Goal: Information Seeking & Learning: Learn about a topic

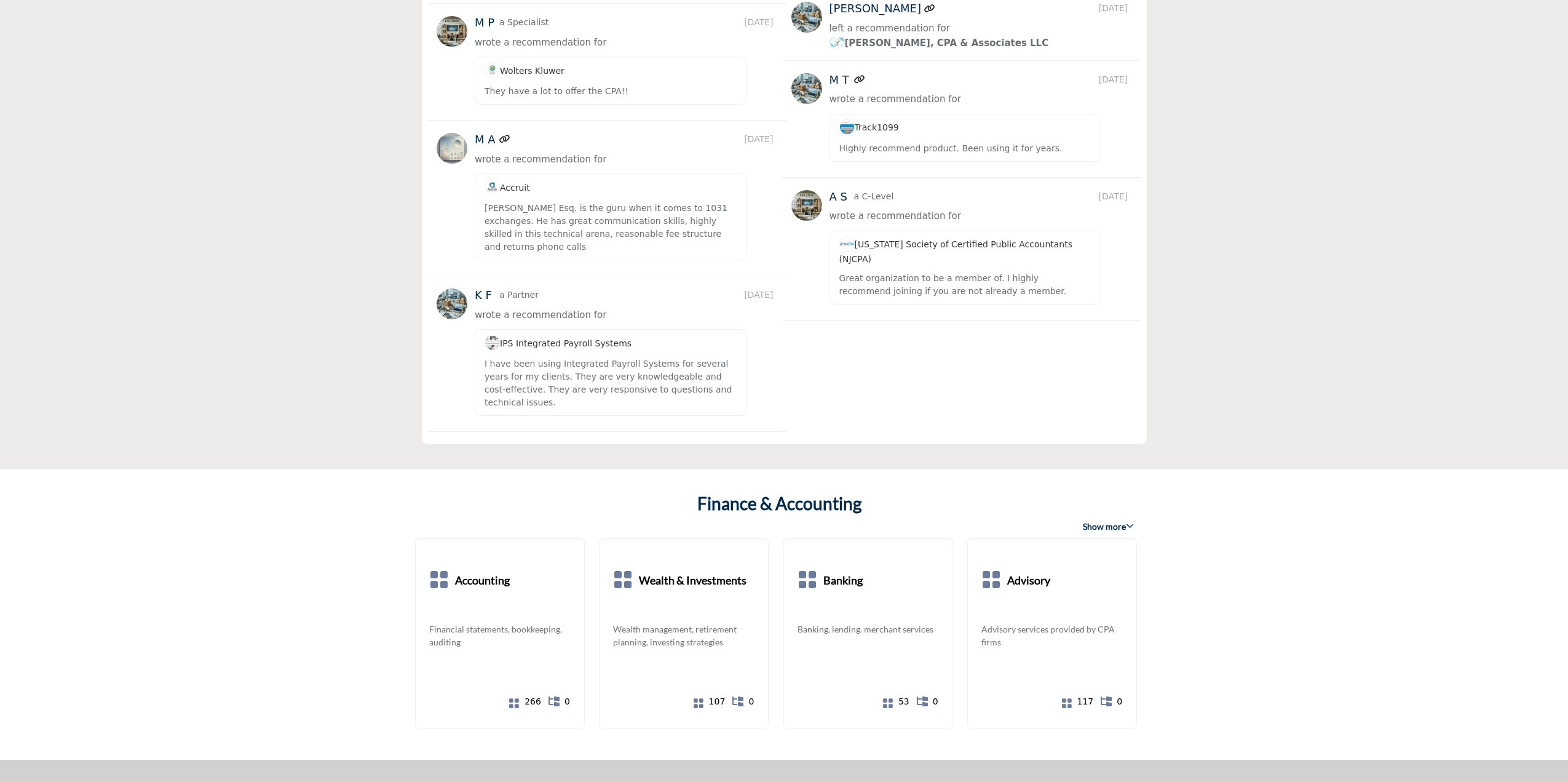
scroll to position [1969, 0]
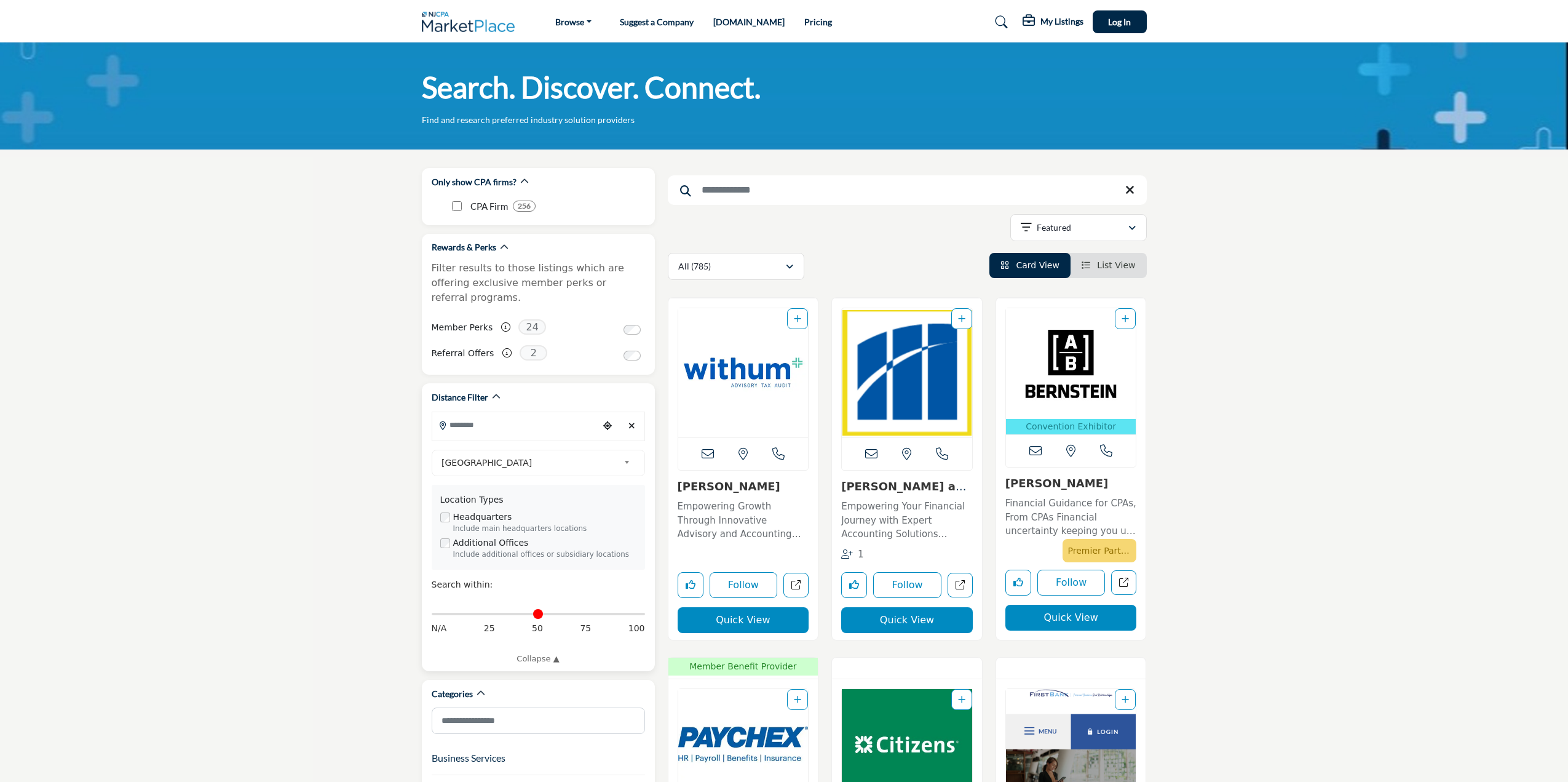
click at [566, 413] on input "Search Location" at bounding box center [515, 425] width 166 height 24
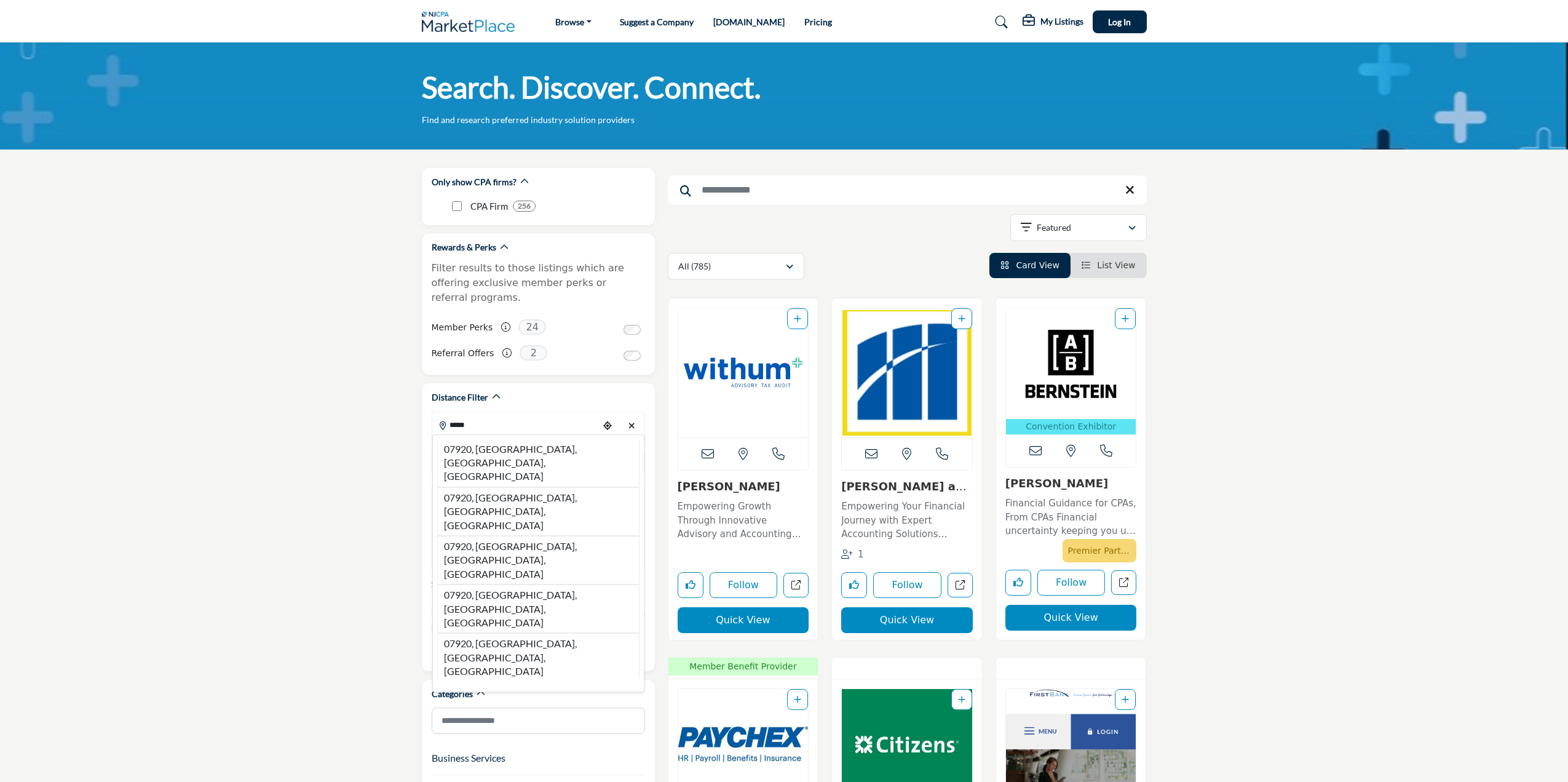
click at [541, 439] on li "07920, Basking Ridge, NJ, USA" at bounding box center [538, 463] width 202 height 48
type input "**********"
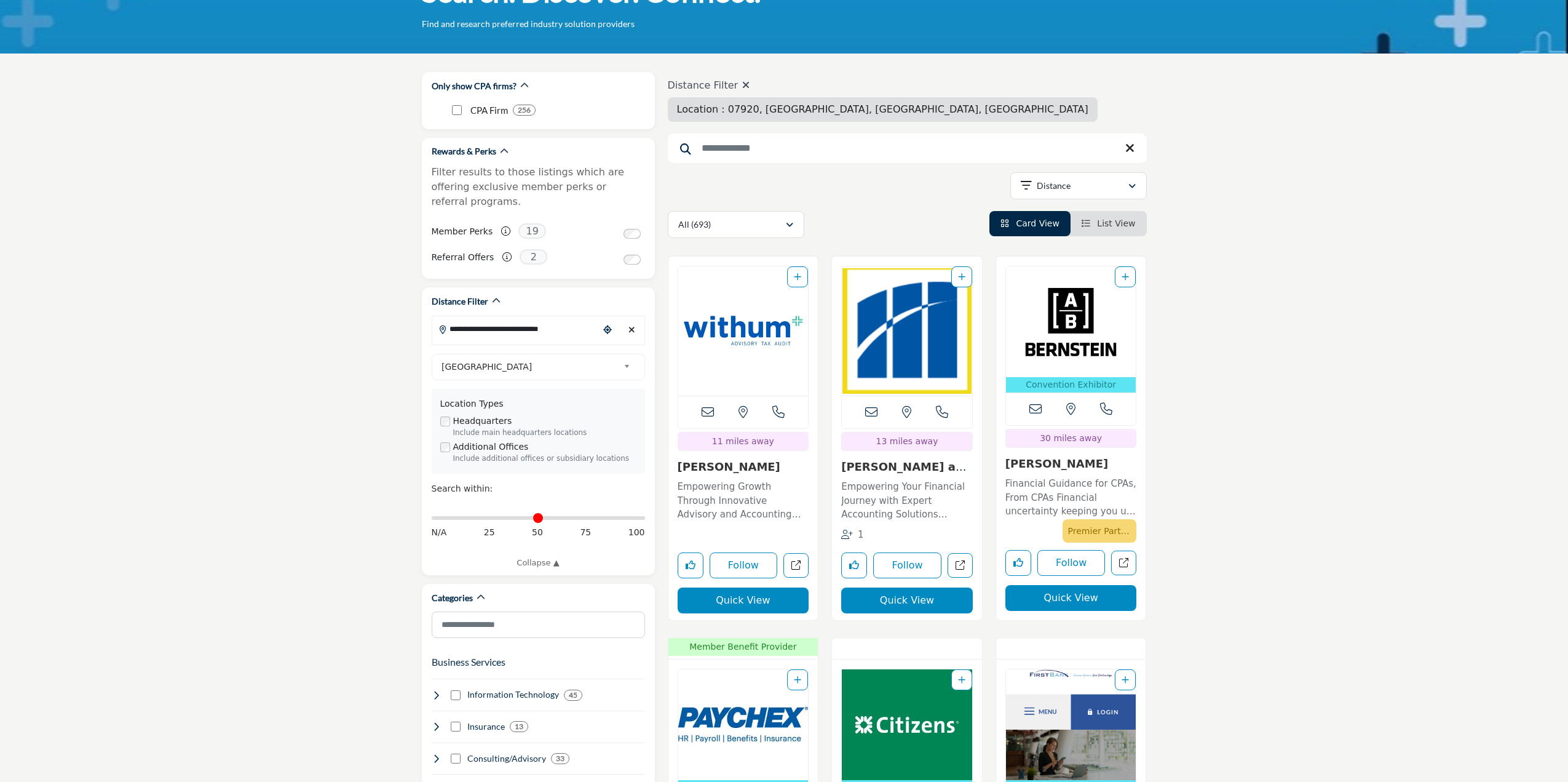
scroll to position [123, 0]
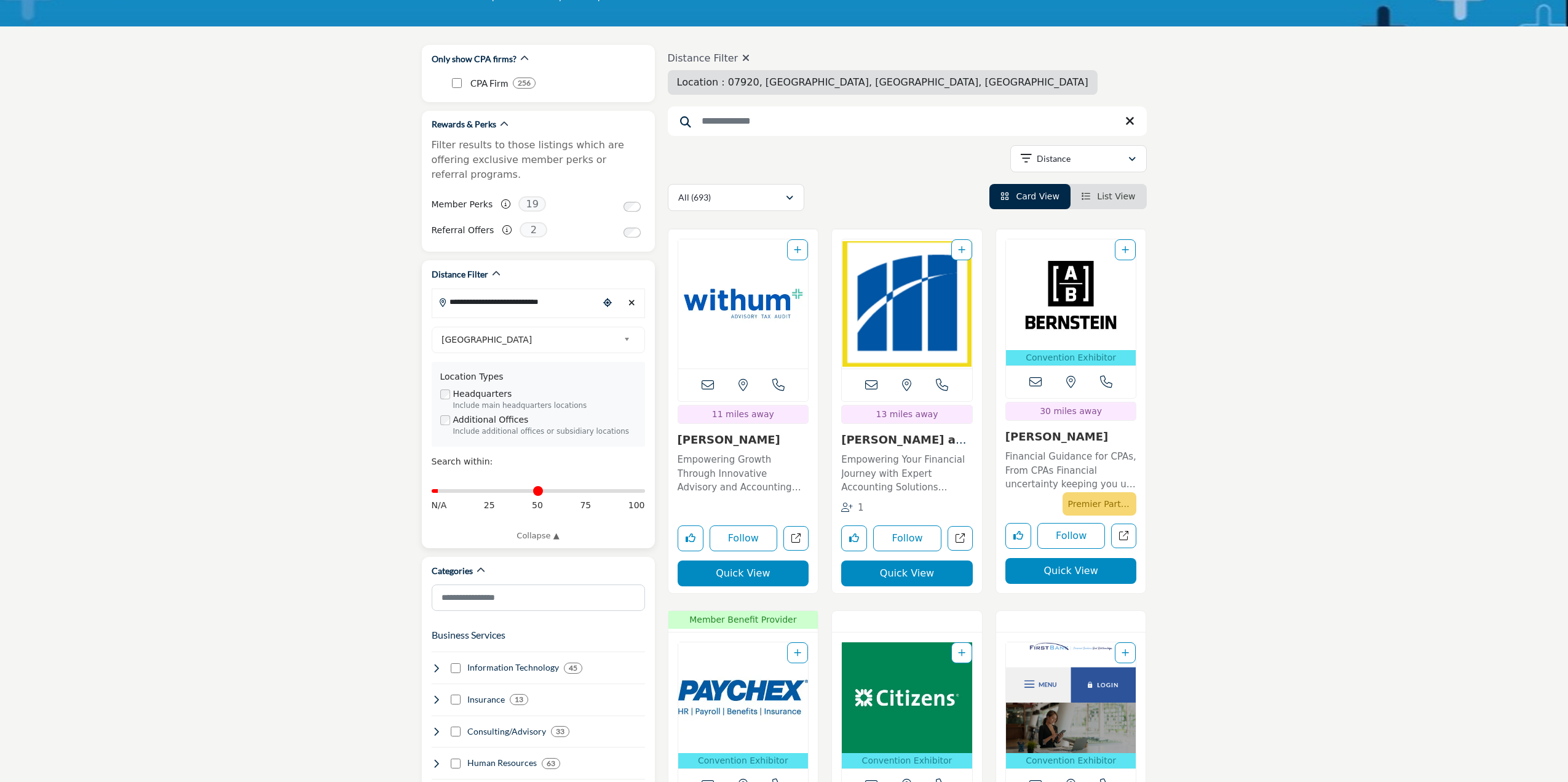
click at [443, 490] on input "Distance in miles" at bounding box center [538, 491] width 213 height 2
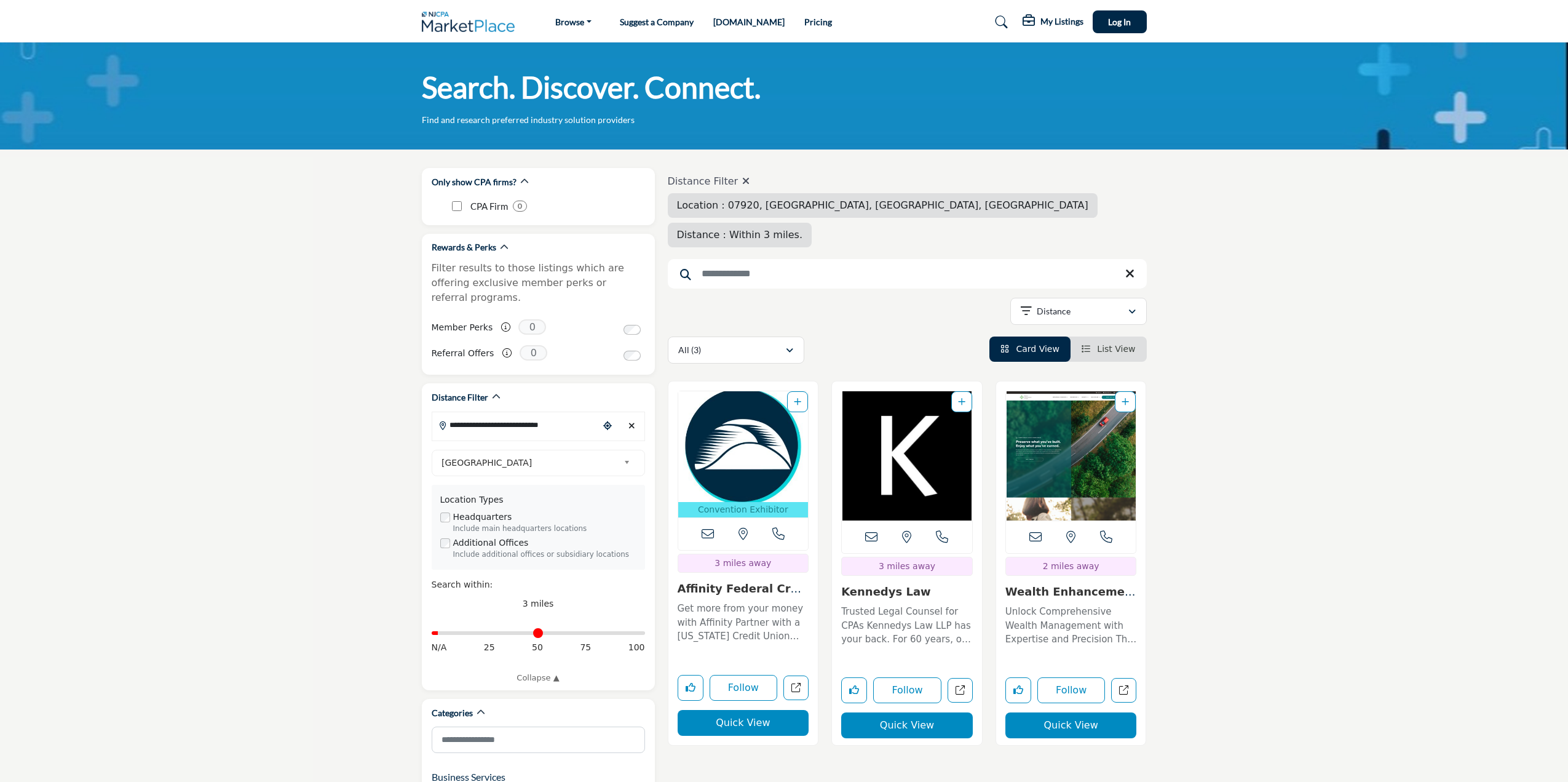
drag, startPoint x: 446, startPoint y: 616, endPoint x: 1264, endPoint y: 609, distance: 818.0
type input "*"
click at [445, 632] on input "Distance in miles" at bounding box center [538, 633] width 213 height 2
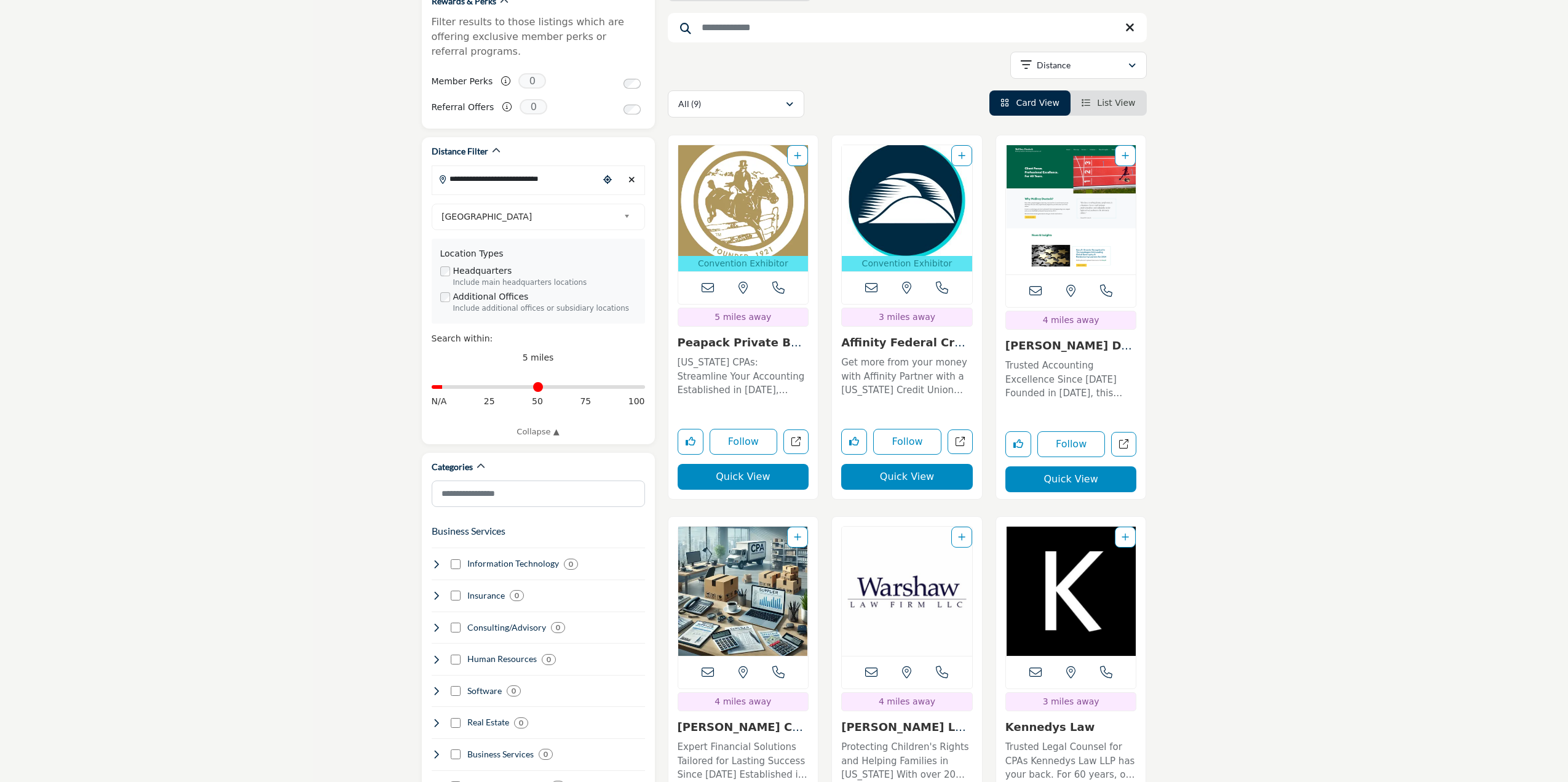
scroll to position [123, 0]
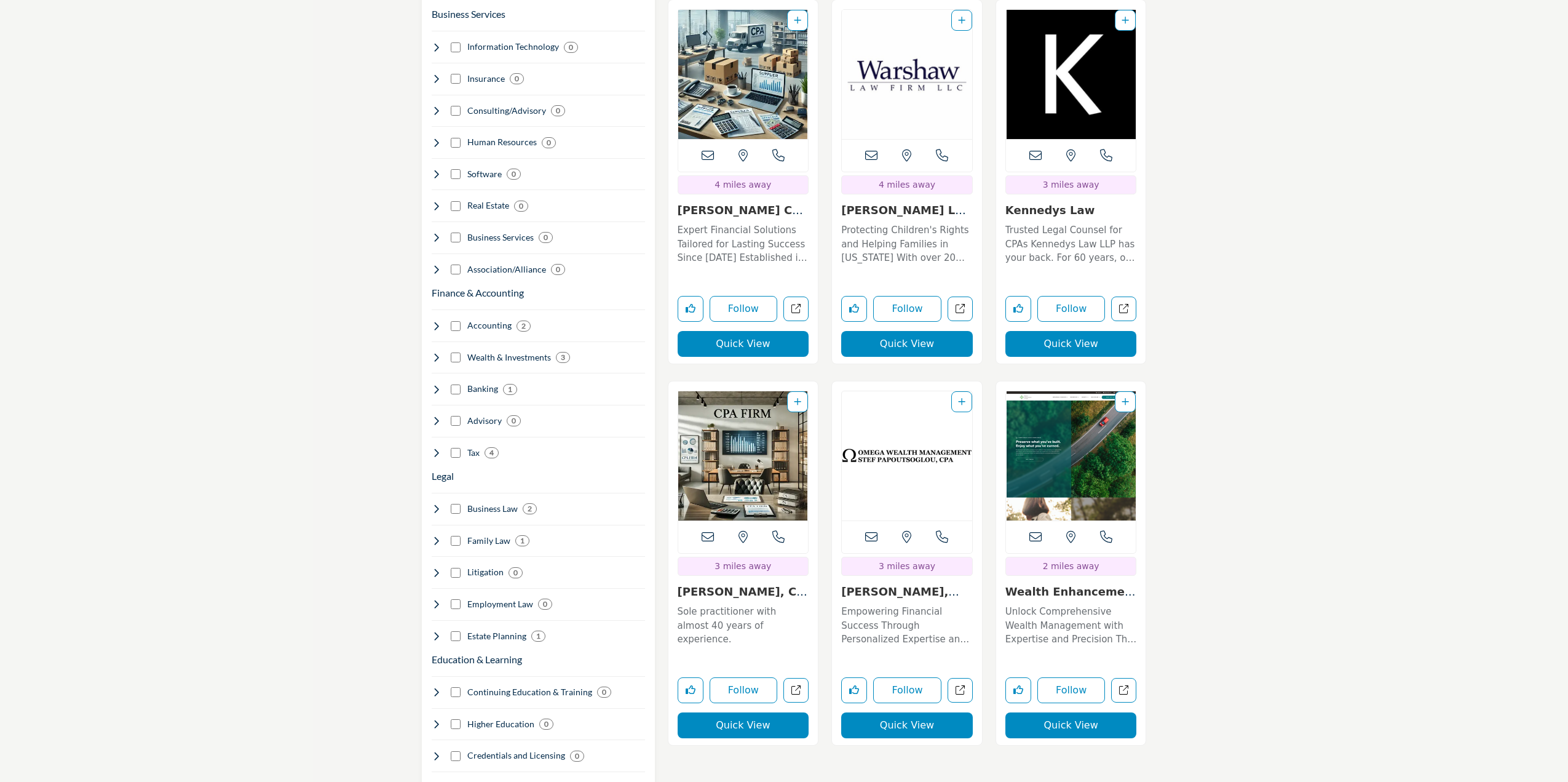
scroll to position [800, 0]
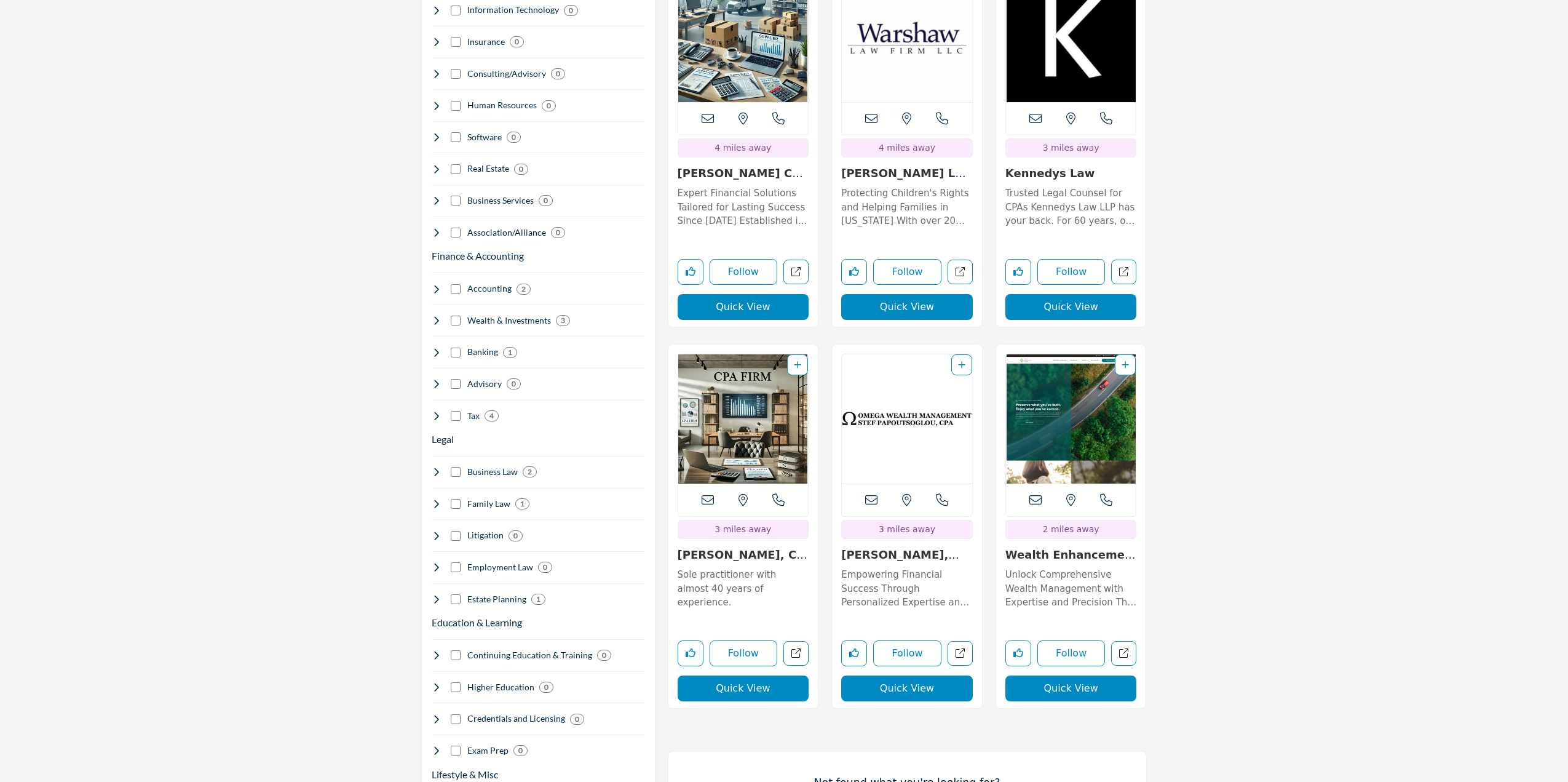
click at [1060, 383] on img "Open Listing in new tab" at bounding box center [1071, 419] width 130 height 129
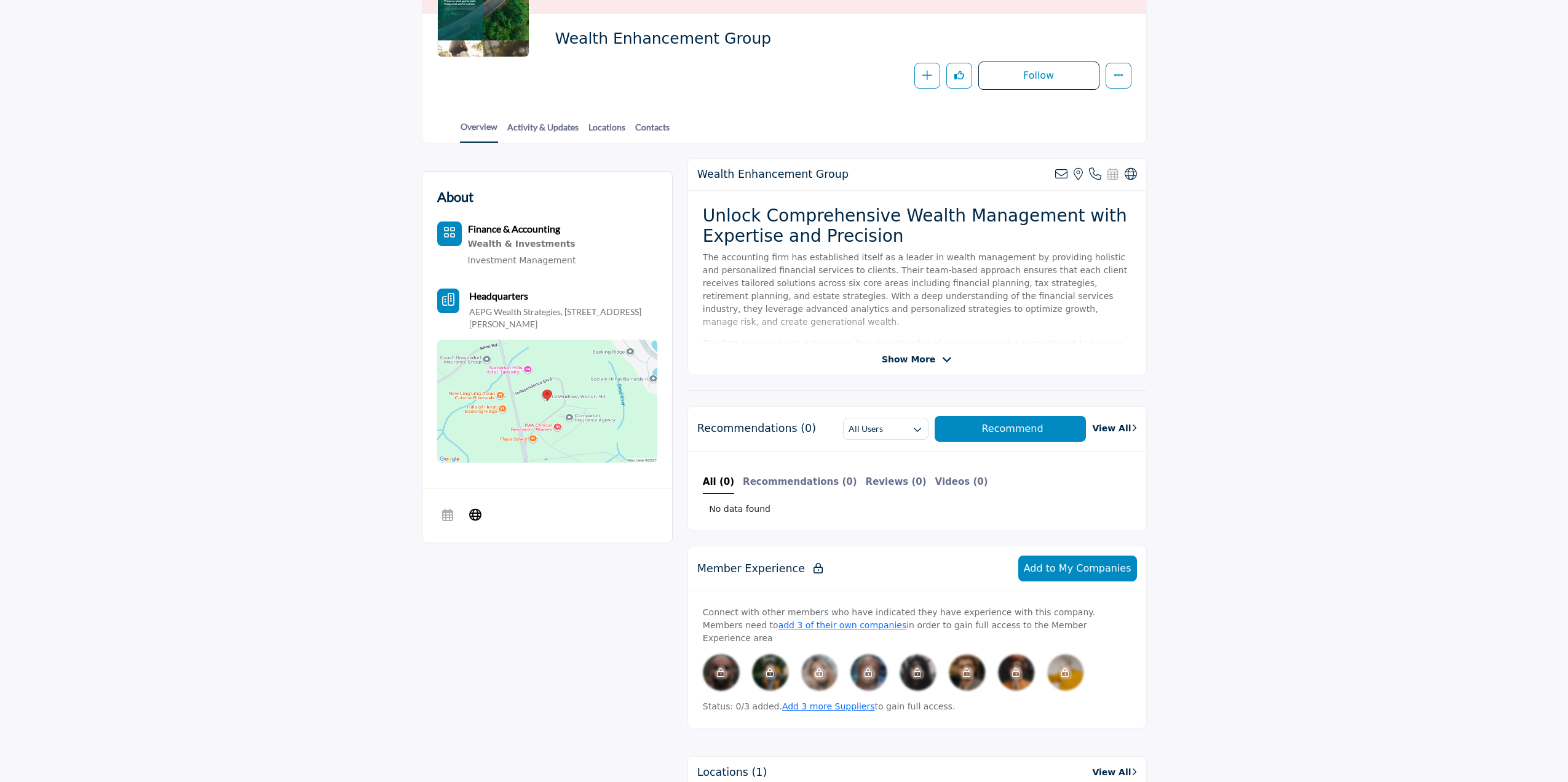
scroll to position [61, 0]
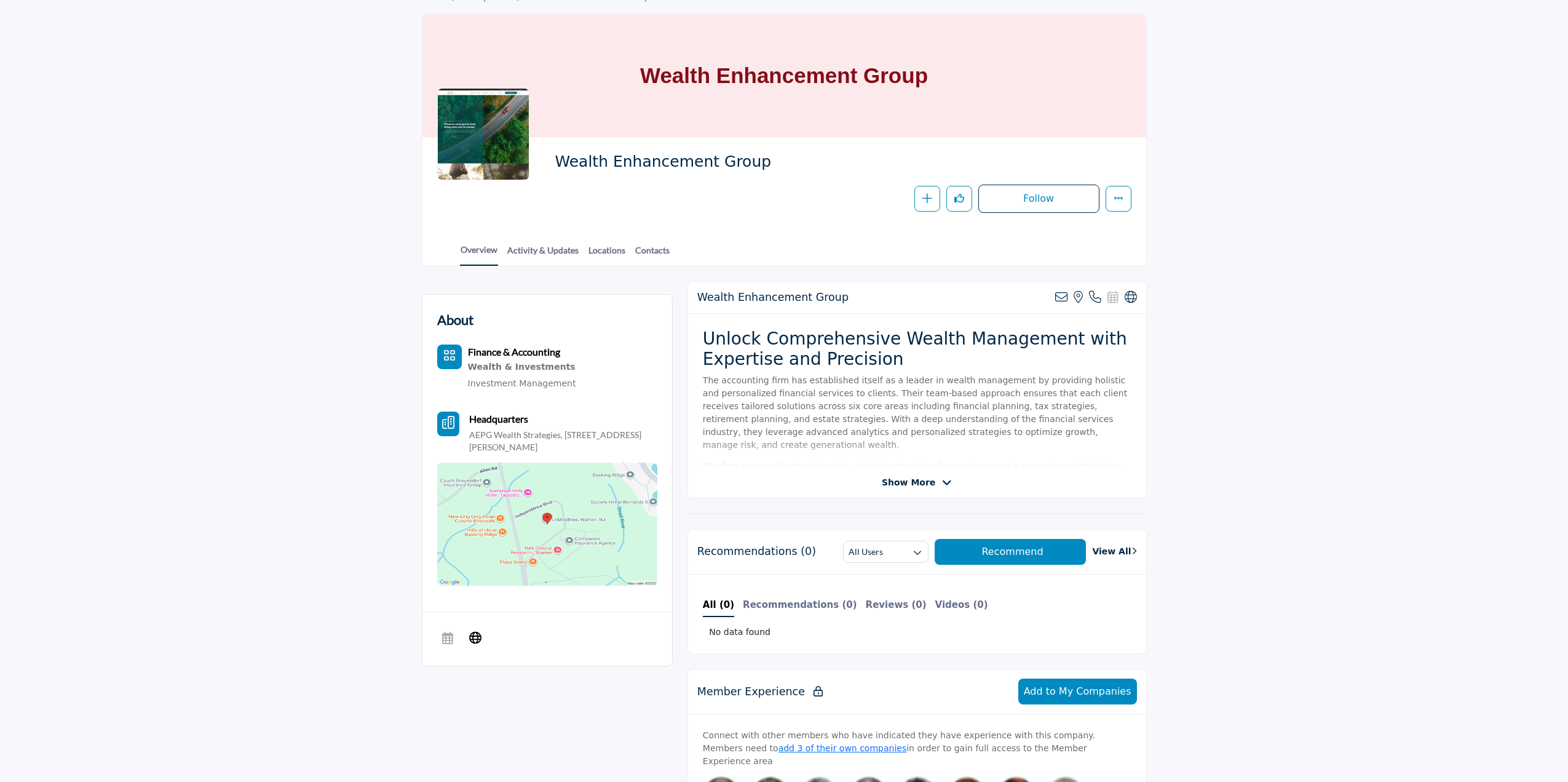
click at [930, 484] on span "Show More" at bounding box center [908, 482] width 53 height 13
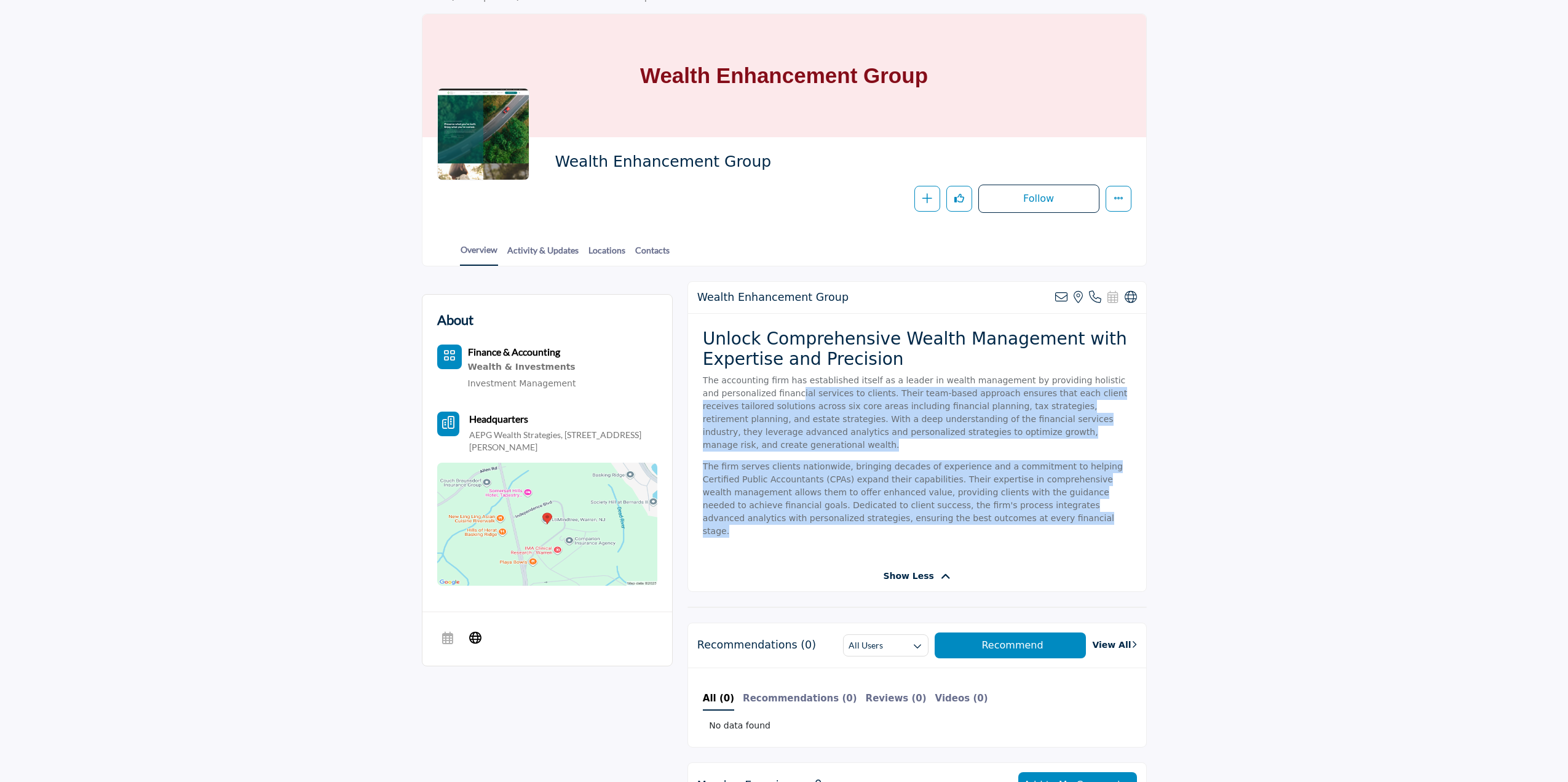
drag, startPoint x: 776, startPoint y: 391, endPoint x: 845, endPoint y: 518, distance: 144.5
click at [845, 518] on div "Unlock Comprehensive Wealth Management with Expertise and Precision The account…" at bounding box center [917, 437] width 458 height 247
click at [846, 517] on div "Unlock Comprehensive Wealth Management with Expertise and Precision The account…" at bounding box center [917, 437] width 458 height 247
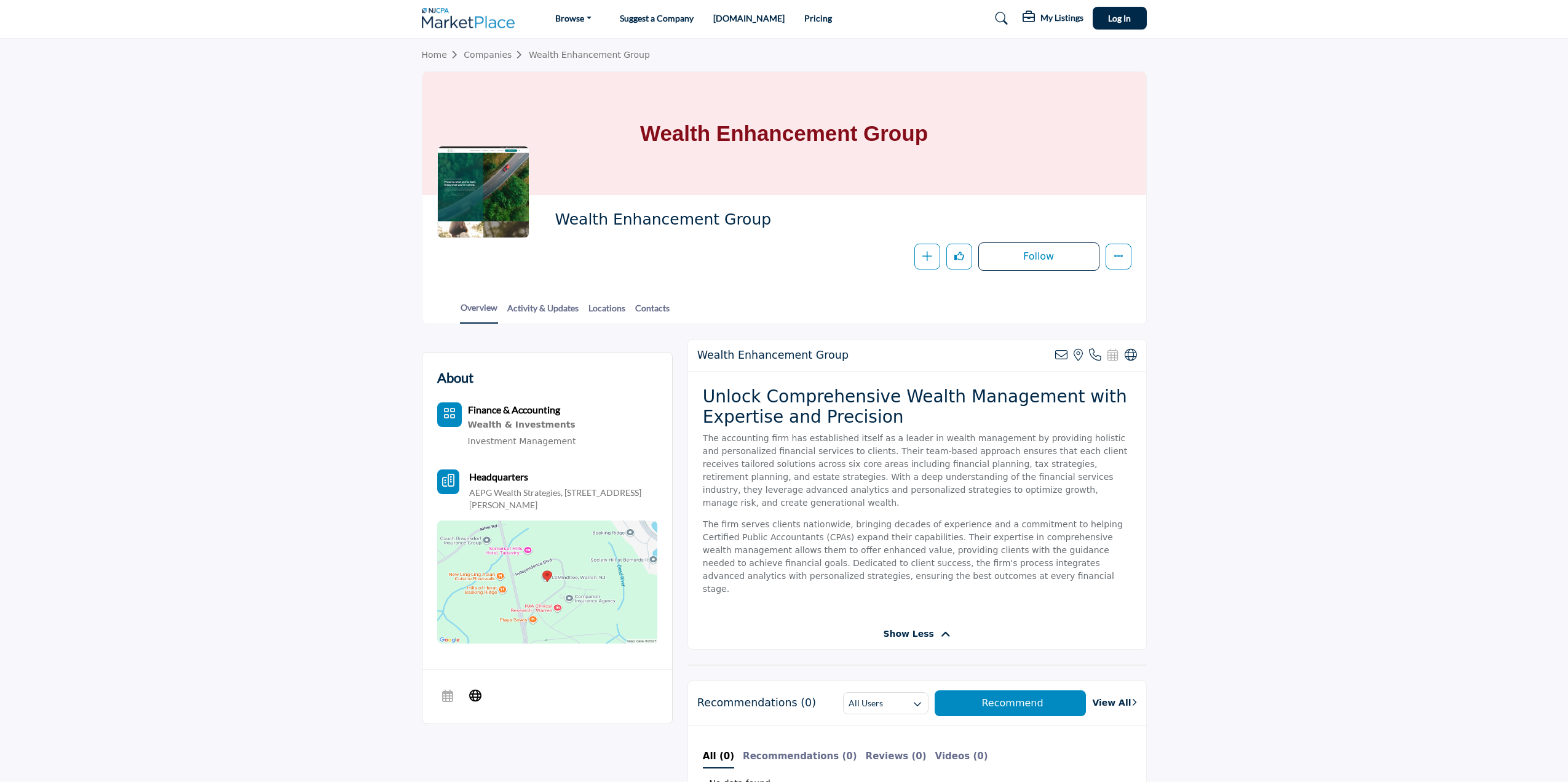
scroll to position [0, 0]
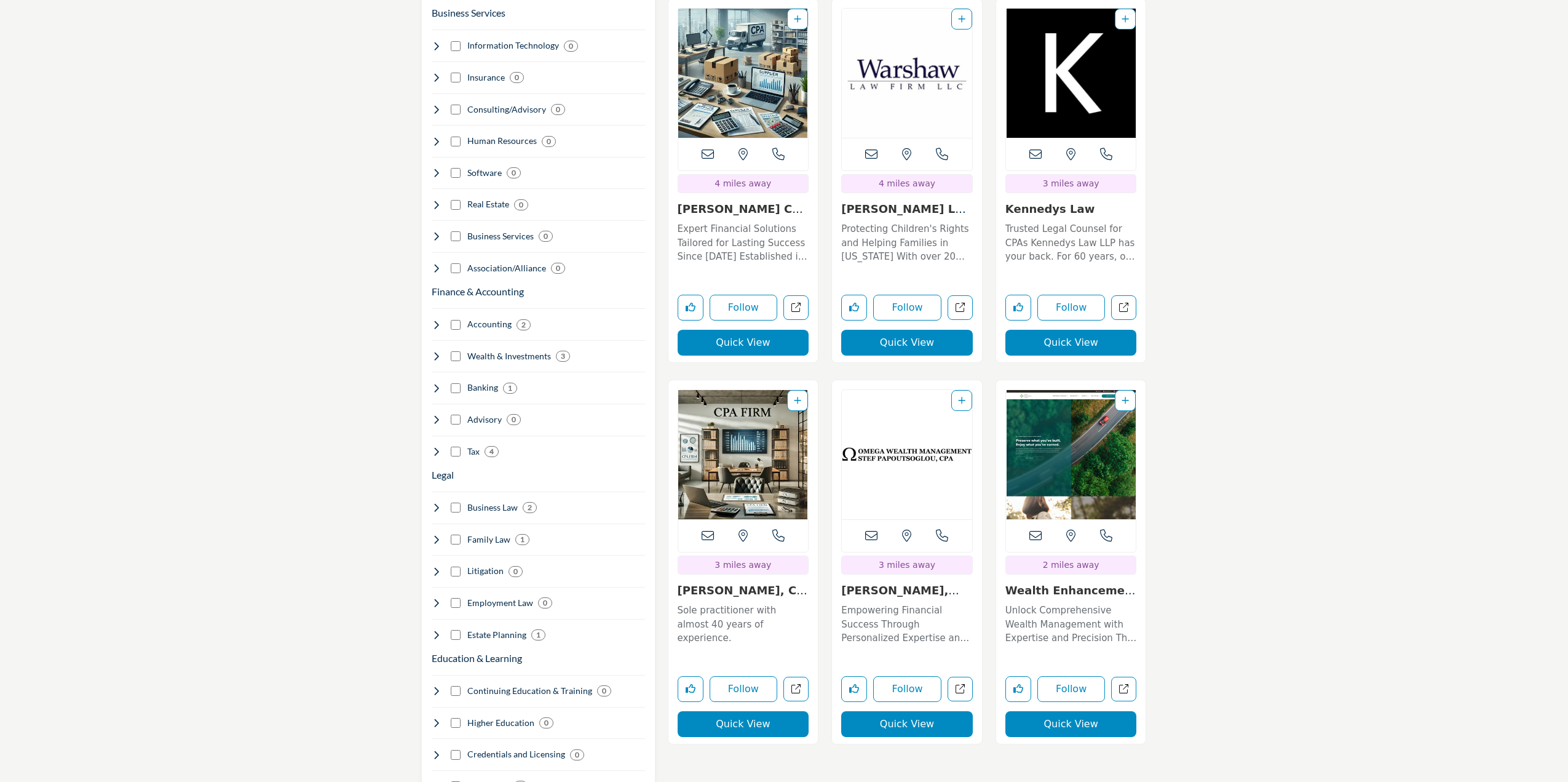
scroll to position [739, 0]
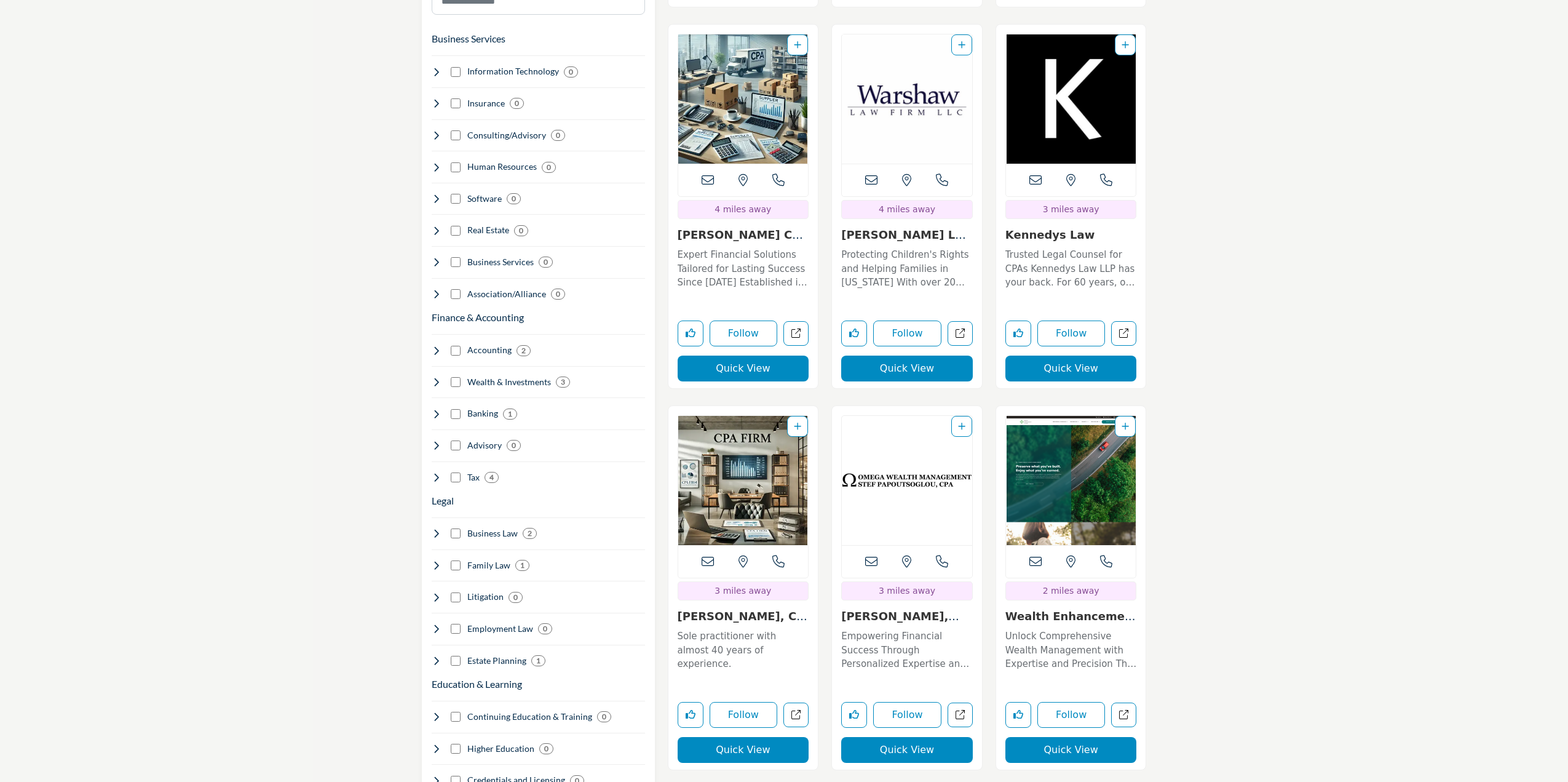
click at [919, 431] on img "Open Listing in new tab" at bounding box center [907, 480] width 130 height 129
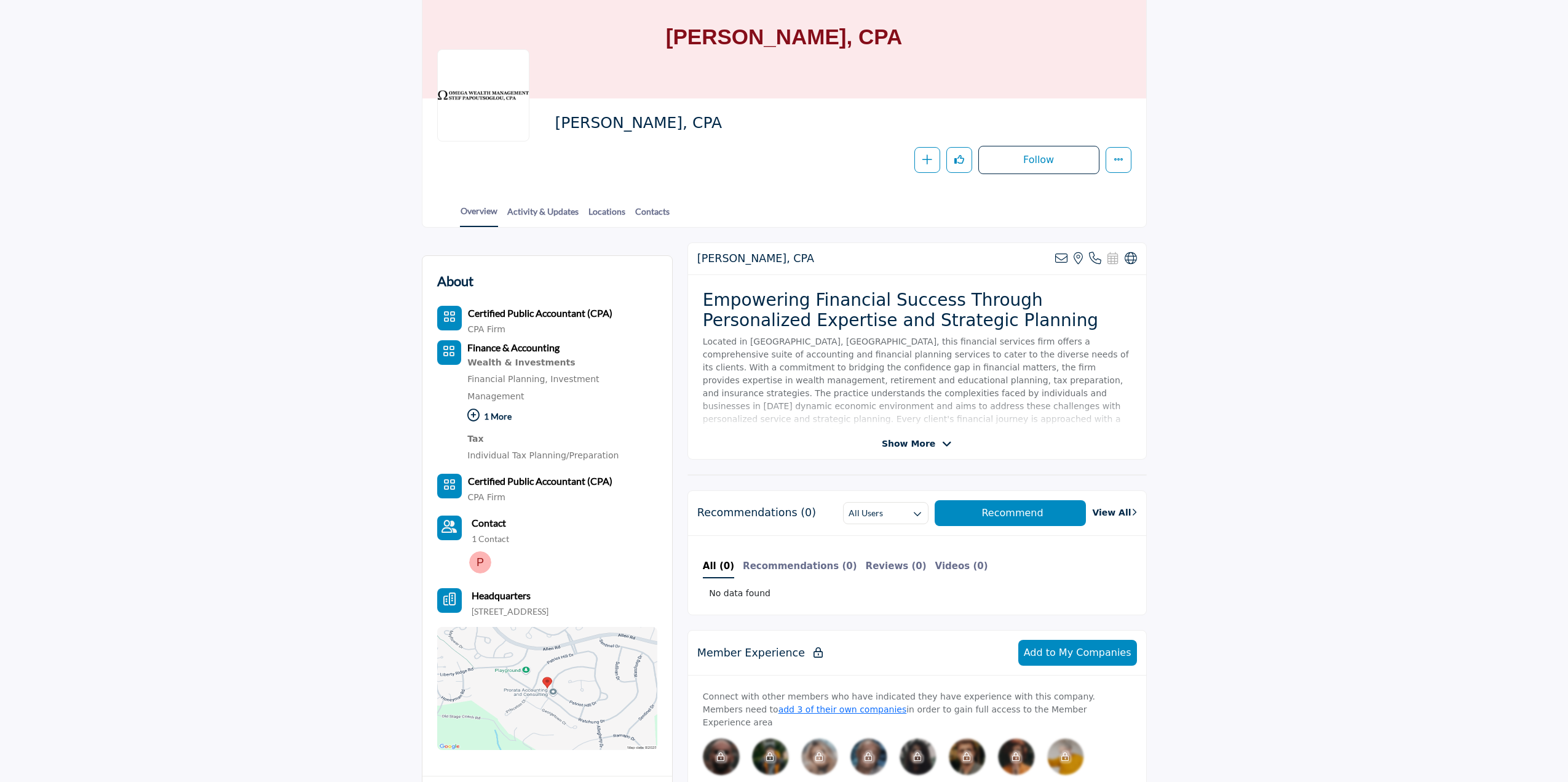
scroll to position [308, 0]
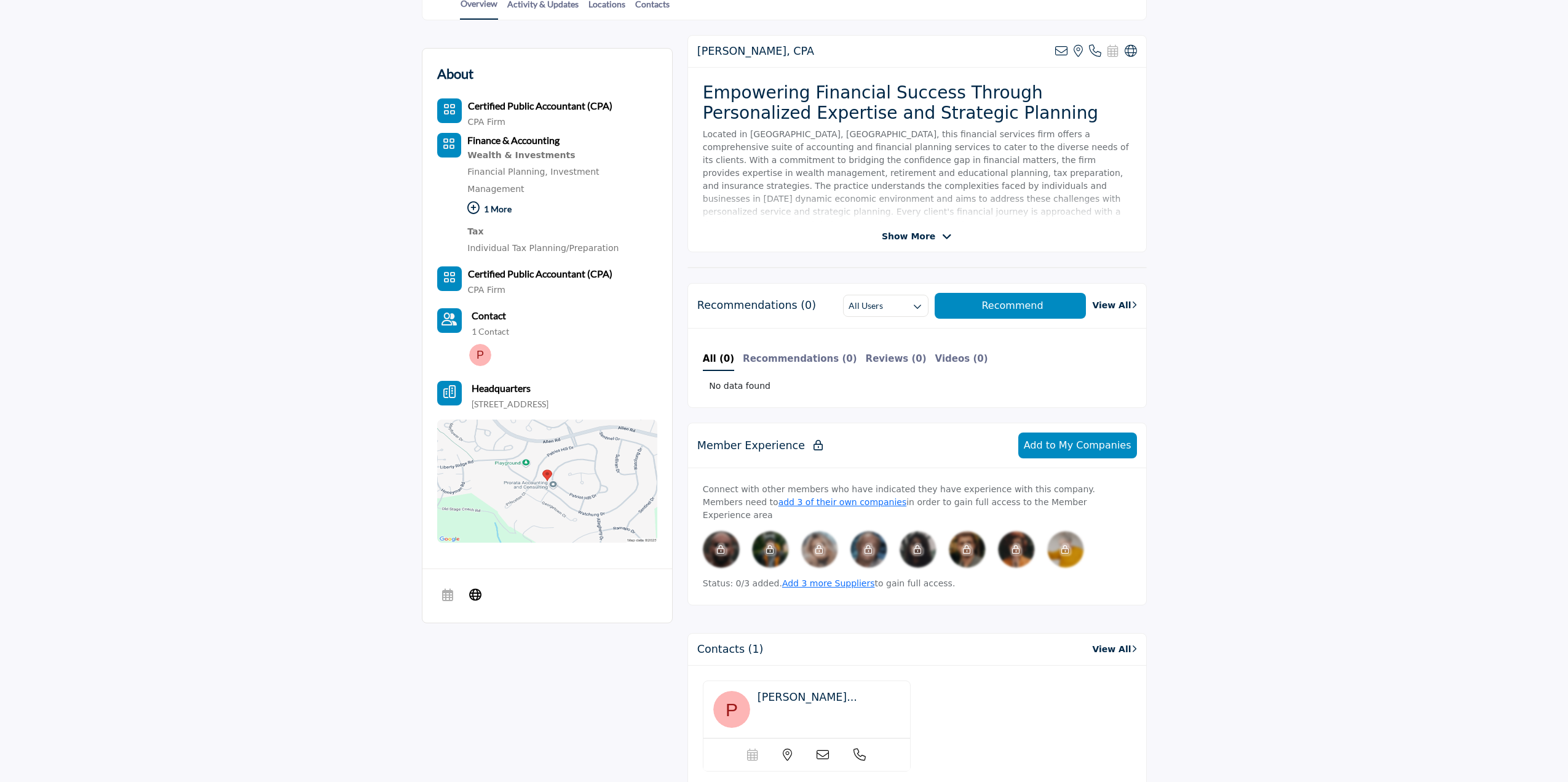
click at [919, 232] on span "Show More" at bounding box center [908, 236] width 53 height 13
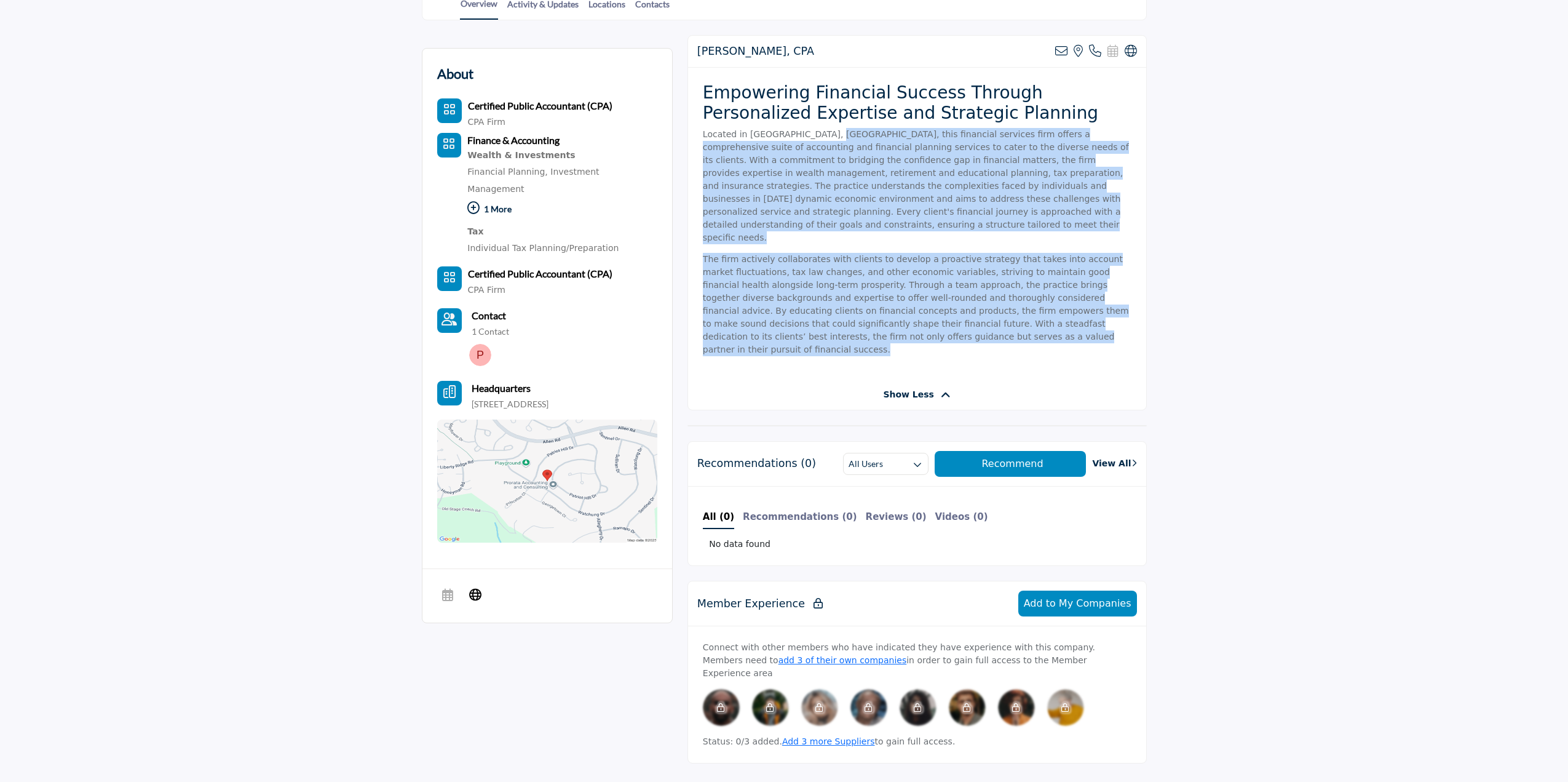
drag, startPoint x: 815, startPoint y: 132, endPoint x: 880, endPoint y: 318, distance: 197.0
click at [880, 318] on div "Empowering Financial Success Through Personalized Expertise and Strategic Plann…" at bounding box center [917, 224] width 458 height 312
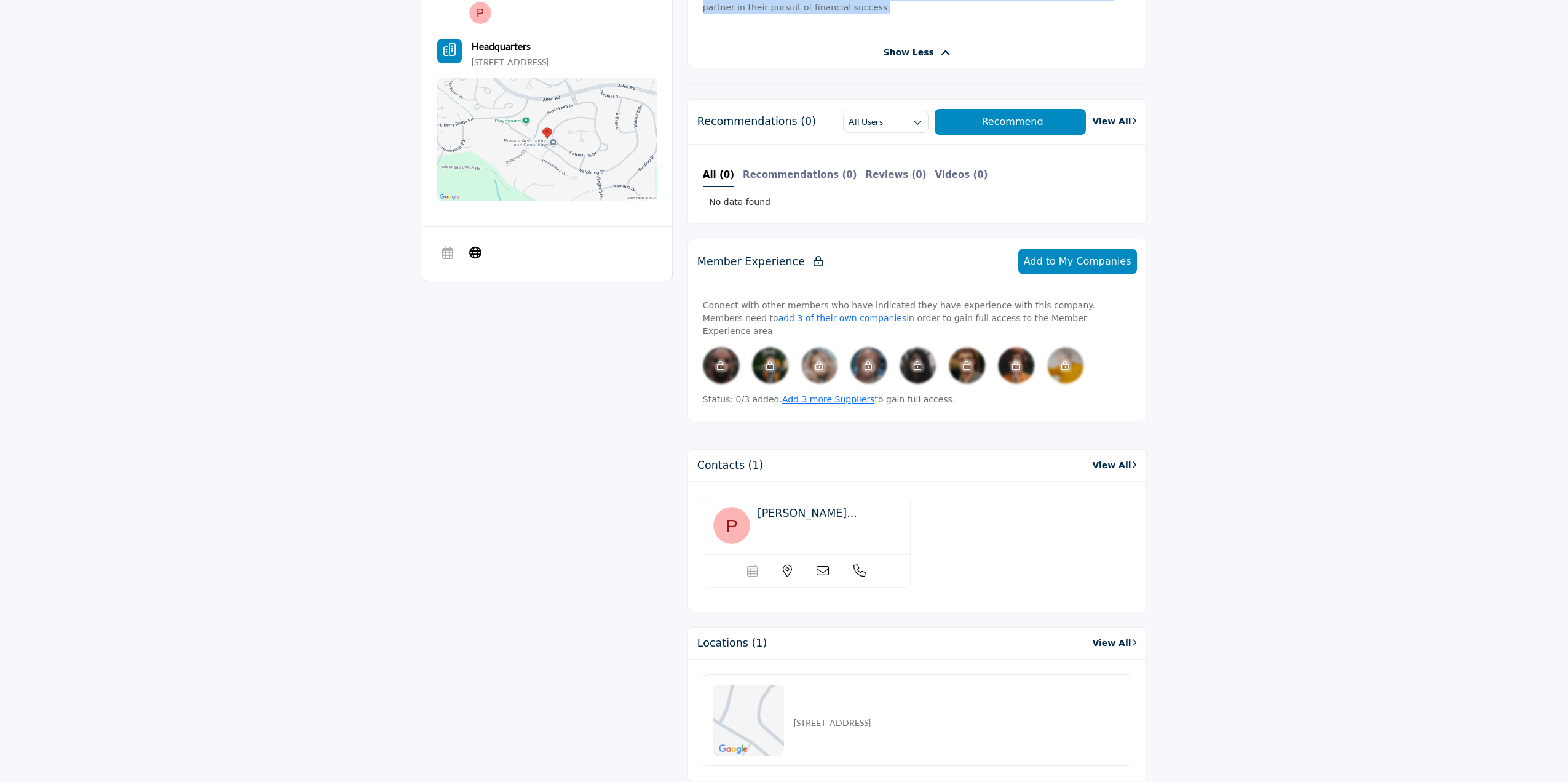
scroll to position [586, 0]
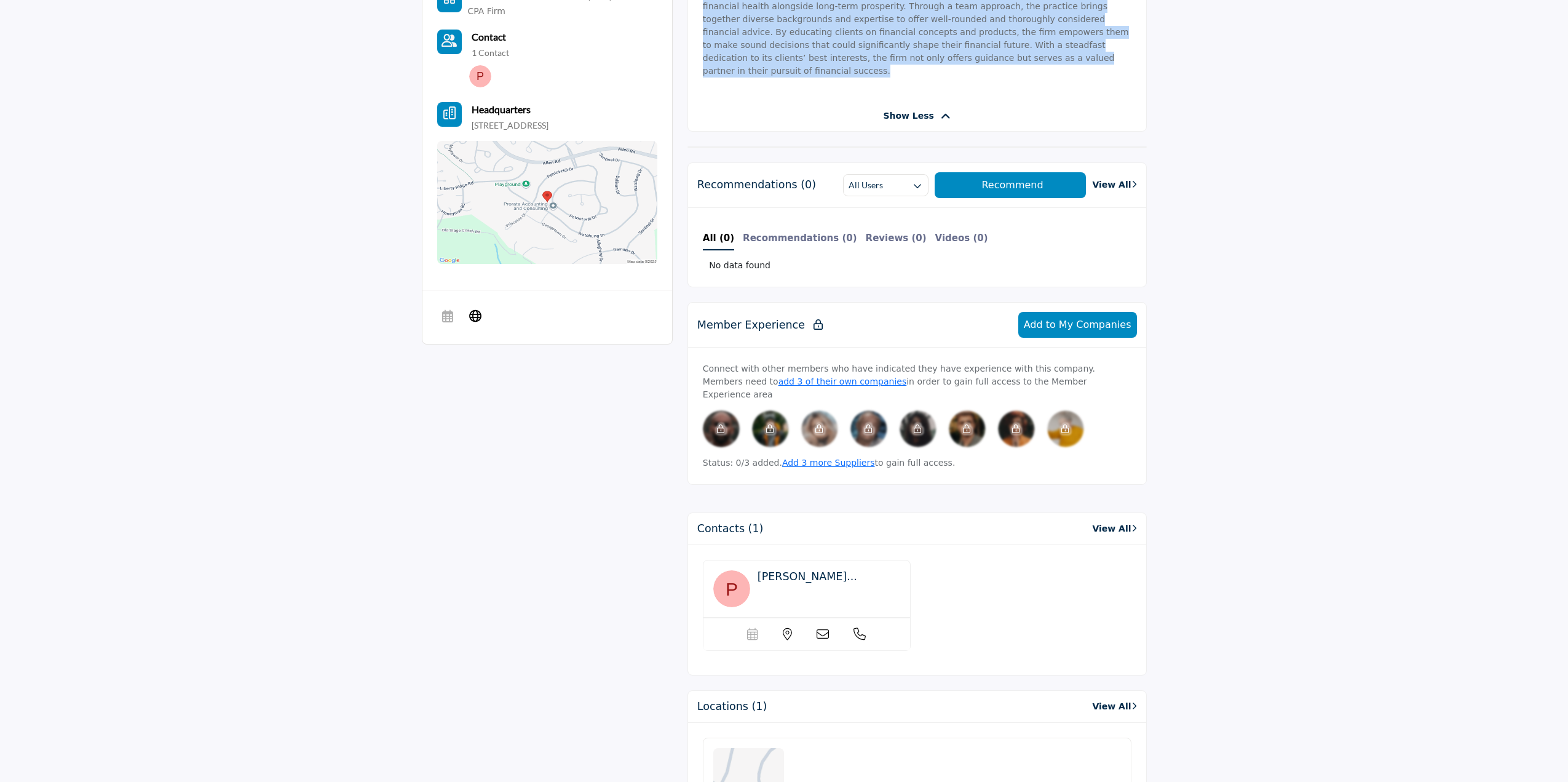
click at [795, 571] on span "Stefan Papoutso..." at bounding box center [807, 577] width 100 height 12
click at [787, 628] on icon at bounding box center [786, 634] width 9 height 12
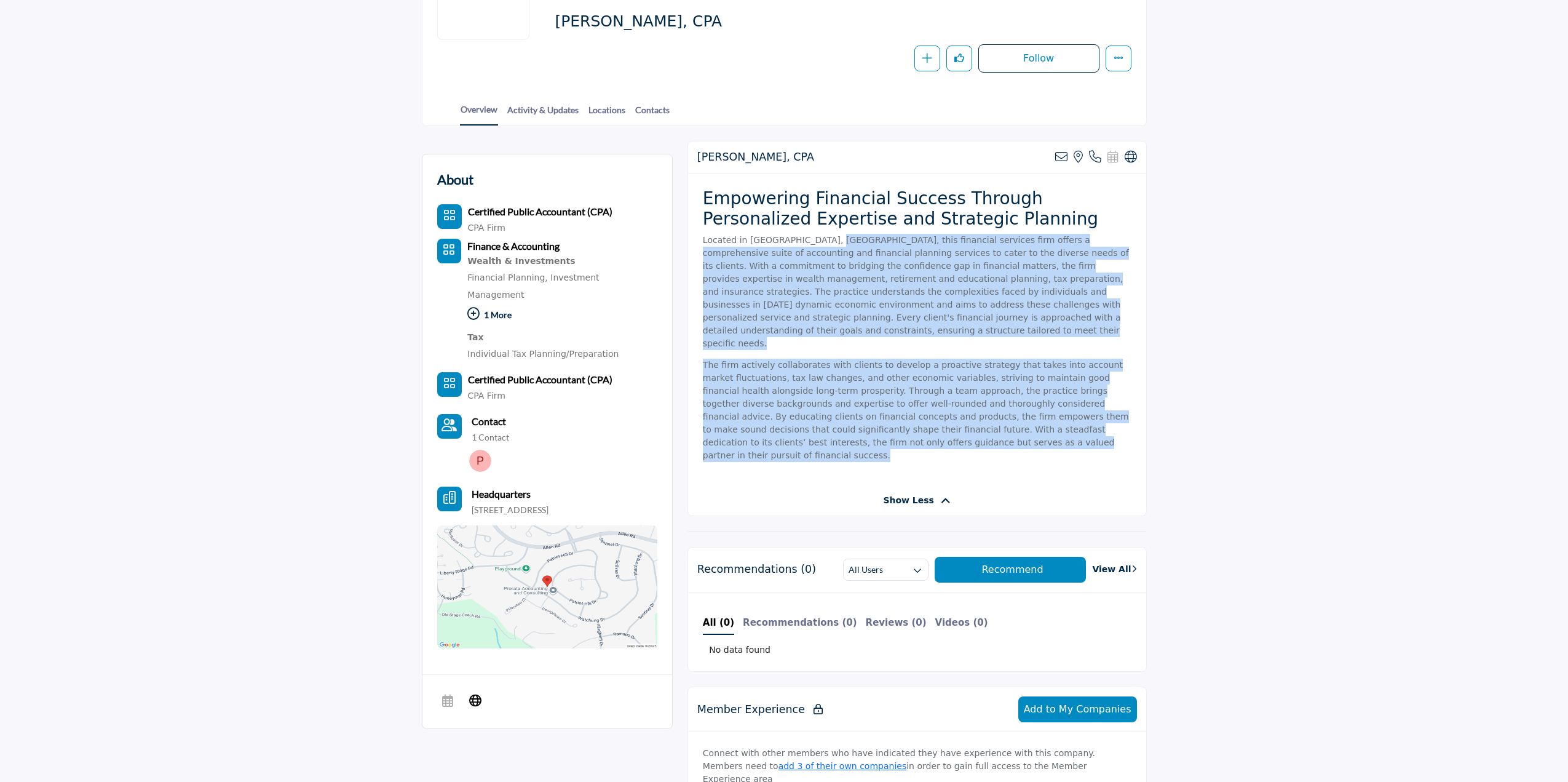
scroll to position [0, 0]
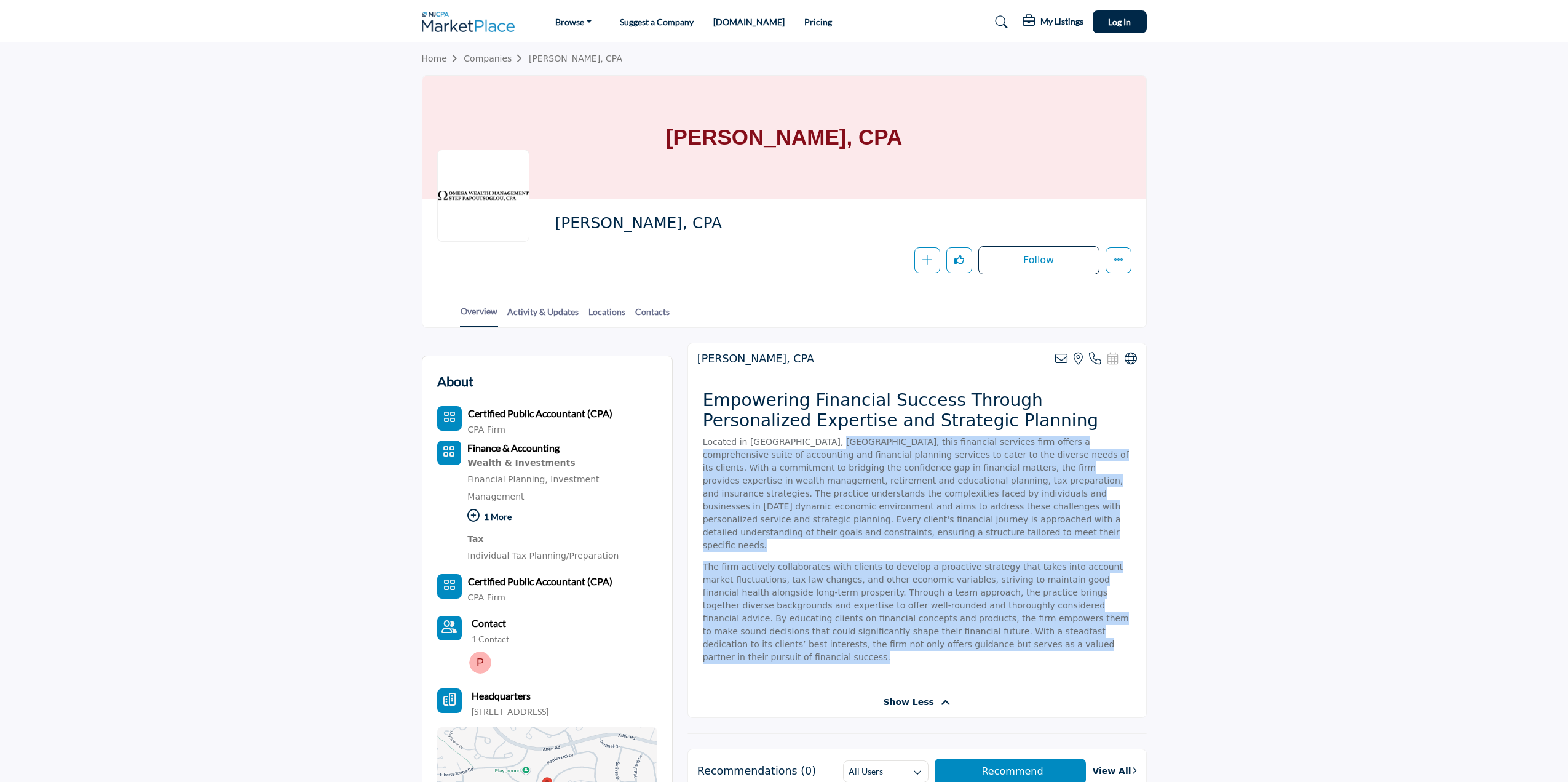
drag, startPoint x: 665, startPoint y: 138, endPoint x: 850, endPoint y: 142, distance: 185.0
click at [850, 142] on h1 "Stef Papoutsoglou, CPA" at bounding box center [784, 137] width 236 height 123
copy h1 "Stef Papoutsoglou"
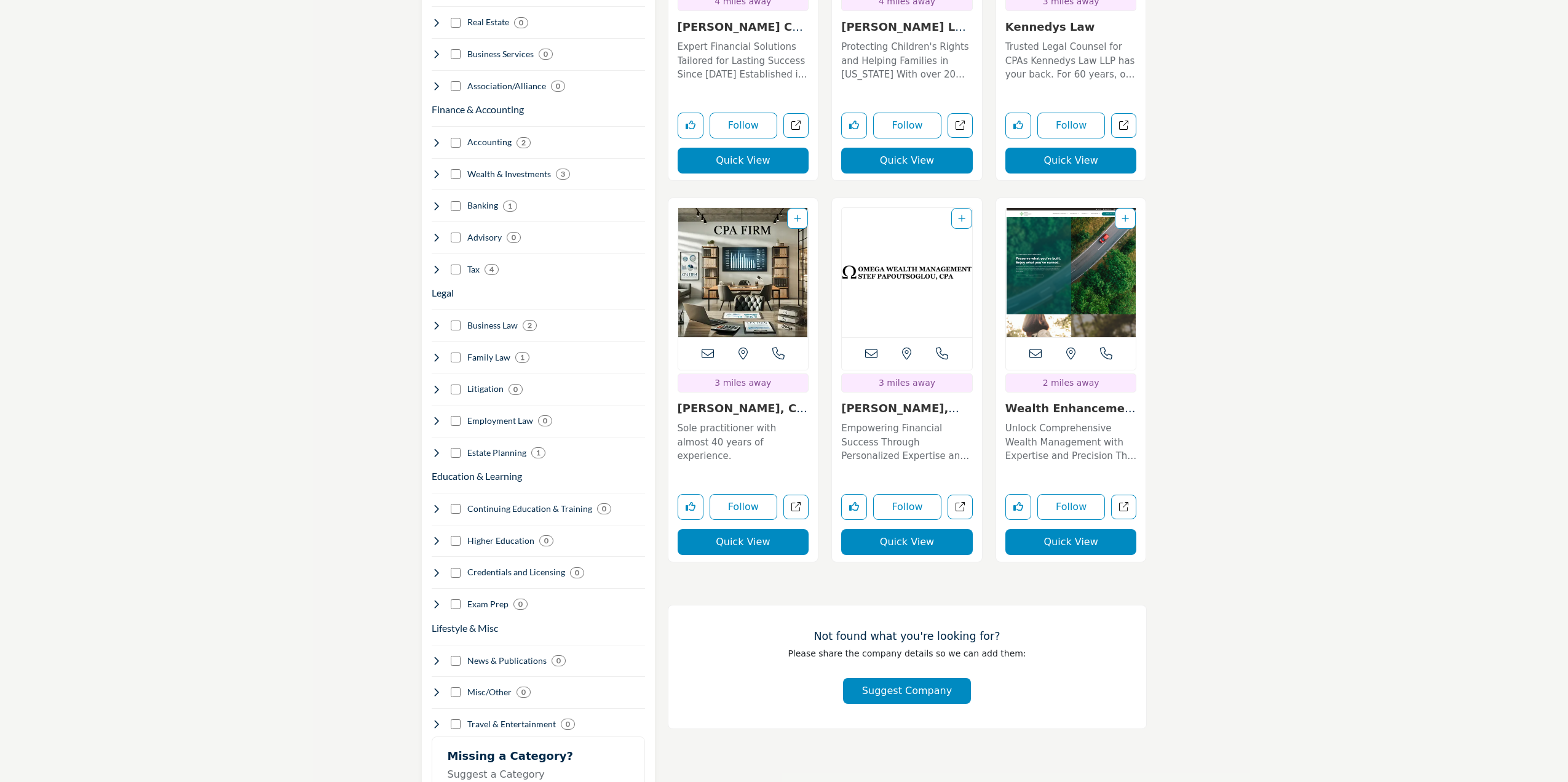
scroll to position [923, 0]
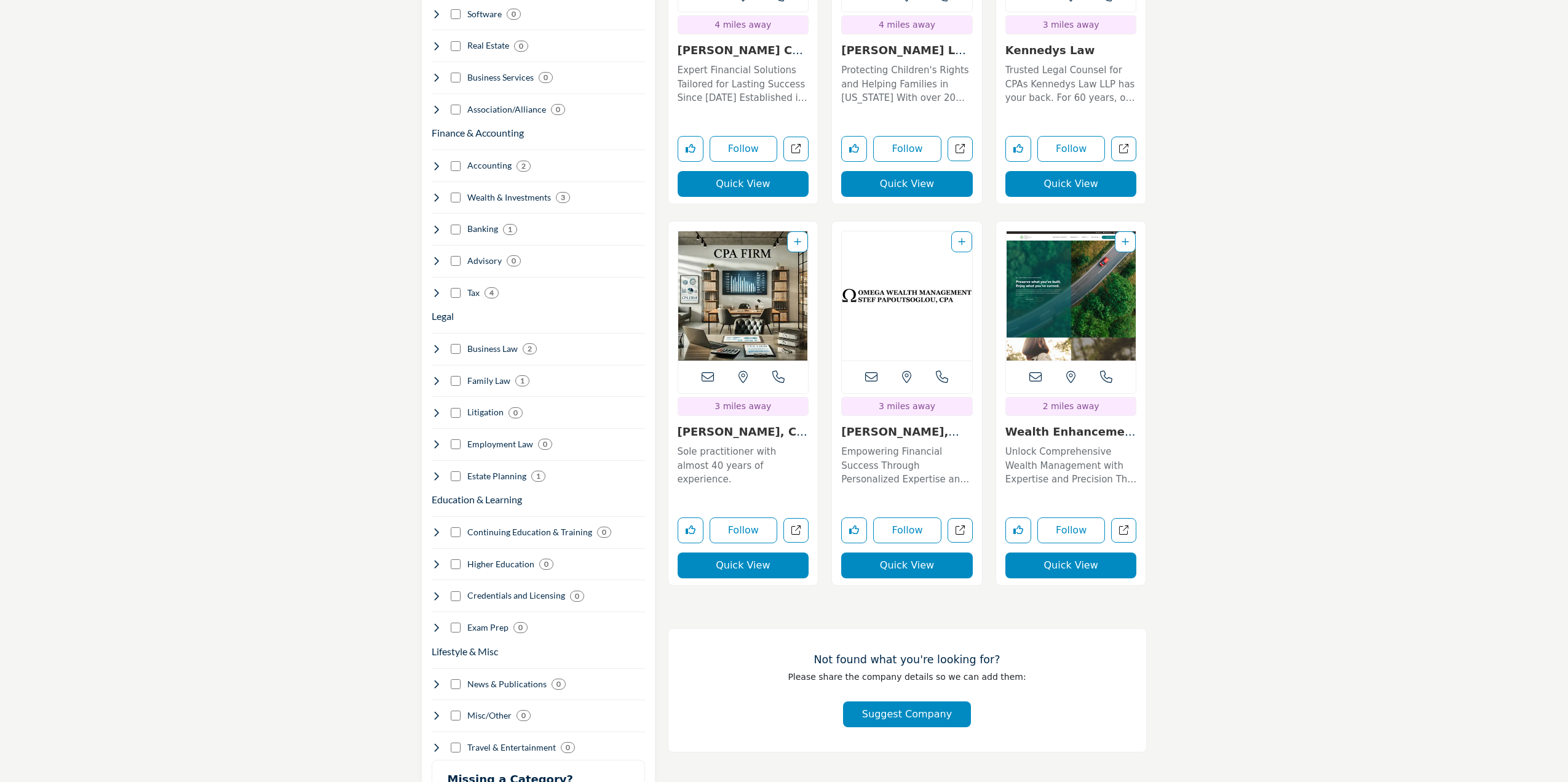
click at [698, 444] on p "Sole practitioner with almost 40 years of experience." at bounding box center [743, 465] width 131 height 41
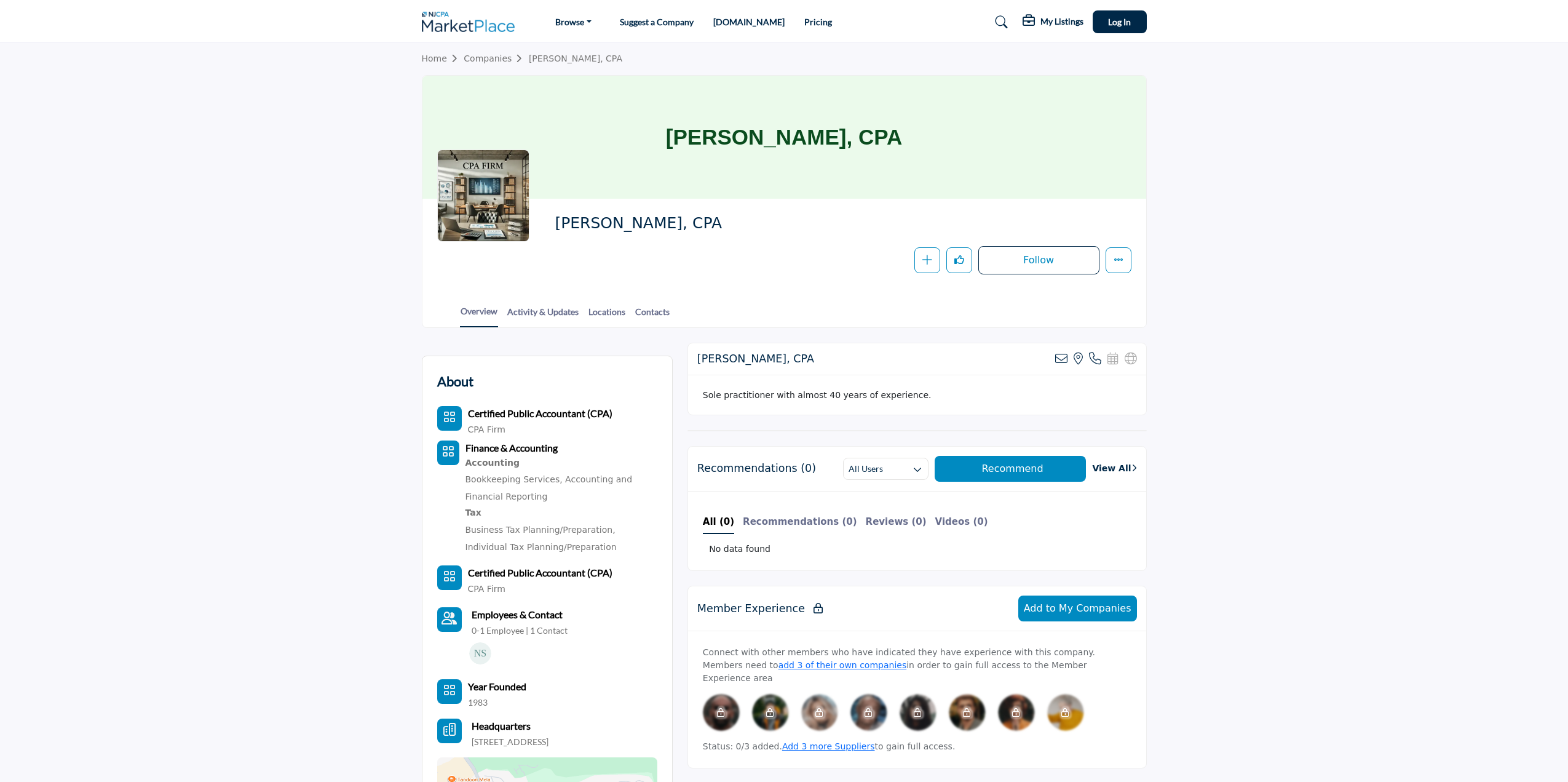
drag, startPoint x: 678, startPoint y: 134, endPoint x: 835, endPoint y: 144, distance: 157.3
click at [835, 144] on h1 "Nancy I. Stupay, CPA" at bounding box center [784, 137] width 236 height 123
copy h1 "Nancy I. Stupay"
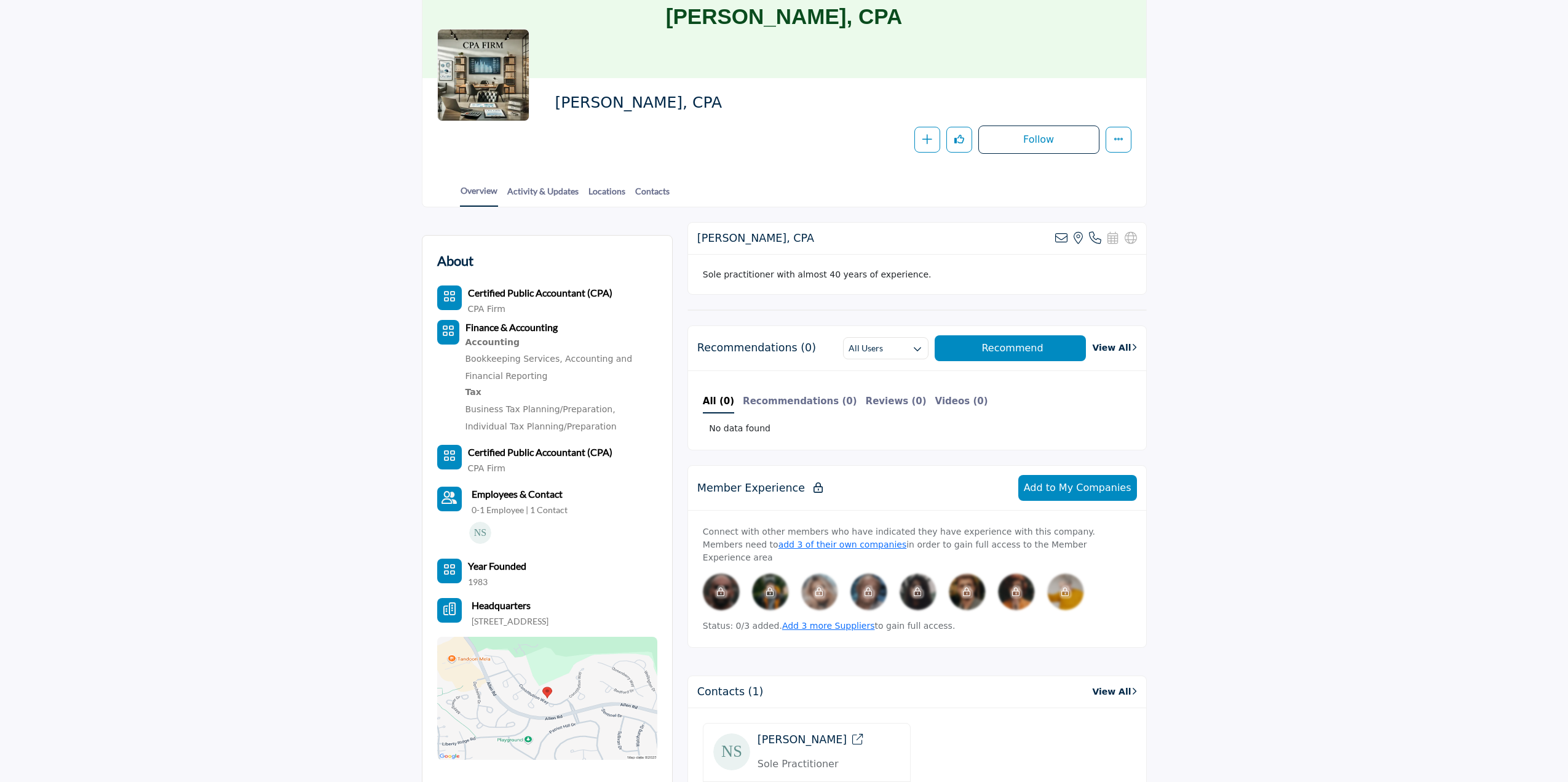
scroll to position [369, 0]
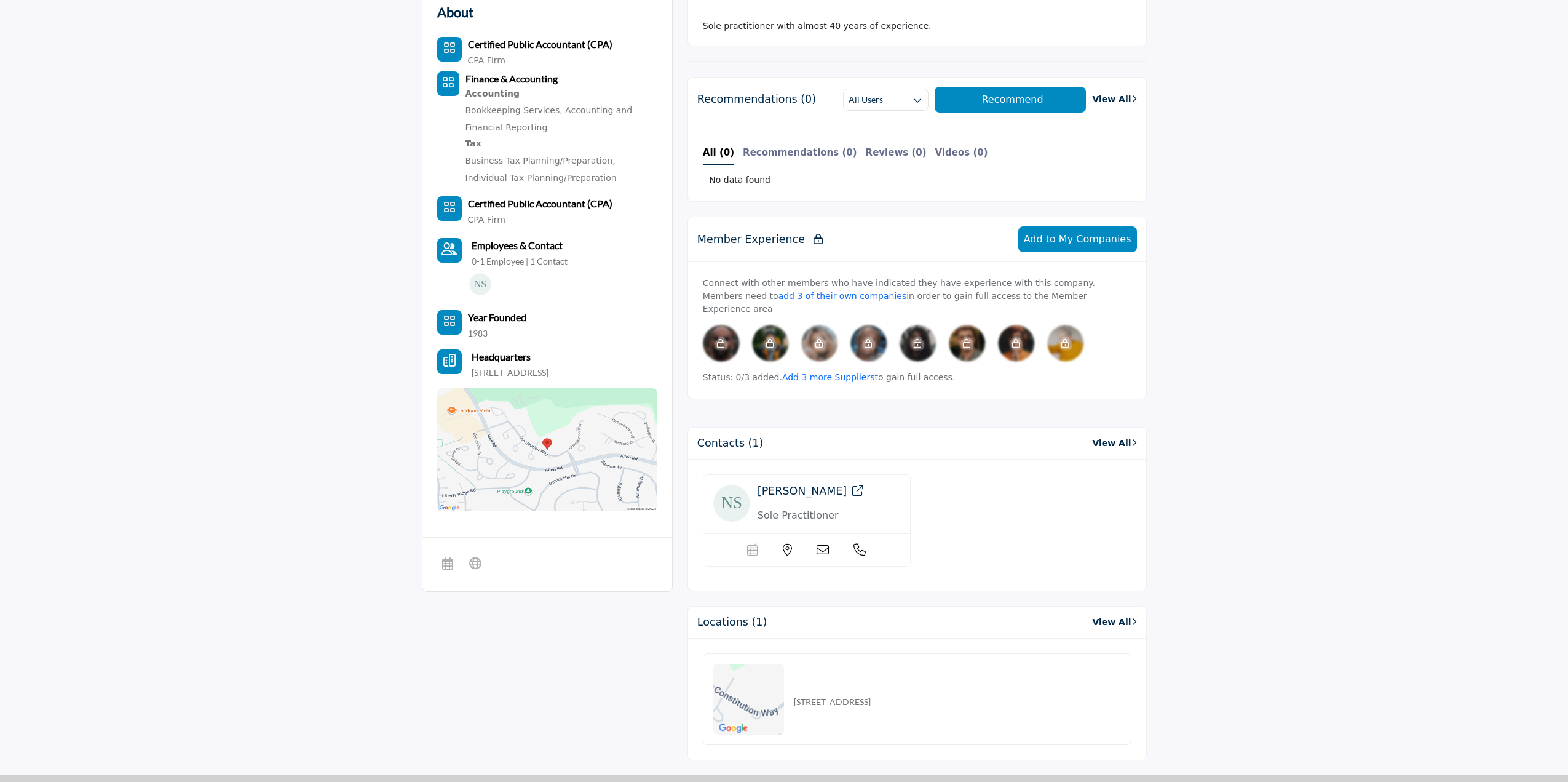
click at [550, 451] on img at bounding box center [547, 449] width 220 height 123
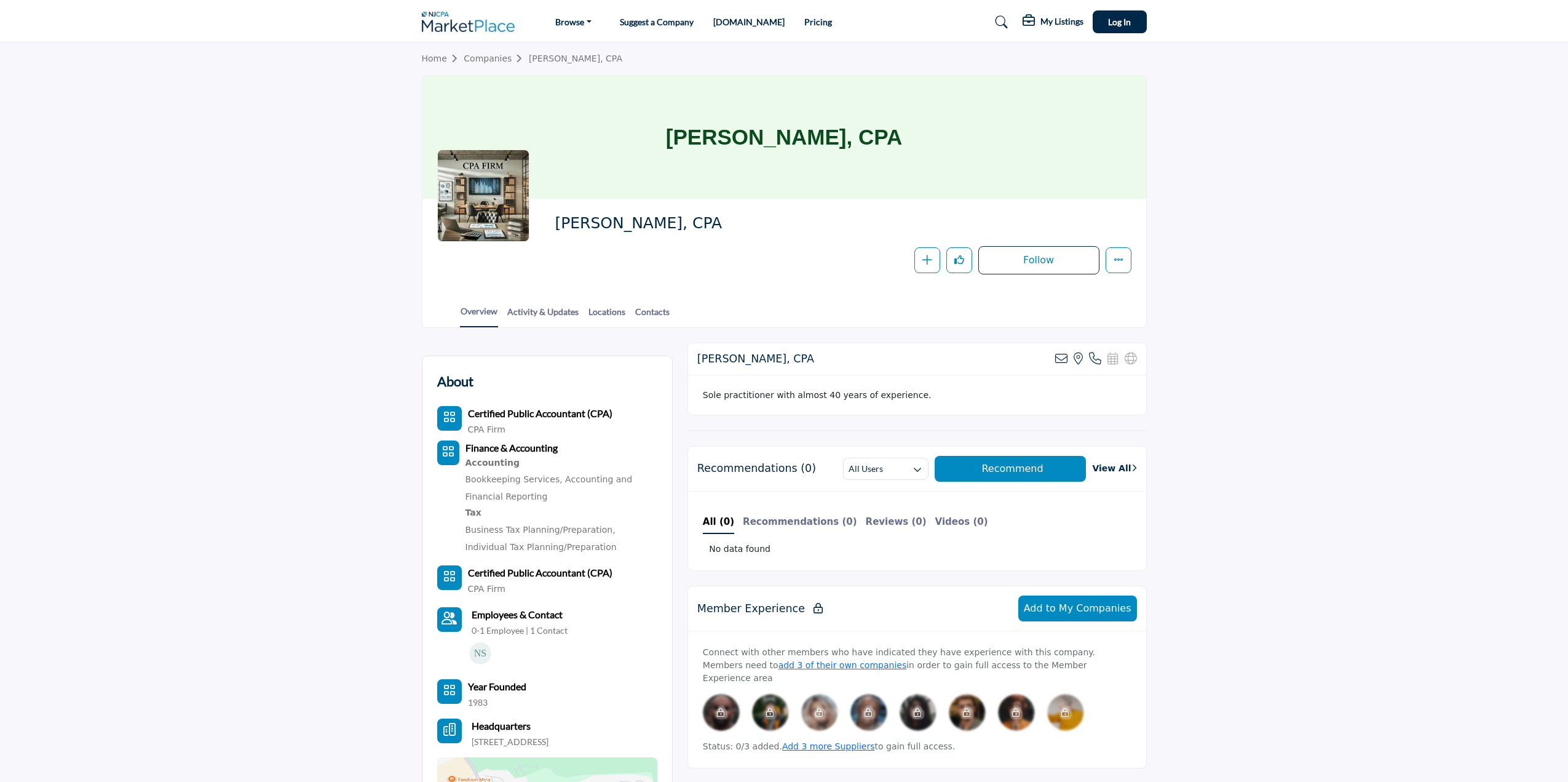
scroll to position [0, 0]
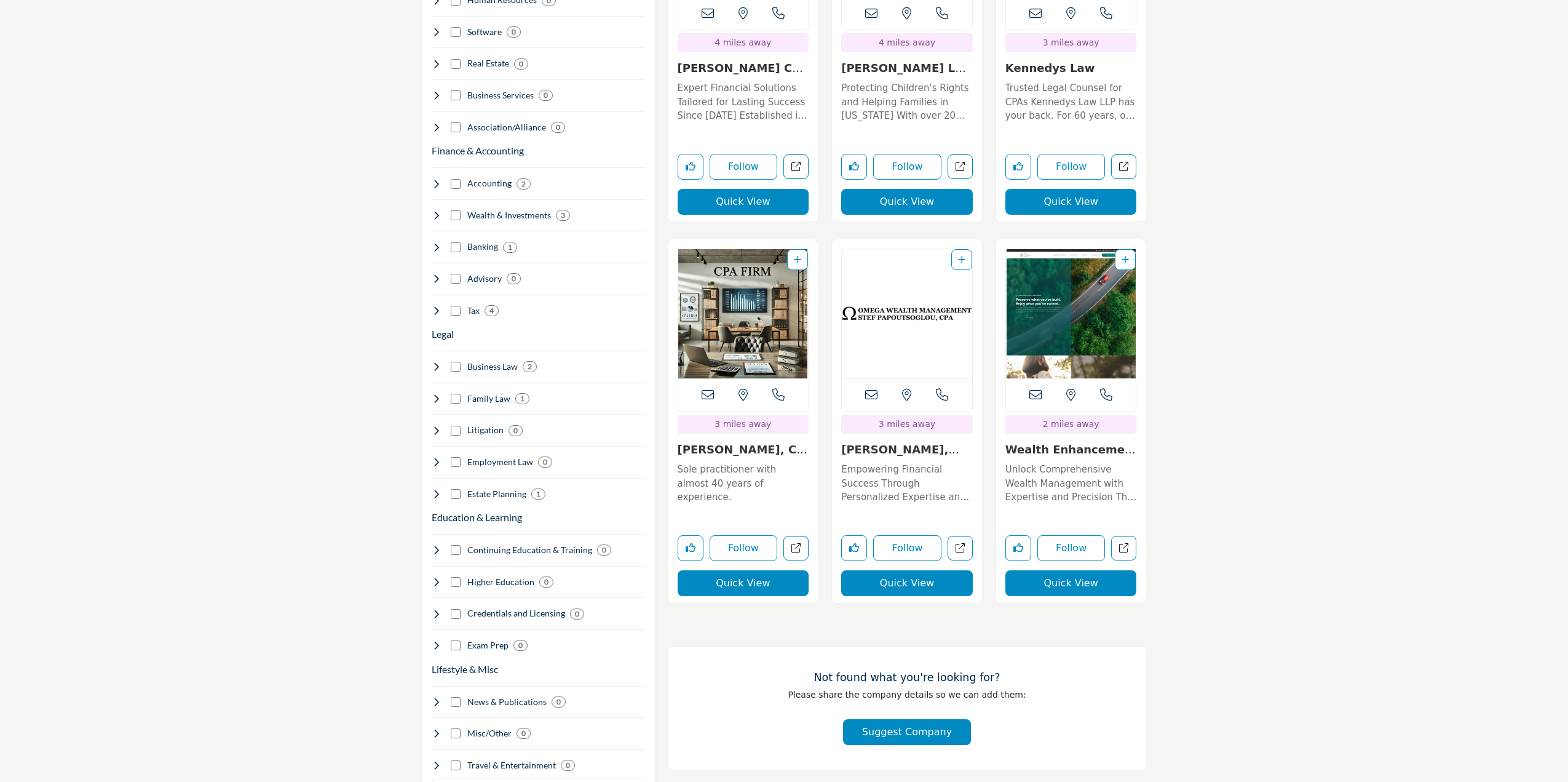
scroll to position [923, 0]
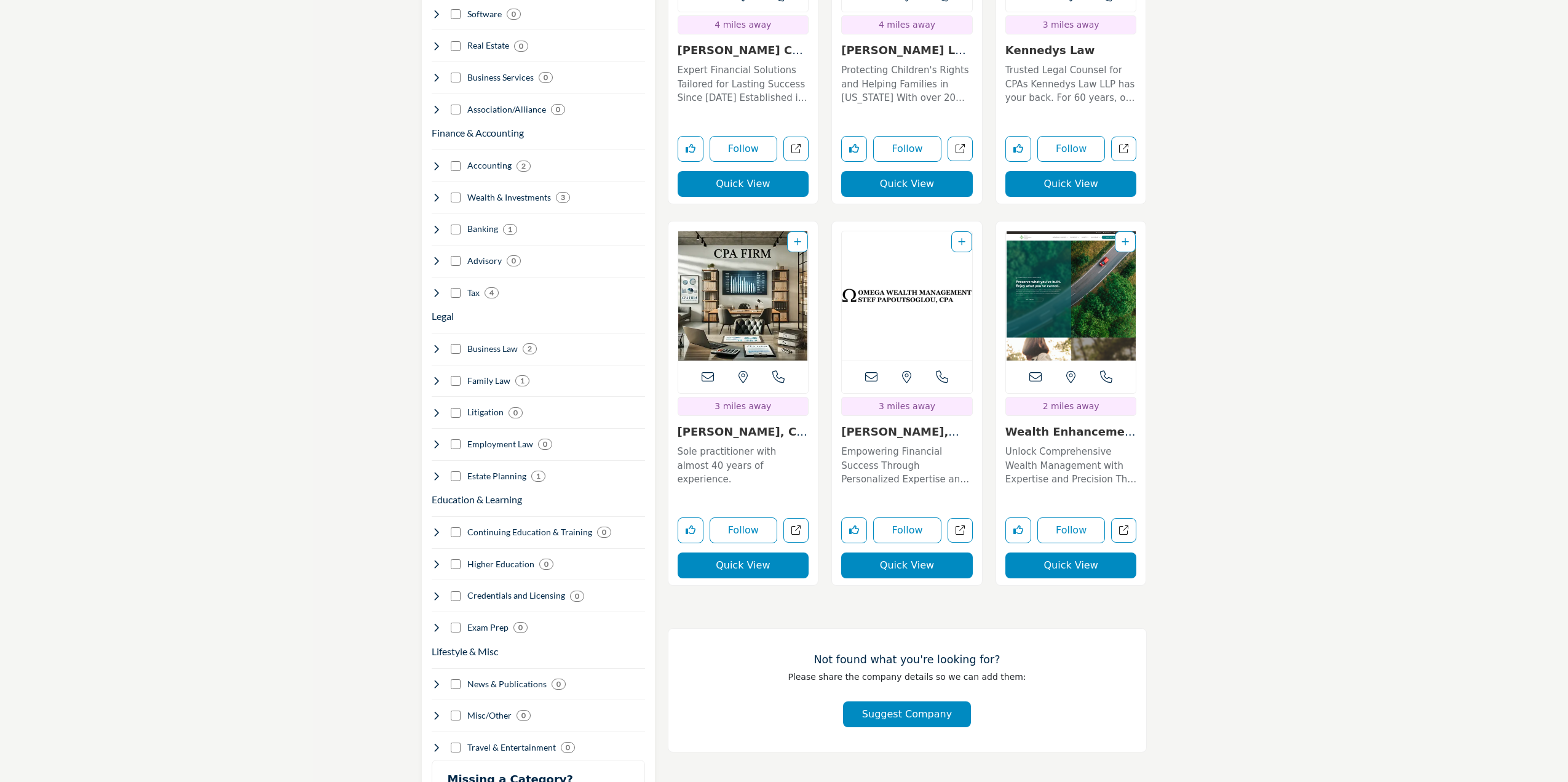
click at [1076, 261] on img "Open Listing in new tab" at bounding box center [1071, 295] width 130 height 129
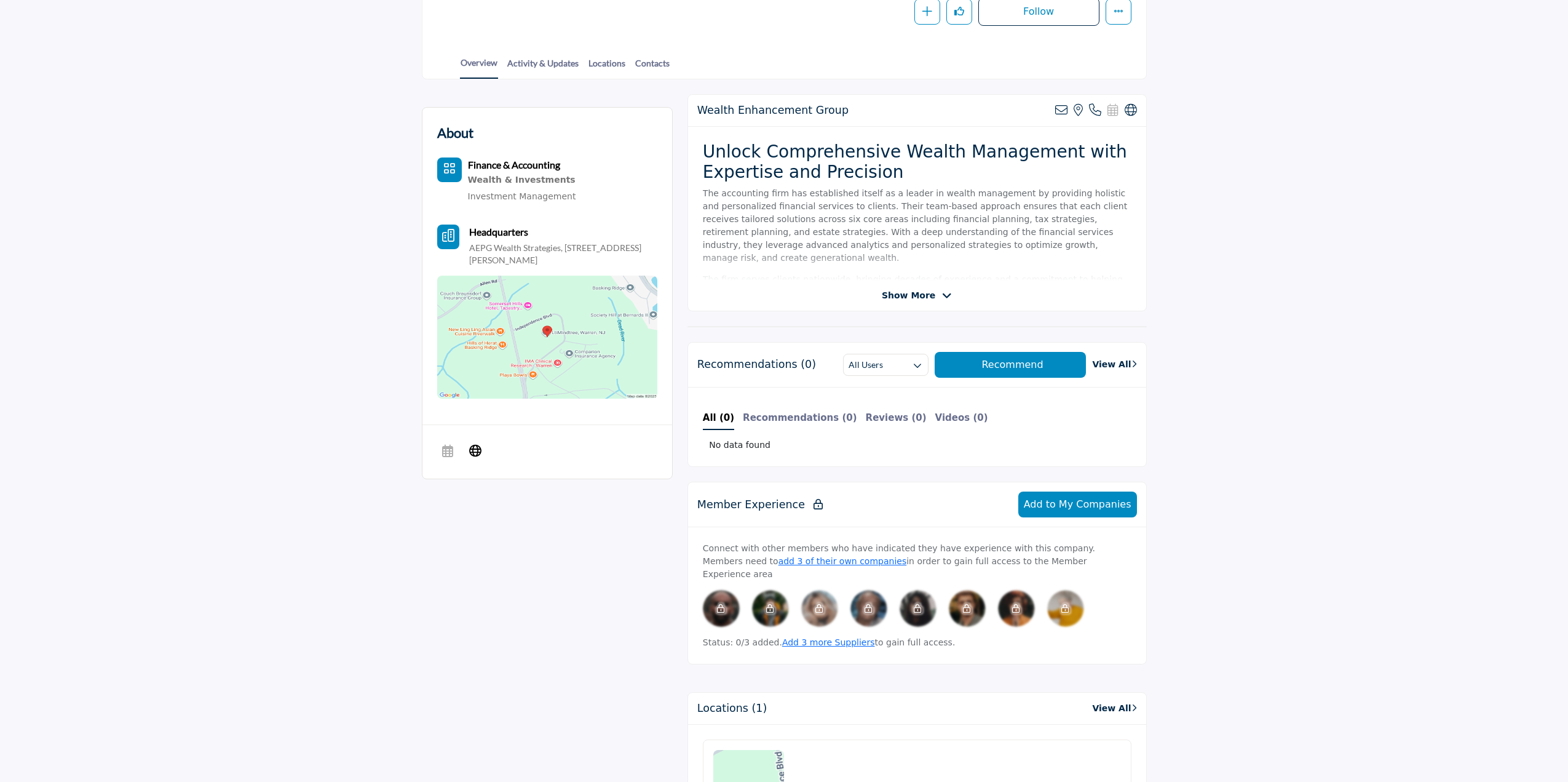
scroll to position [369, 0]
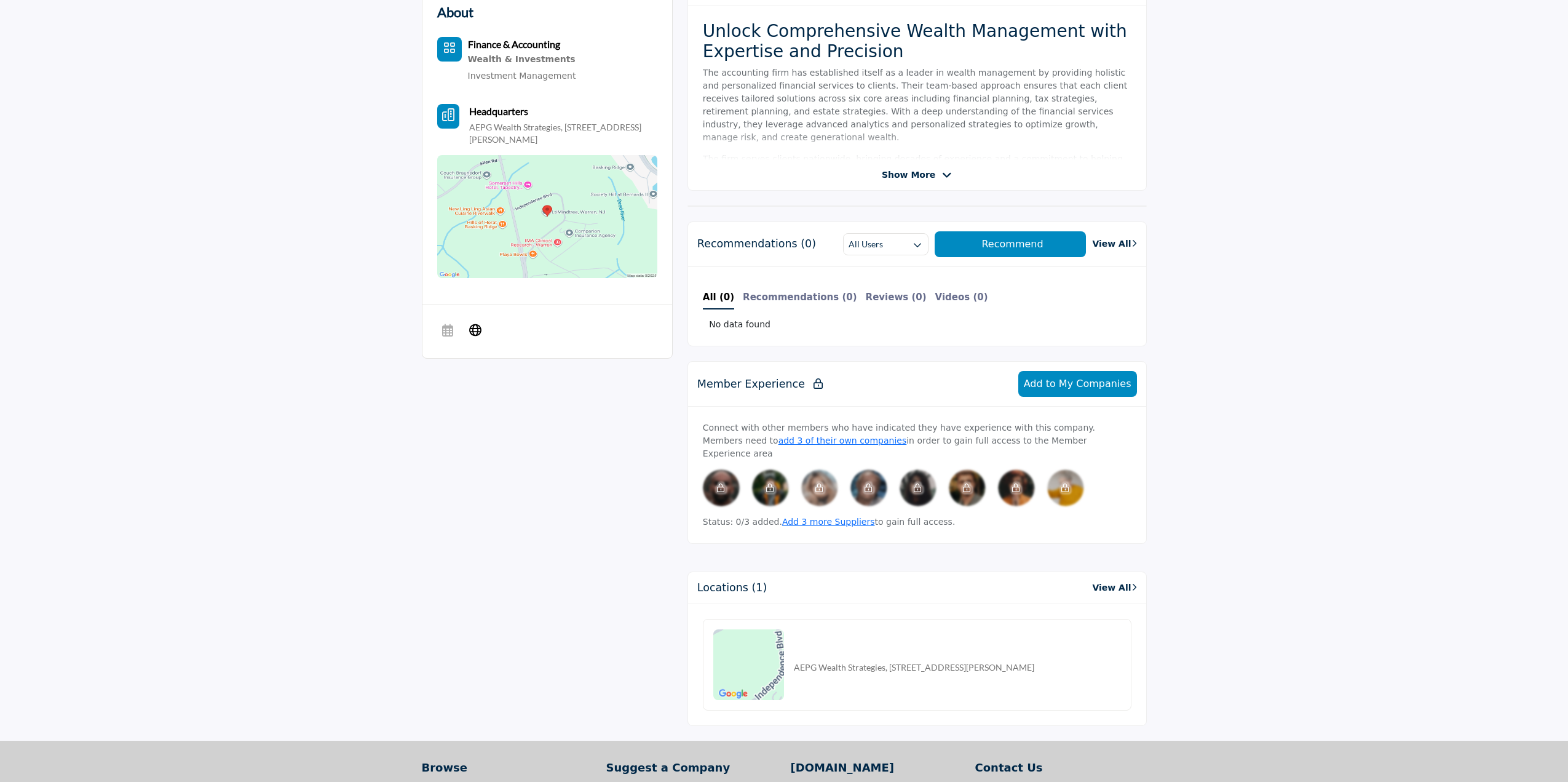
click at [530, 213] on img at bounding box center [547, 216] width 220 height 123
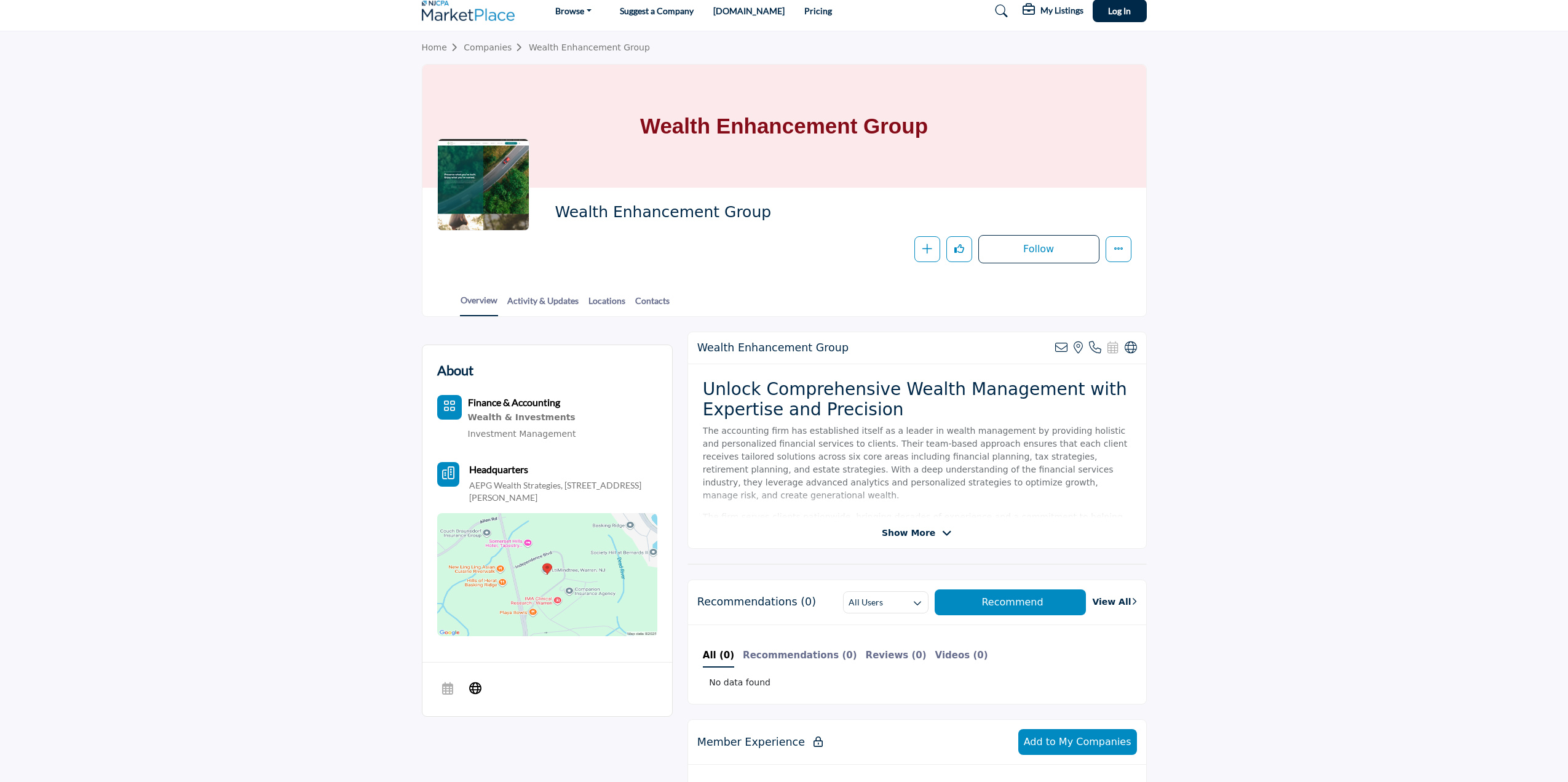
scroll to position [0, 0]
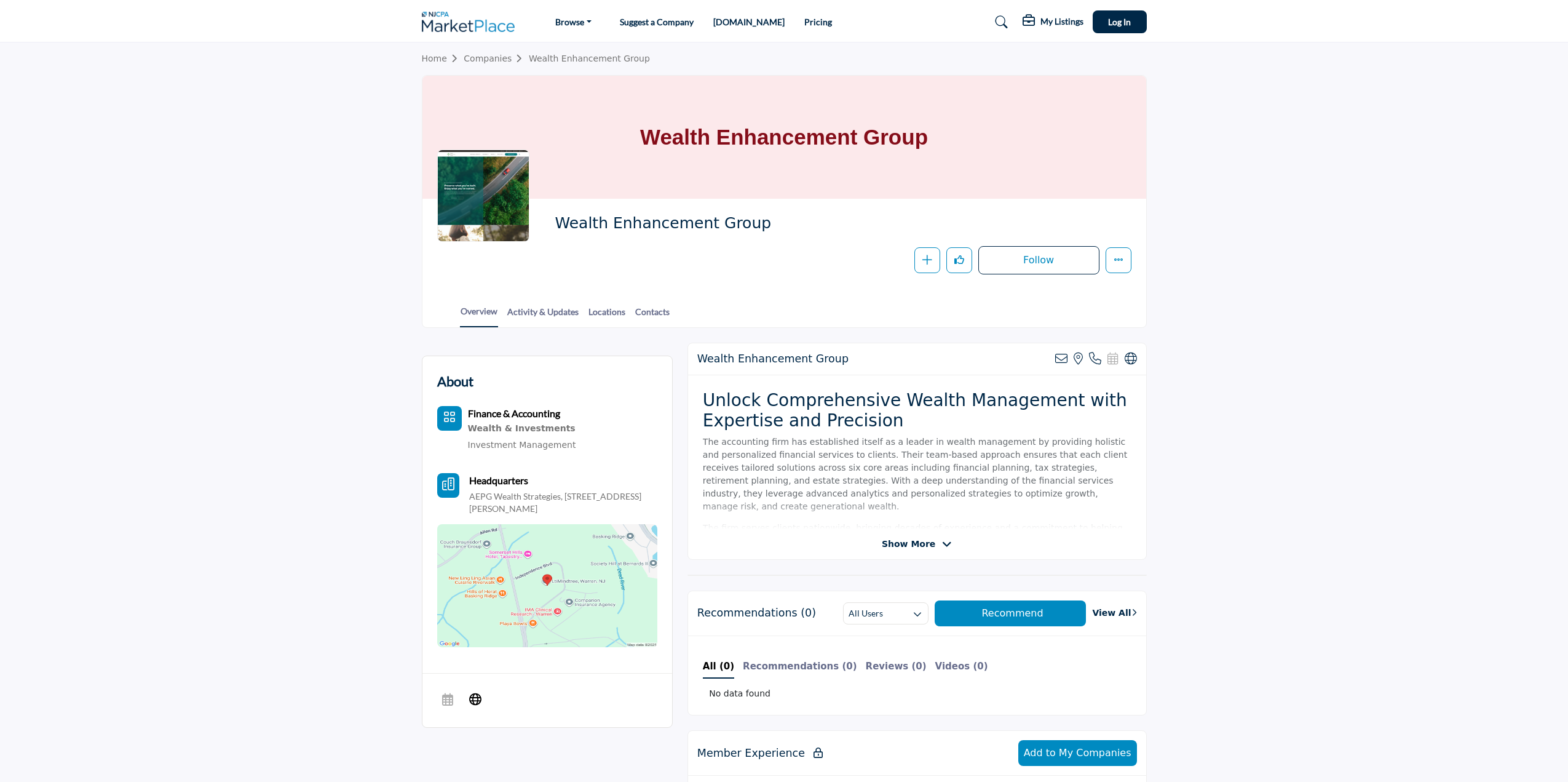
drag, startPoint x: 644, startPoint y: 137, endPoint x: 1005, endPoint y: 142, distance: 361.0
click at [1005, 142] on div "Wealth Enhancement Group" at bounding box center [784, 137] width 723 height 123
copy h1 "Wealth Enhancement Group"
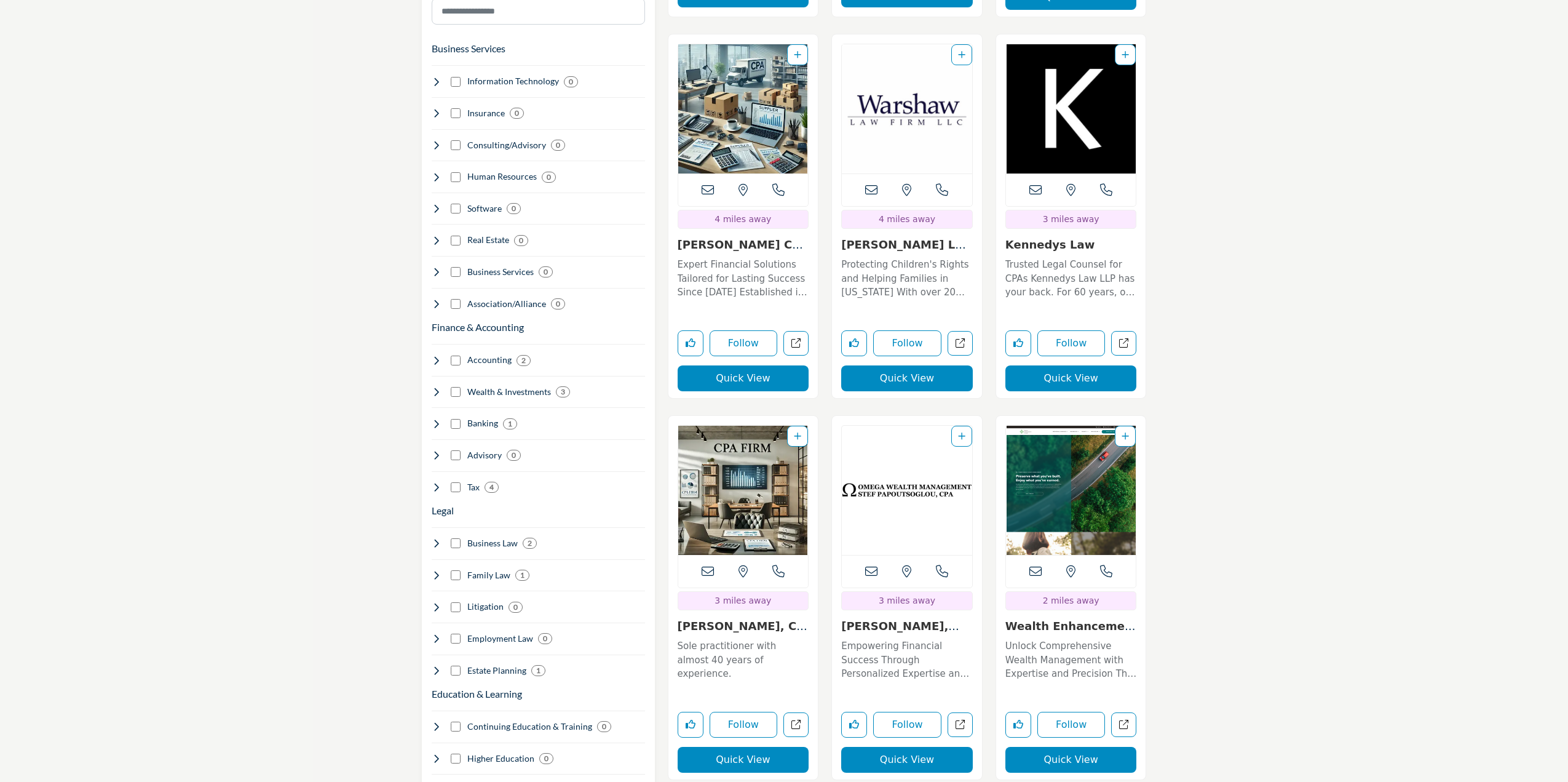
scroll to position [676, 0]
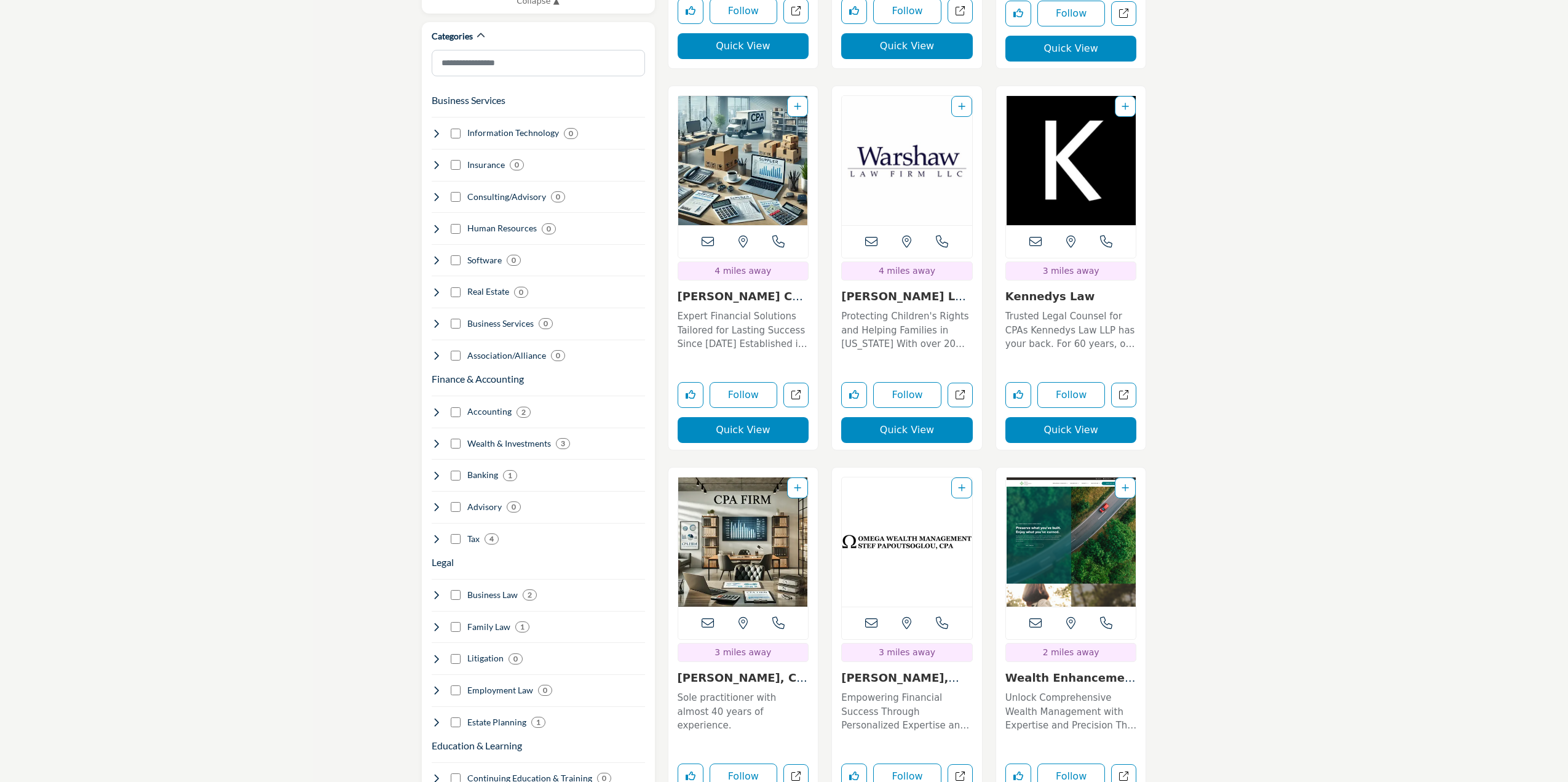
click at [1051, 309] on p "Trusted Legal Counsel for CPAs Kennedys Law LLP has your back. For 60 years, ou…" at bounding box center [1071, 330] width 131 height 41
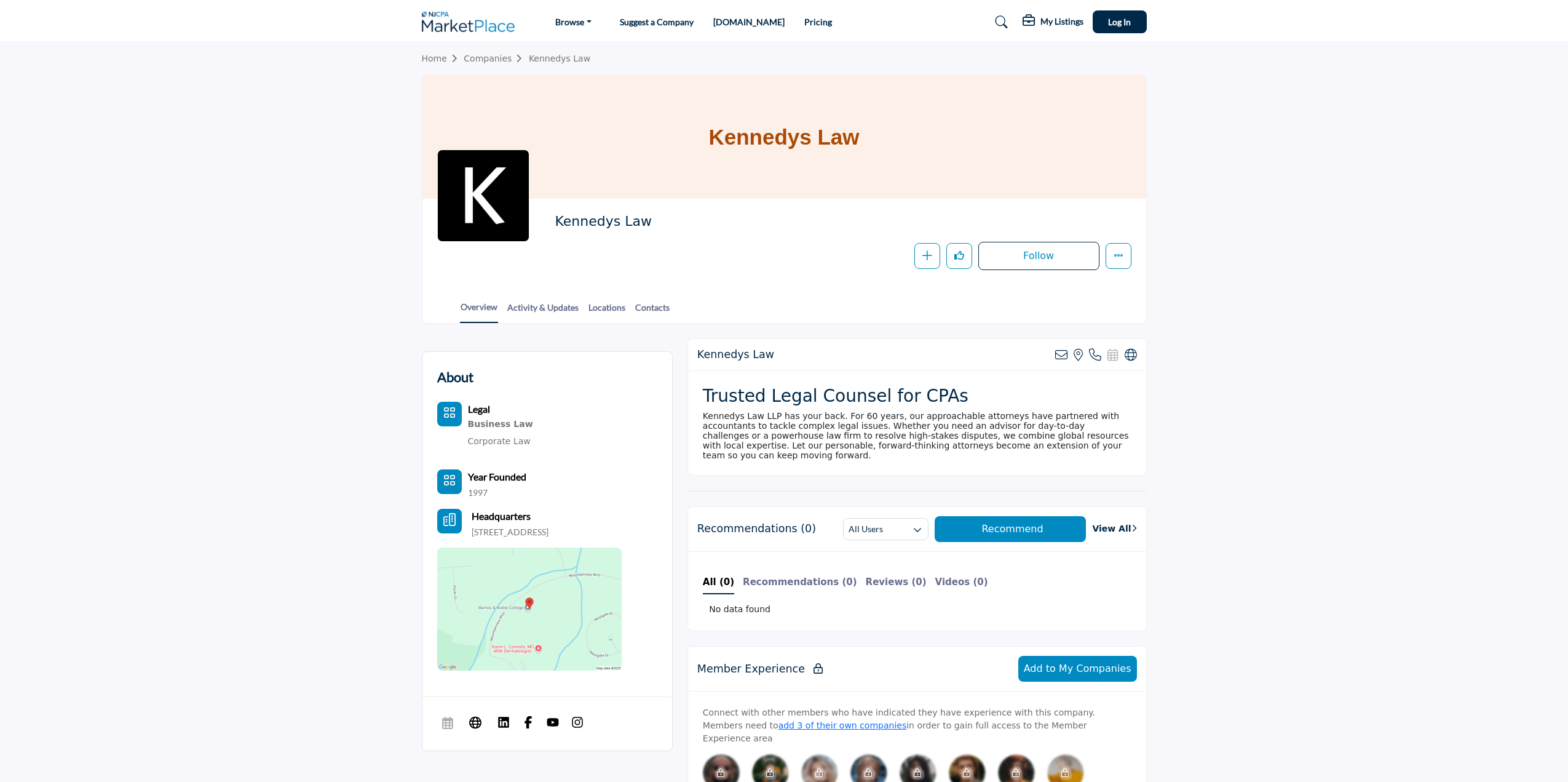
click at [546, 619] on img at bounding box center [529, 609] width 185 height 123
drag, startPoint x: 711, startPoint y: 137, endPoint x: 939, endPoint y: 141, distance: 228.0
click at [939, 141] on div "Kennedys Law" at bounding box center [784, 137] width 723 height 123
copy h1 "Kennedys Law"
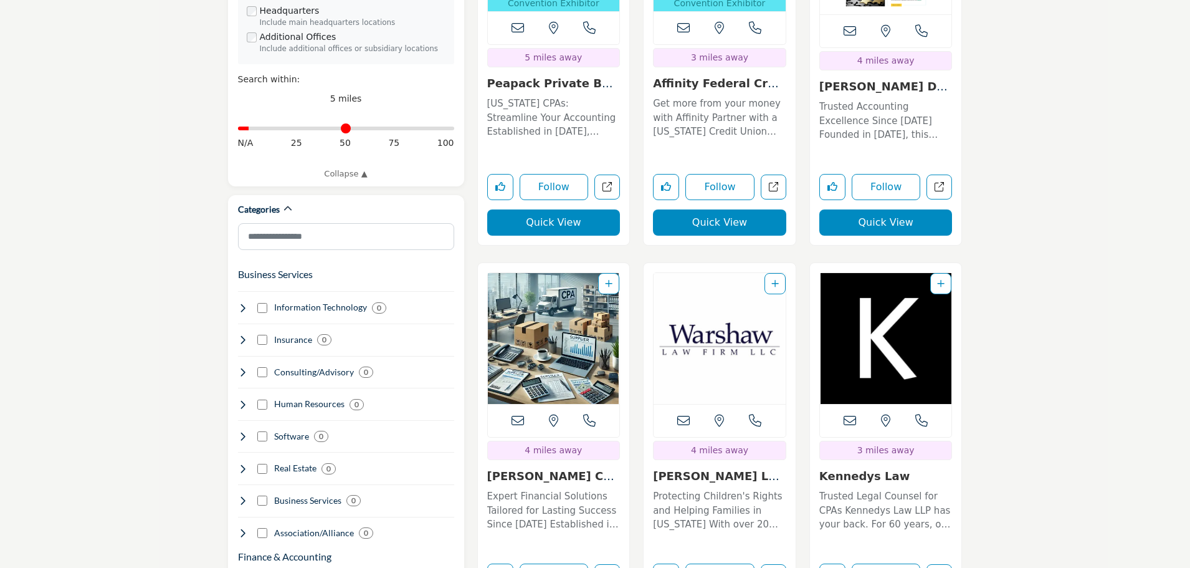
scroll to position [498, 0]
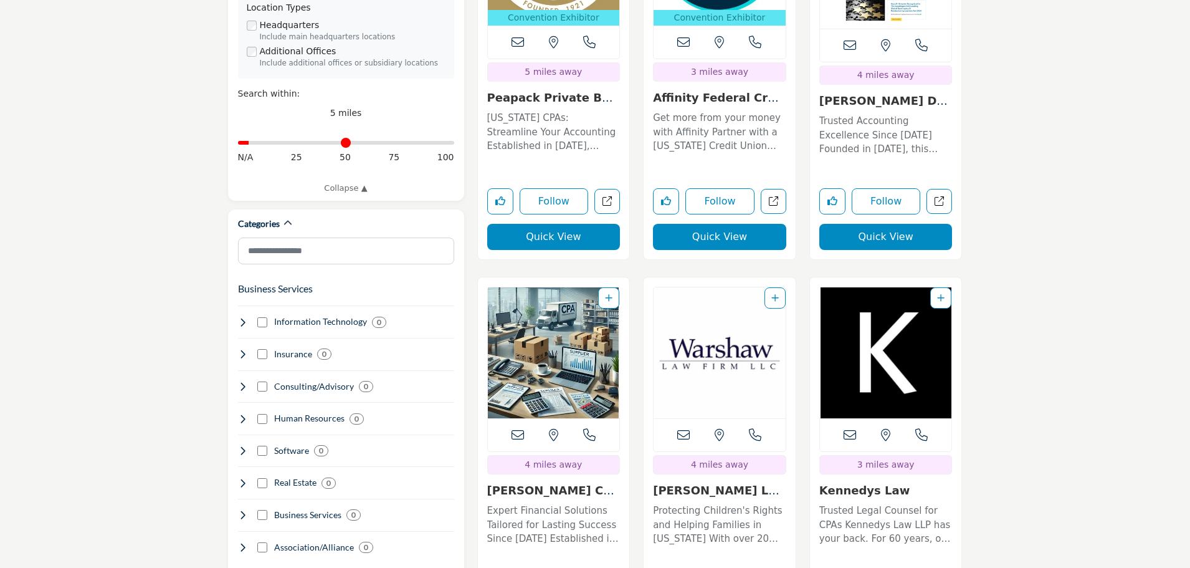
click at [874, 114] on p "Trusted Accounting Excellence Since [DATE] Founded in [DATE], this leading acco…" at bounding box center [885, 135] width 133 height 42
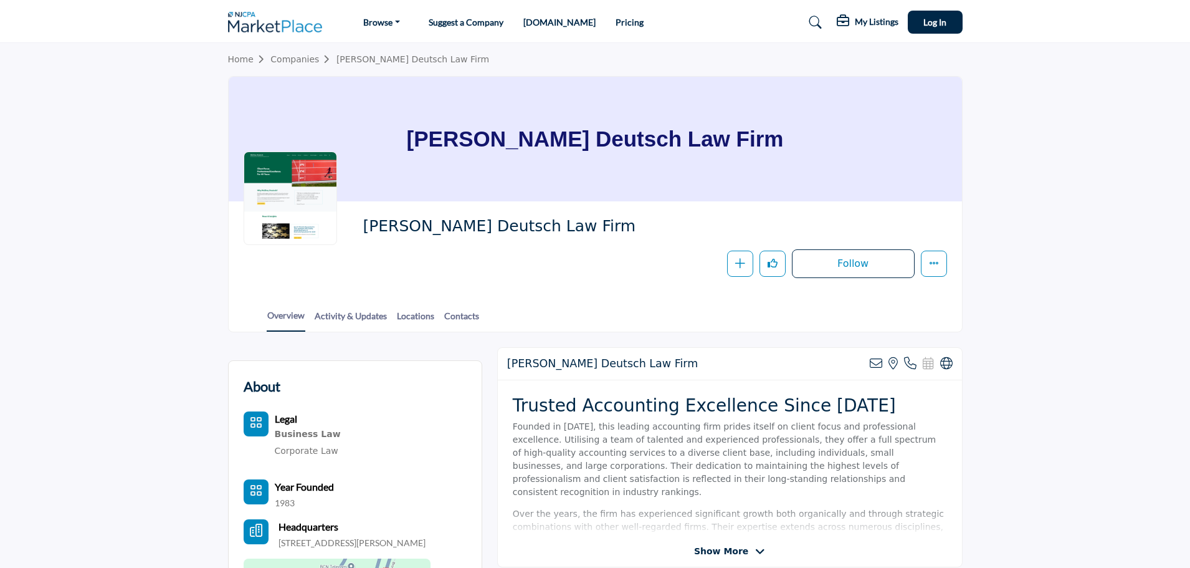
scroll to position [249, 0]
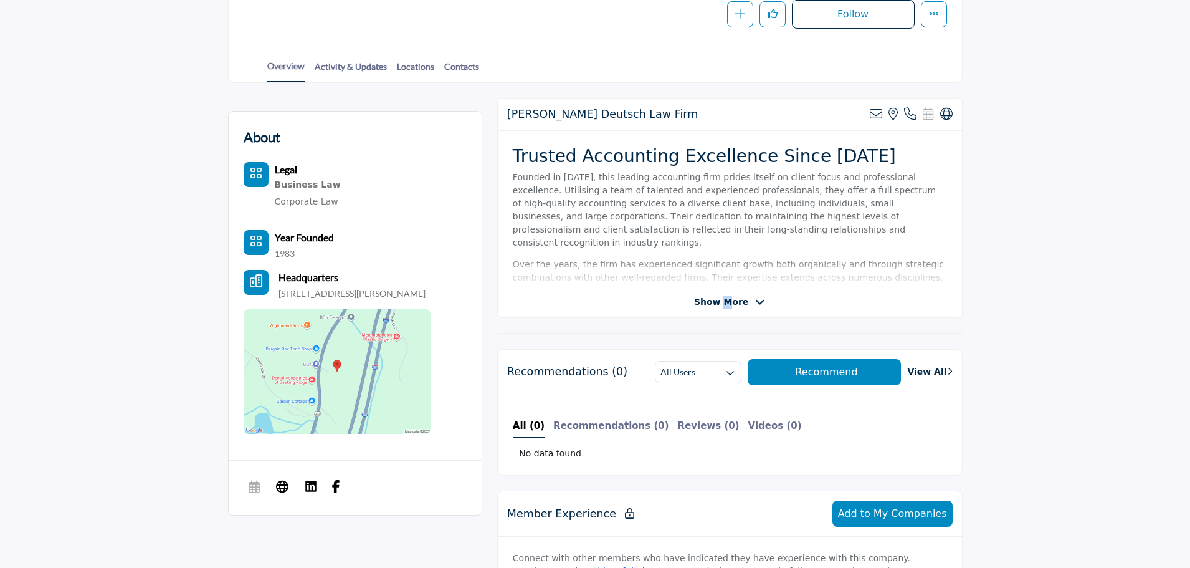
click at [727, 302] on span "Show More" at bounding box center [721, 301] width 54 height 13
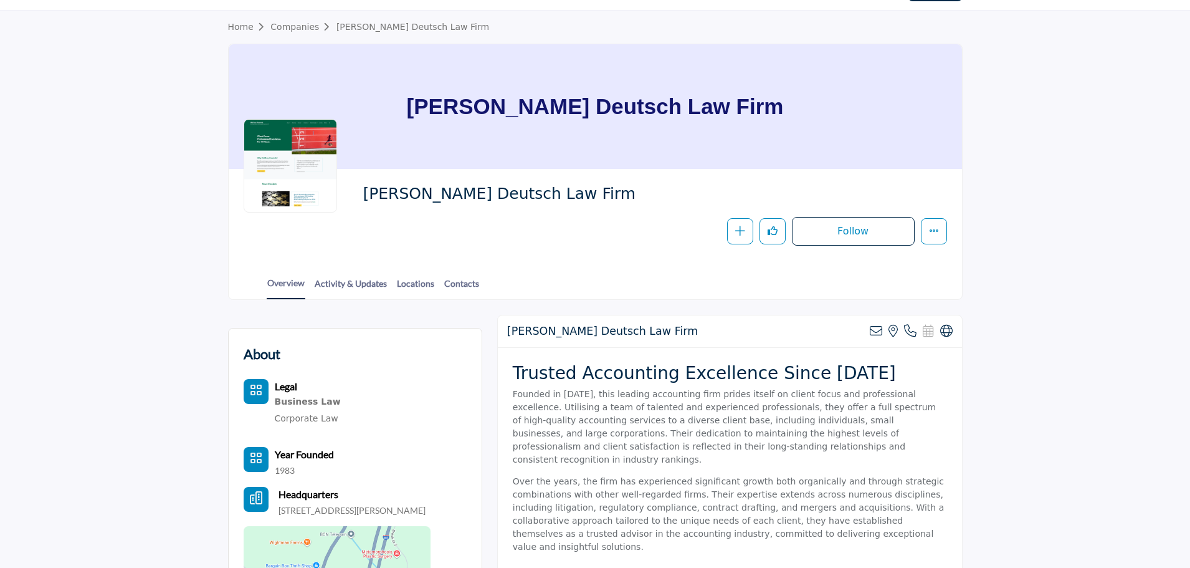
scroll to position [31, 0]
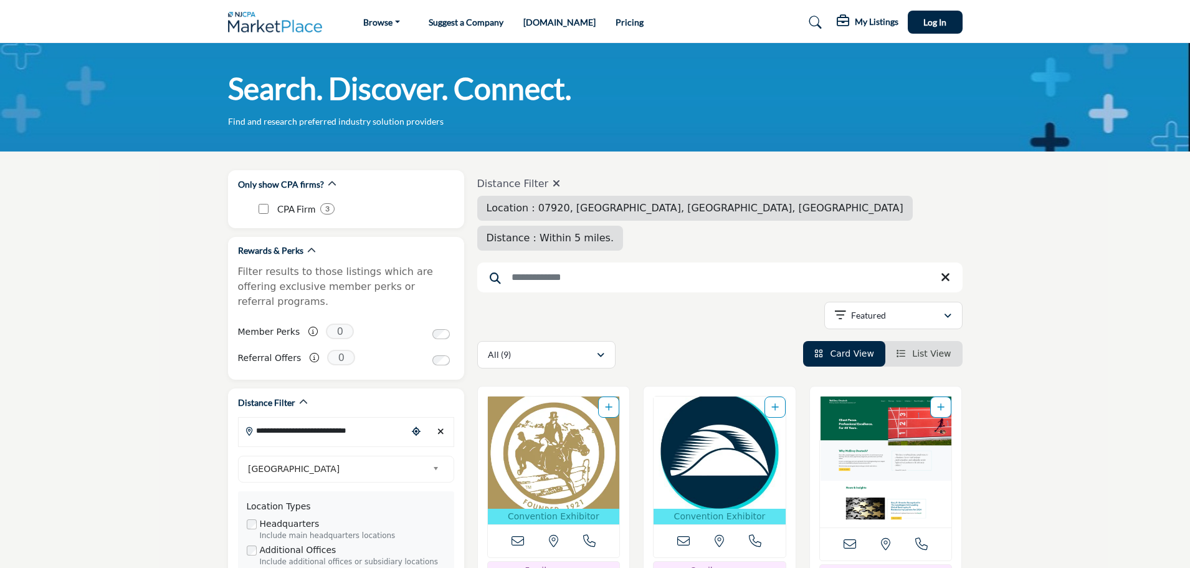
scroll to position [150, 0]
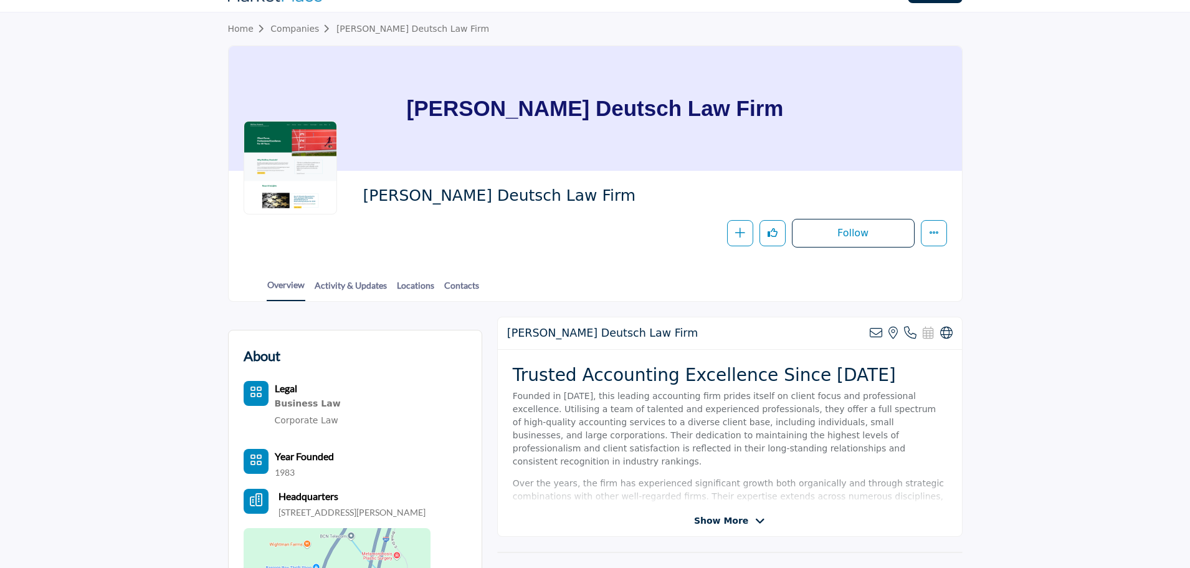
scroll to position [31, 0]
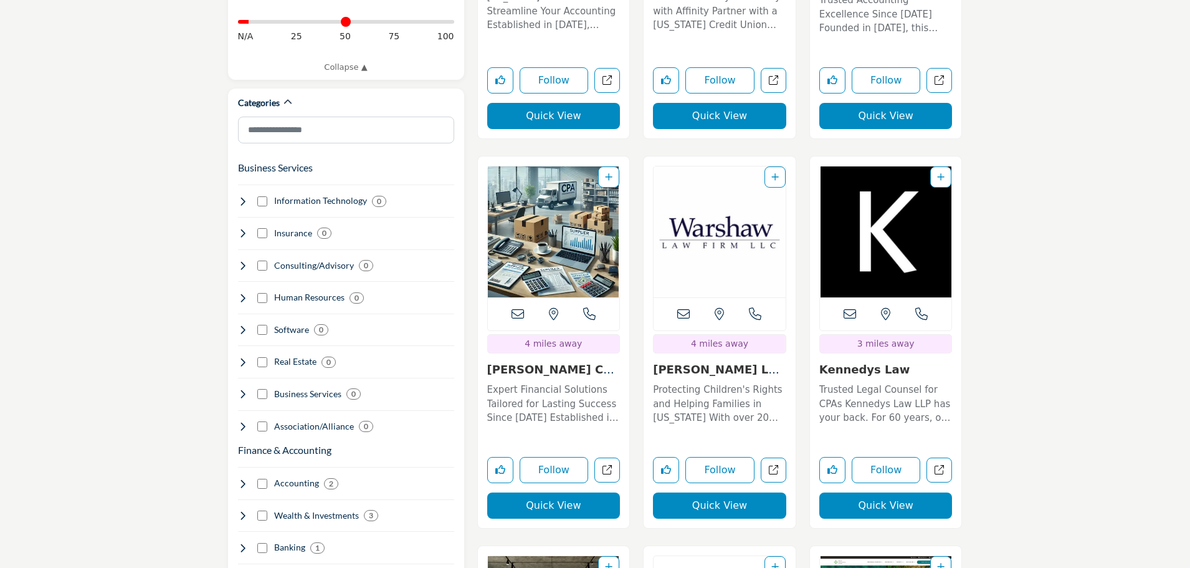
scroll to position [623, 0]
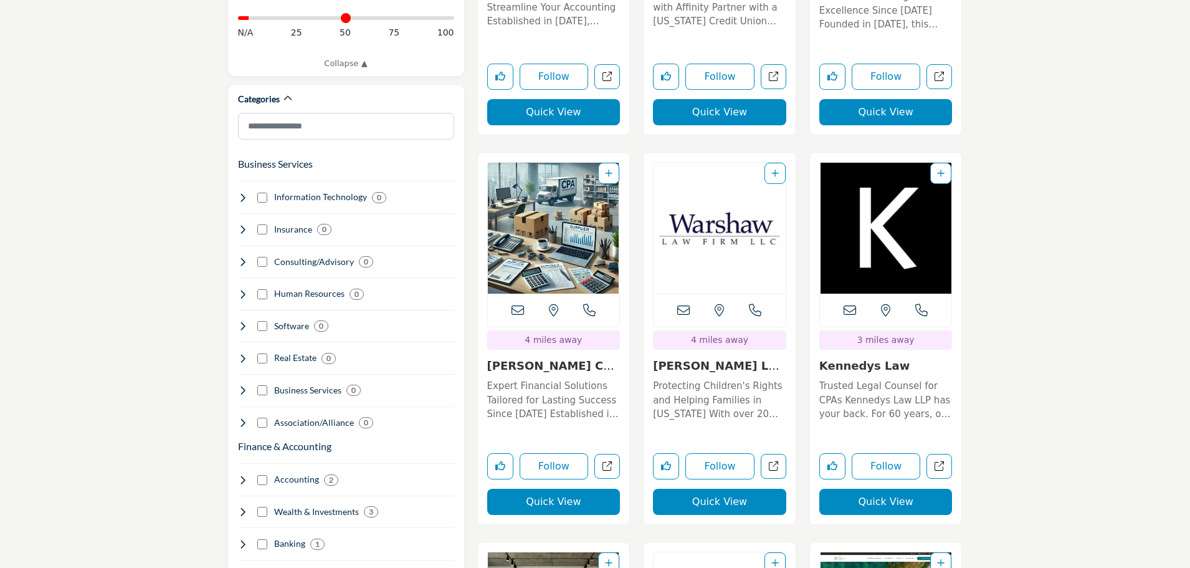
click at [543, 219] on img "Open Listing in new tab" at bounding box center [554, 228] width 132 height 131
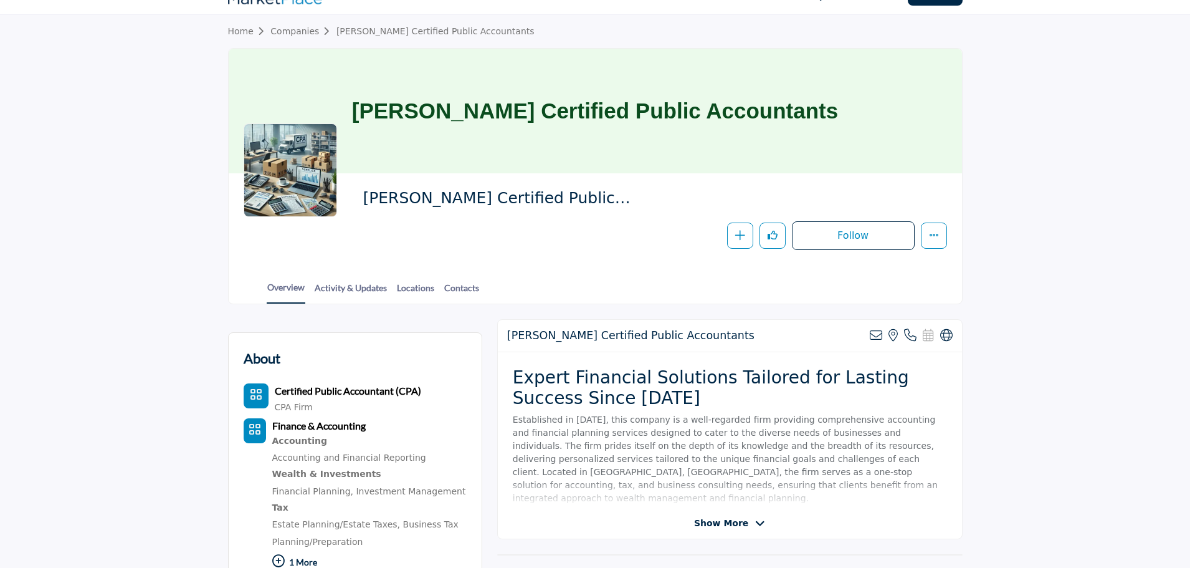
scroll to position [249, 0]
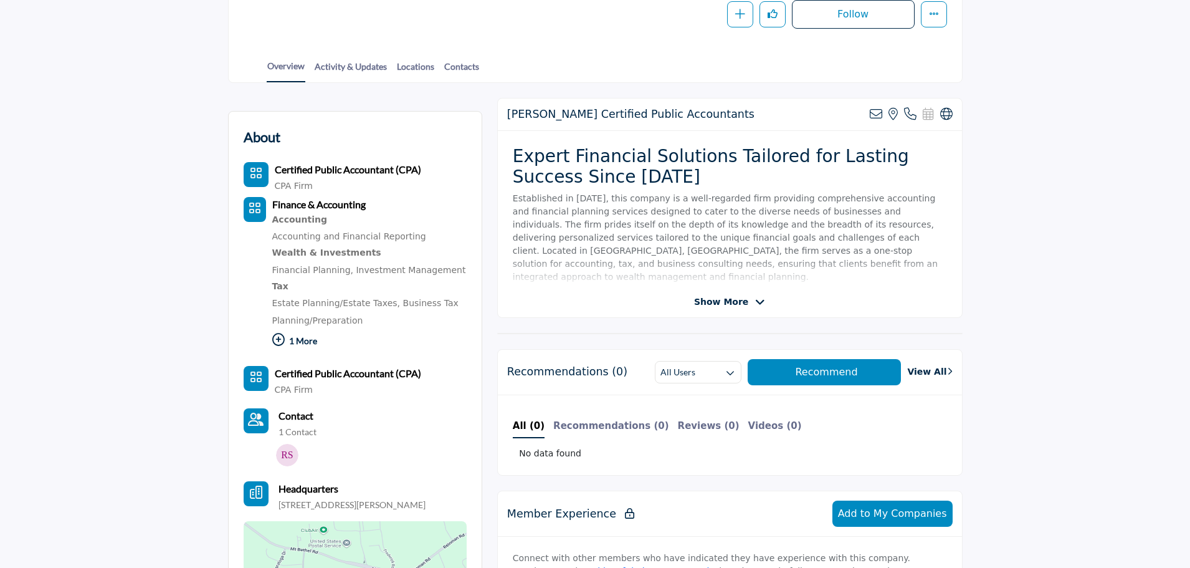
click at [715, 296] on span "Show More" at bounding box center [721, 301] width 54 height 13
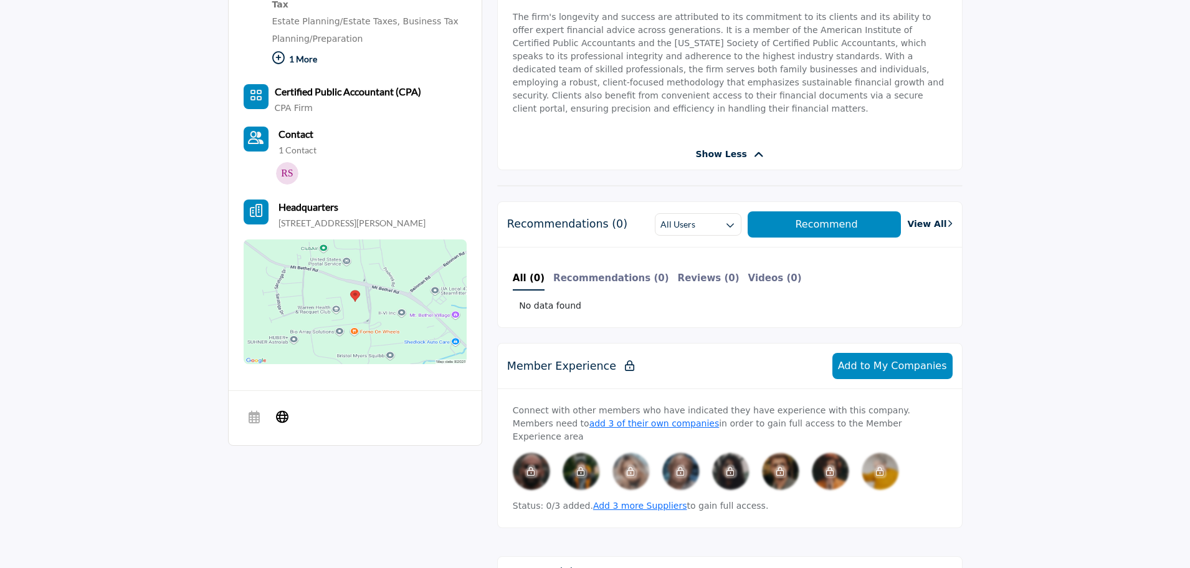
scroll to position [561, 0]
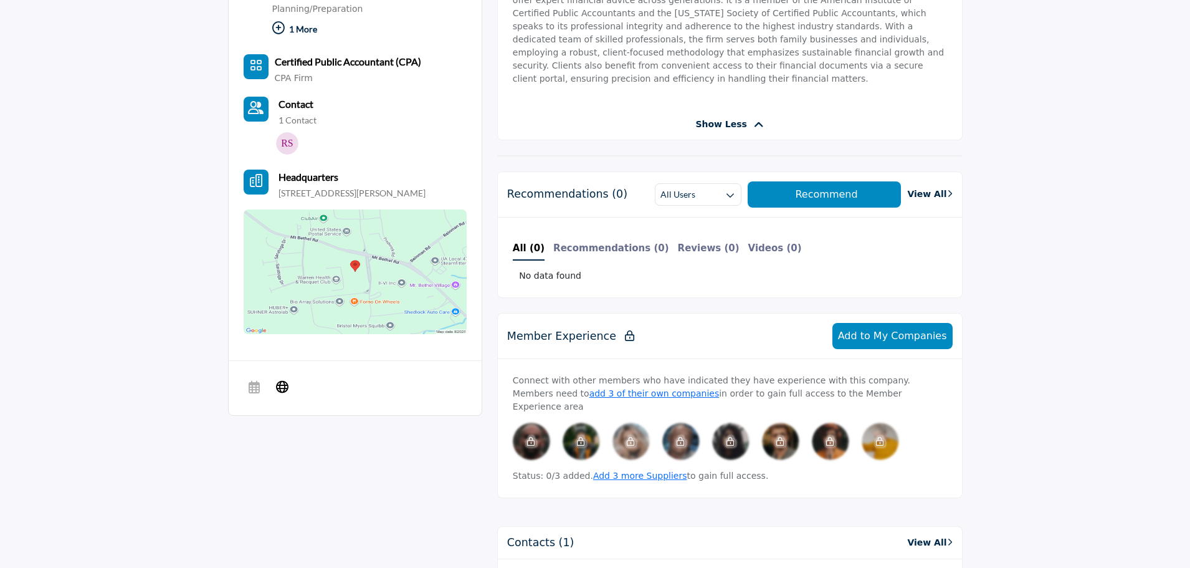
click at [343, 256] on img at bounding box center [355, 271] width 223 height 125
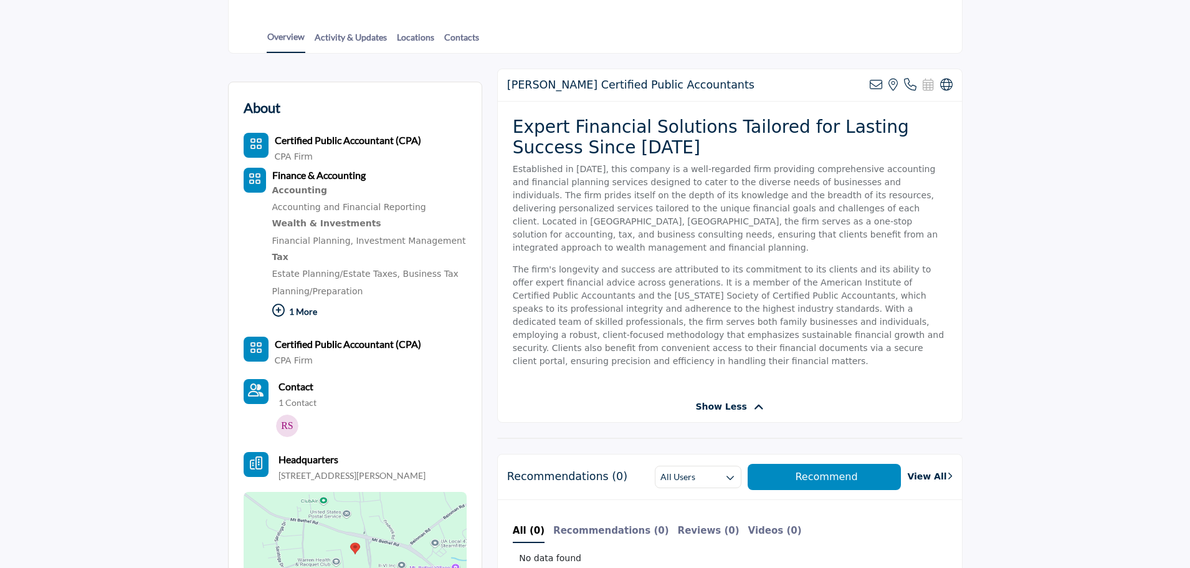
scroll to position [312, 0]
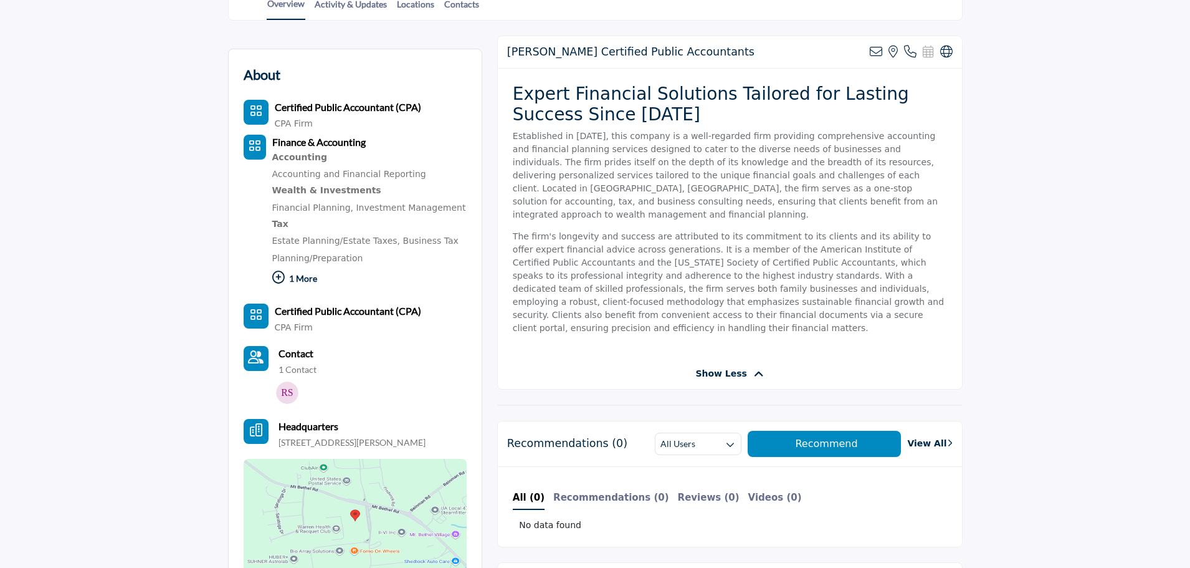
drag, startPoint x: 297, startPoint y: 280, endPoint x: 305, endPoint y: 279, distance: 8.2
click at [297, 280] on p "1 More" at bounding box center [369, 280] width 194 height 27
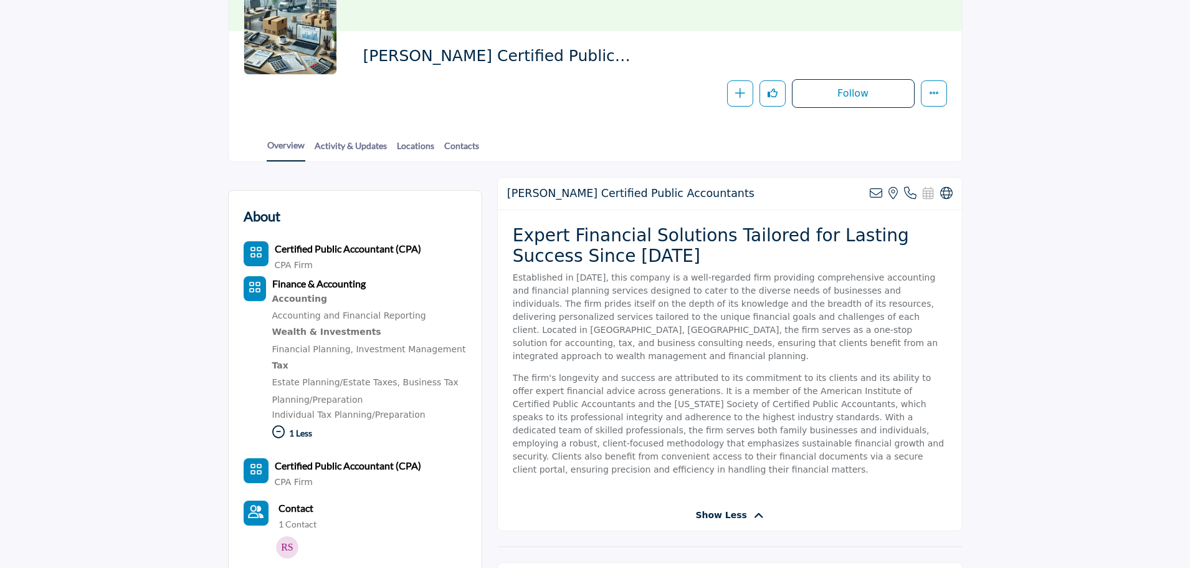
scroll to position [0, 0]
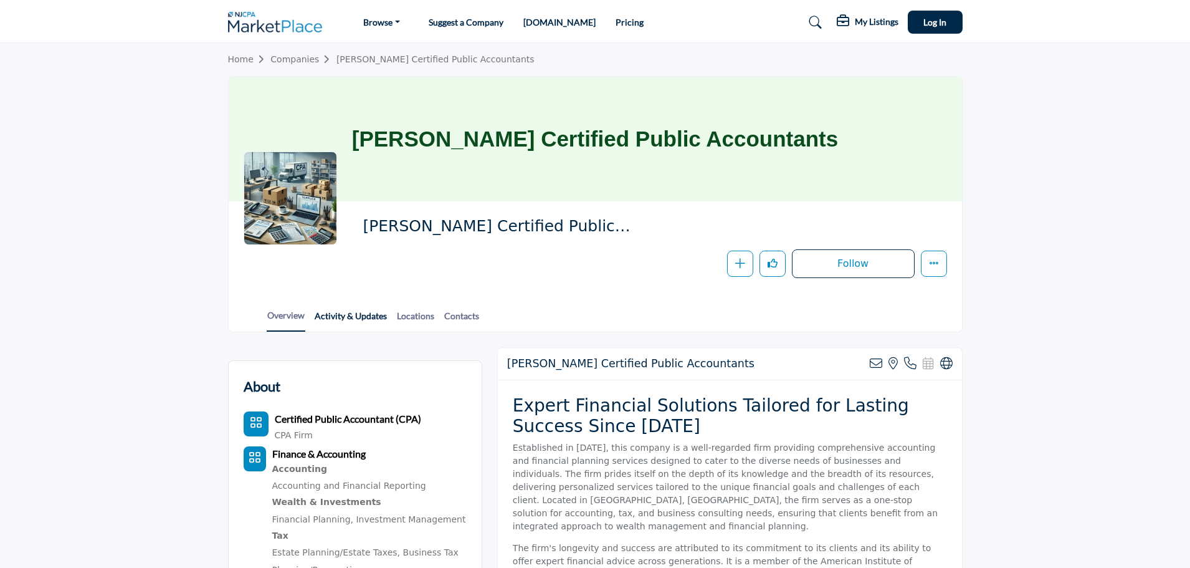
click at [352, 318] on link "Activity & Updates" at bounding box center [351, 320] width 74 height 22
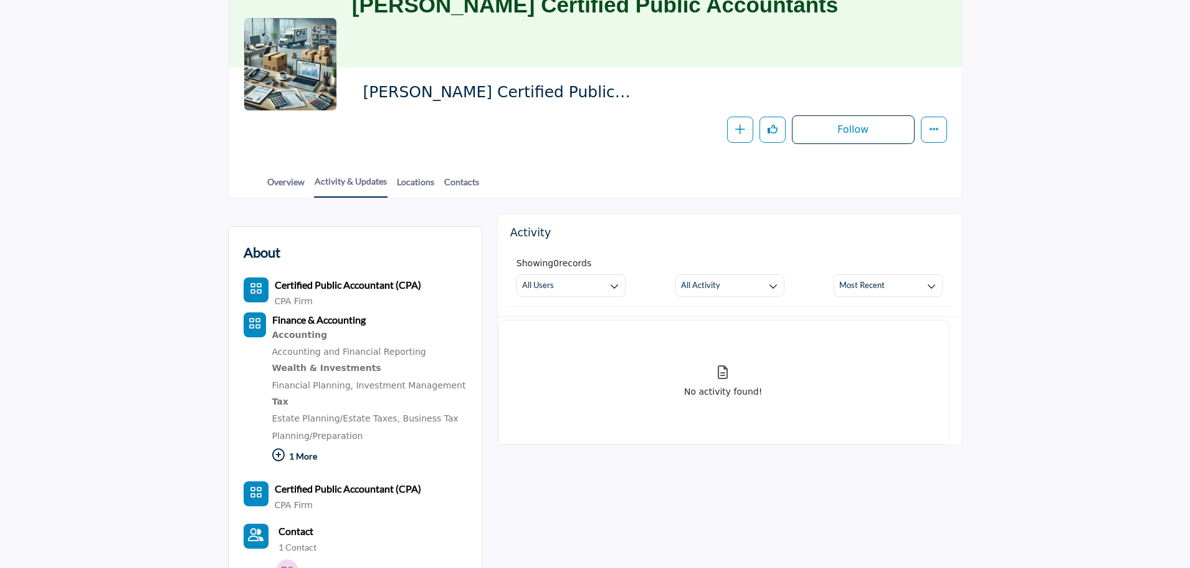
scroll to position [249, 0]
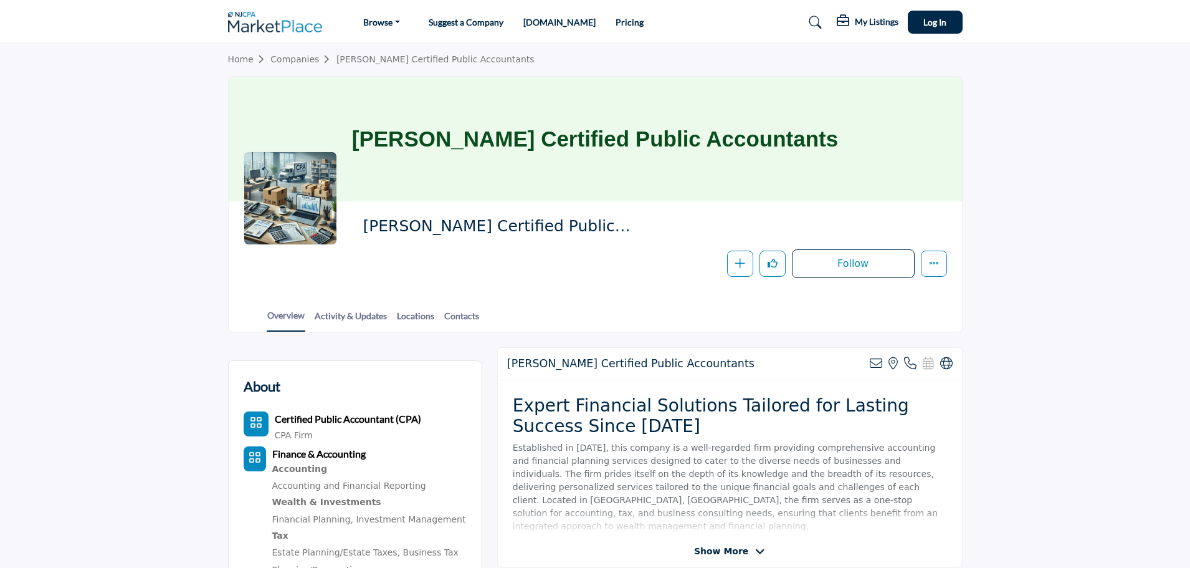
drag, startPoint x: 405, startPoint y: 135, endPoint x: 839, endPoint y: 122, distance: 433.9
click at [847, 130] on div "Shapiro Certified Public Accountants" at bounding box center [595, 139] width 733 height 125
copy h1 "Shapiro Certified Public Accountants"
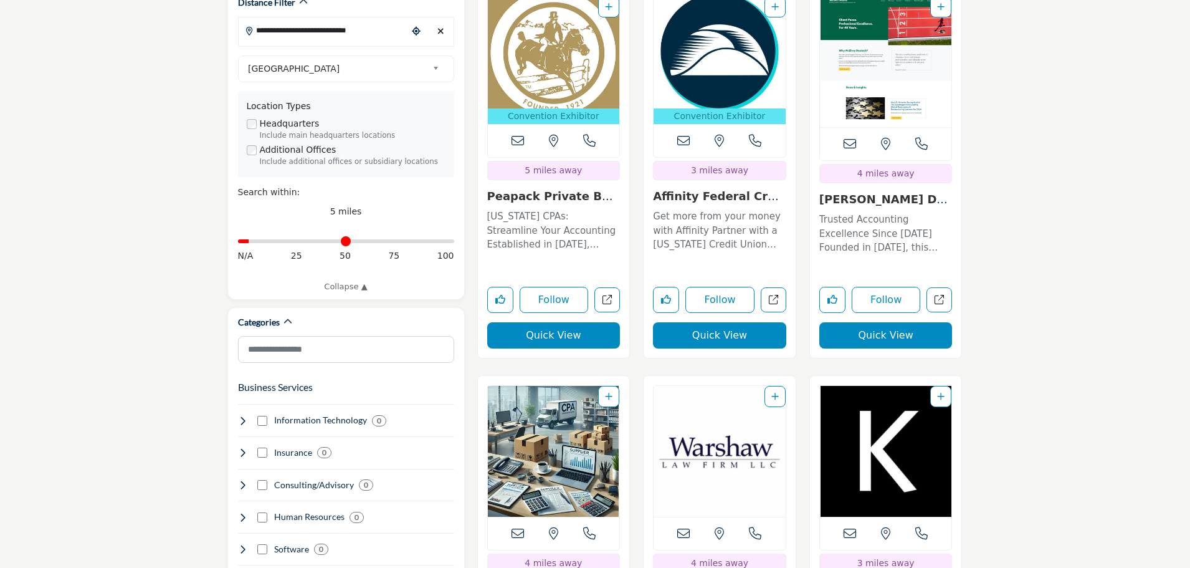
scroll to position [312, 0]
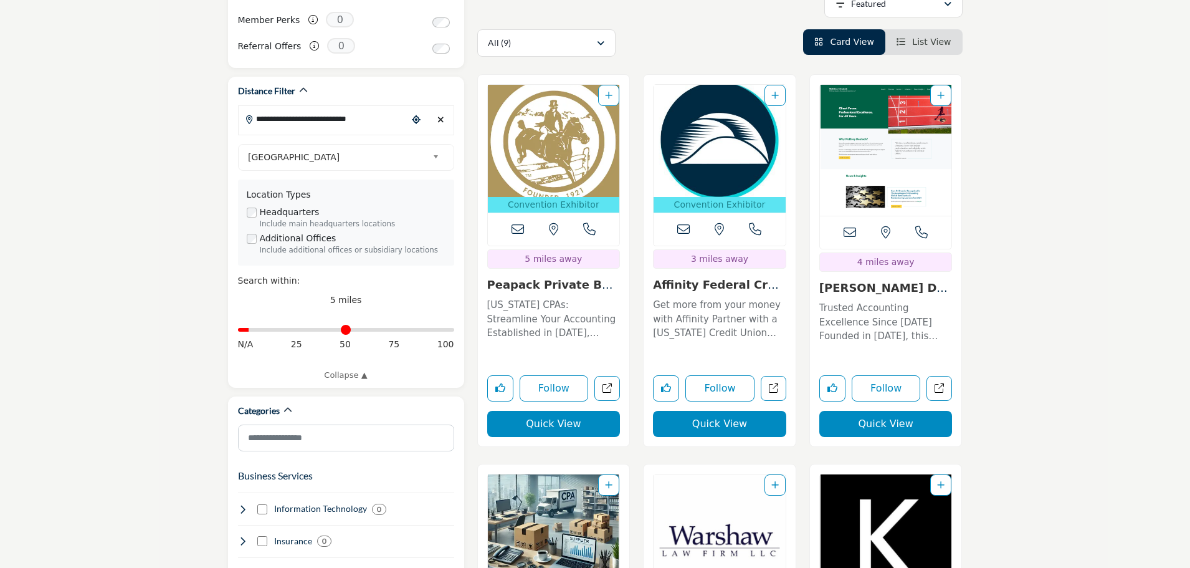
click at [710, 91] on img "Open Listing in new tab" at bounding box center [720, 141] width 132 height 112
click at [698, 278] on link "Affinity Federal Cre..." at bounding box center [716, 291] width 126 height 27
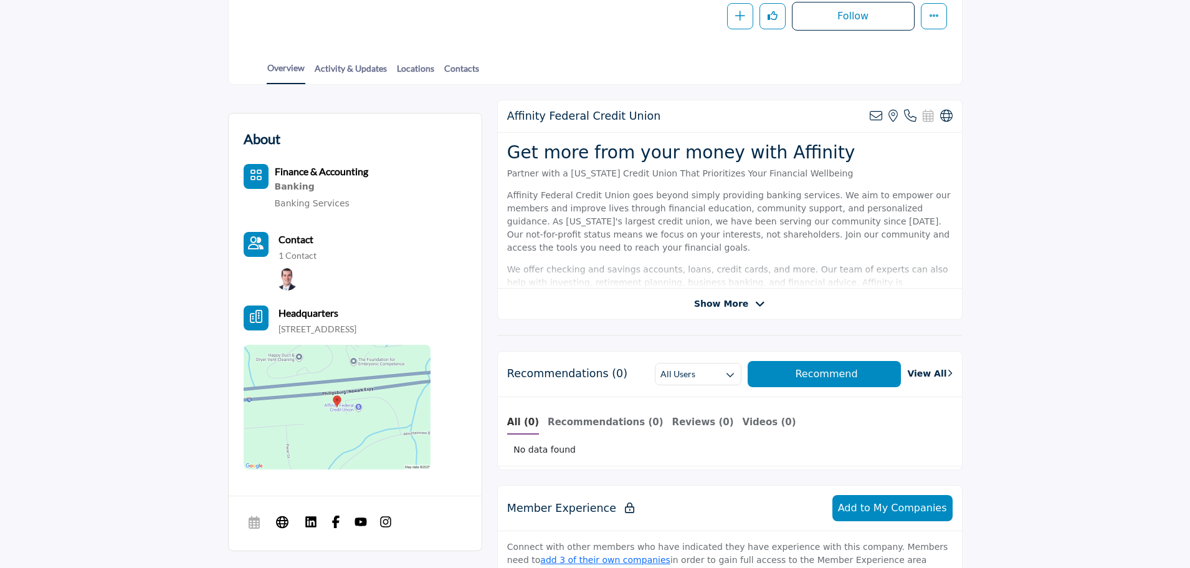
scroll to position [249, 0]
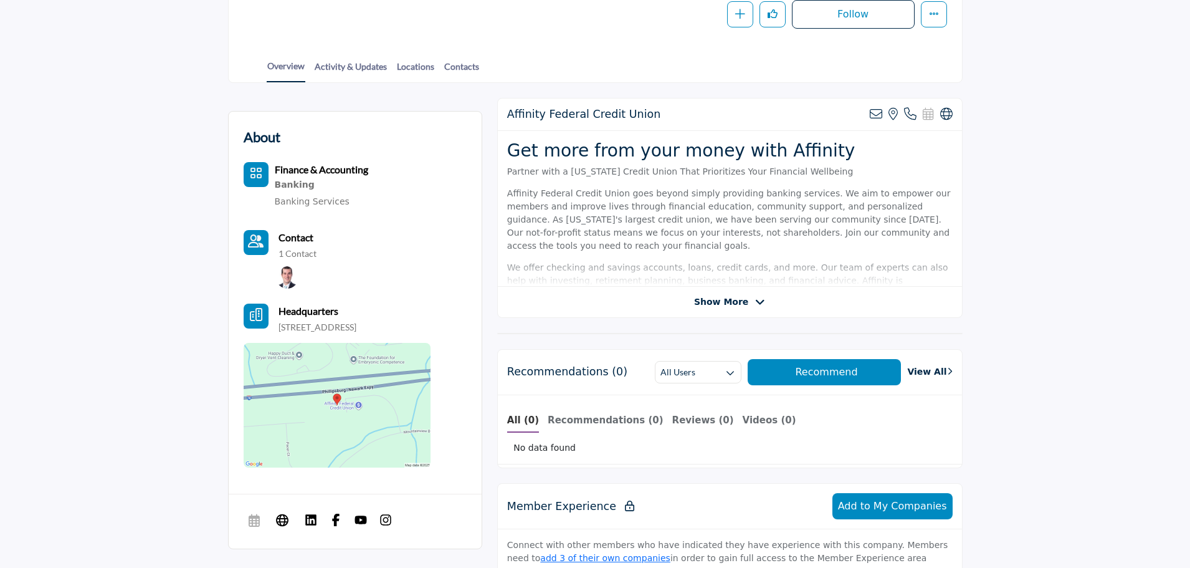
click at [722, 306] on span "Show More" at bounding box center [721, 301] width 54 height 13
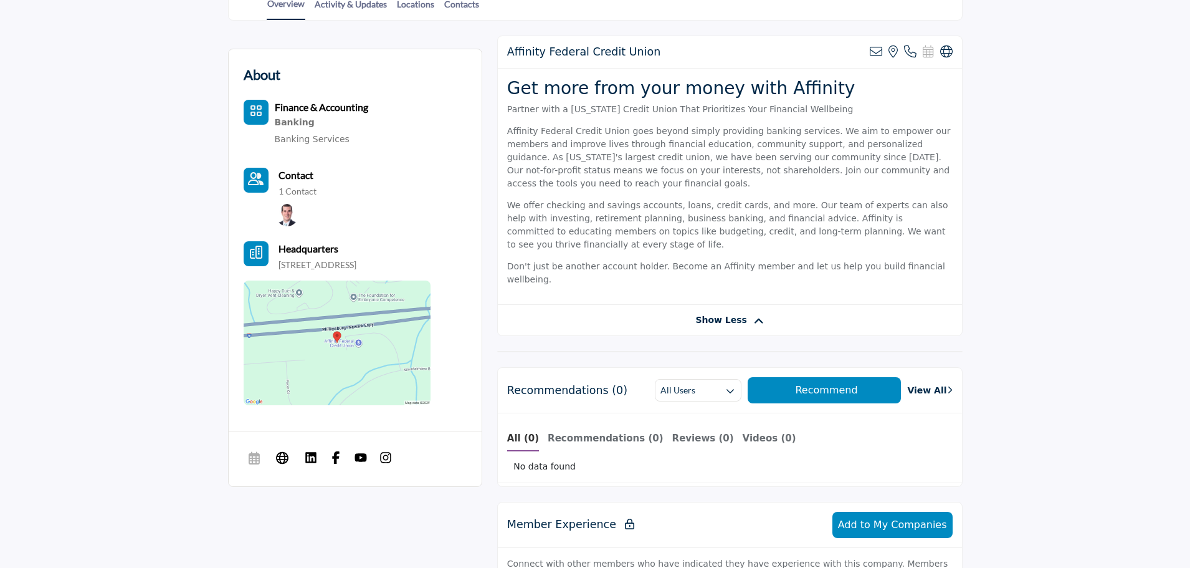
scroll to position [187, 0]
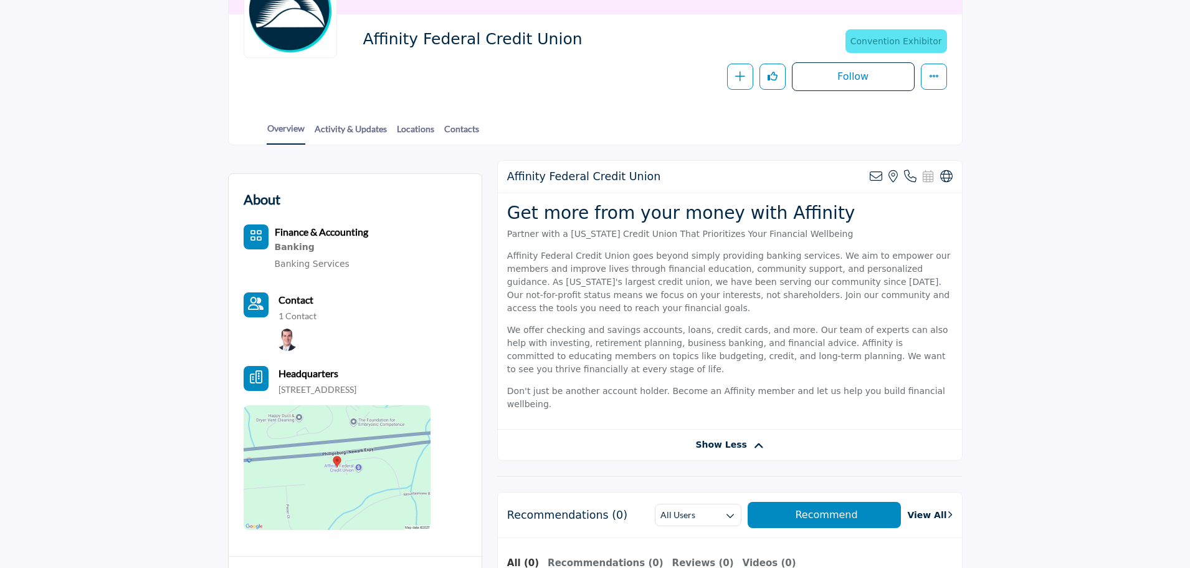
click at [342, 443] on img at bounding box center [337, 467] width 187 height 125
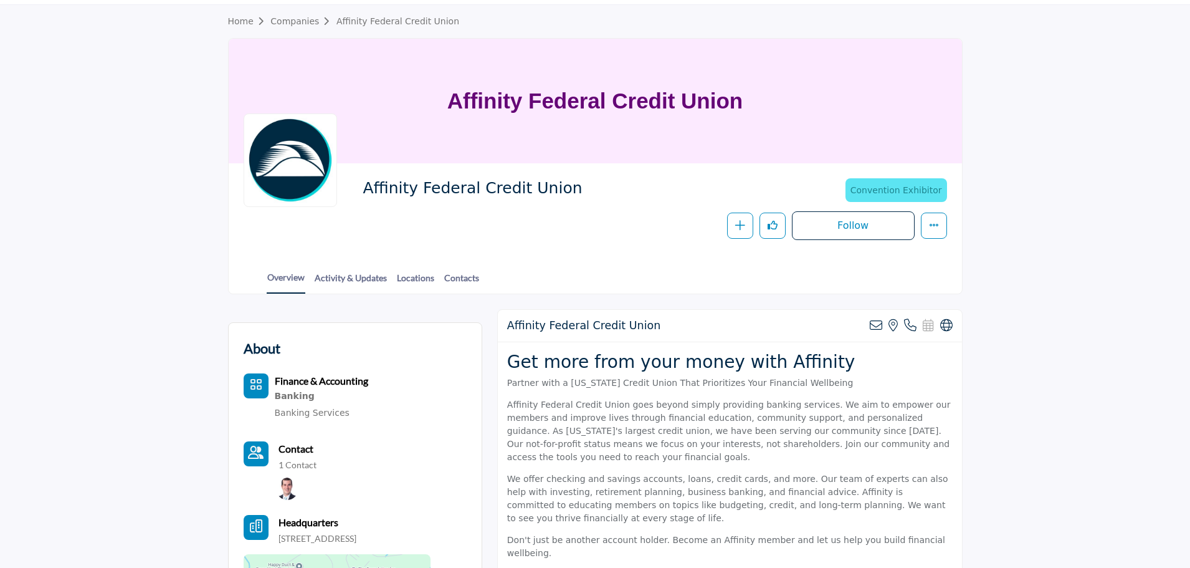
scroll to position [0, 0]
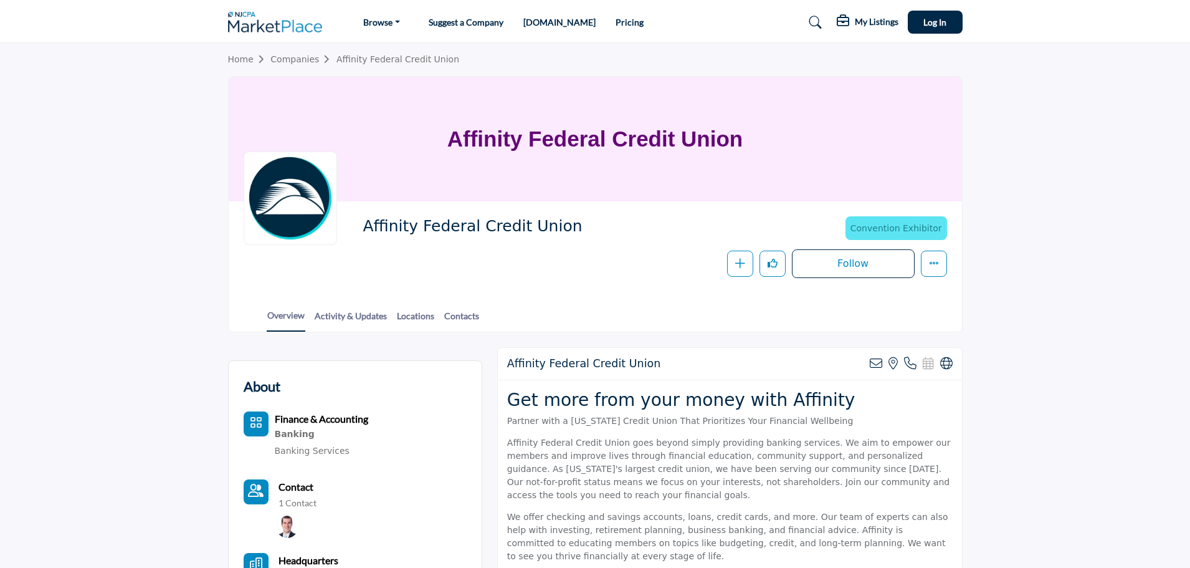
drag, startPoint x: 448, startPoint y: 140, endPoint x: 982, endPoint y: 125, distance: 534.2
click at [983, 129] on section "Home Companies Affinity Federal Credit Union Affinity Federal Credit Union Affi…" at bounding box center [595, 187] width 1190 height 289
copy h1 "Affinity Federal Credit Union"
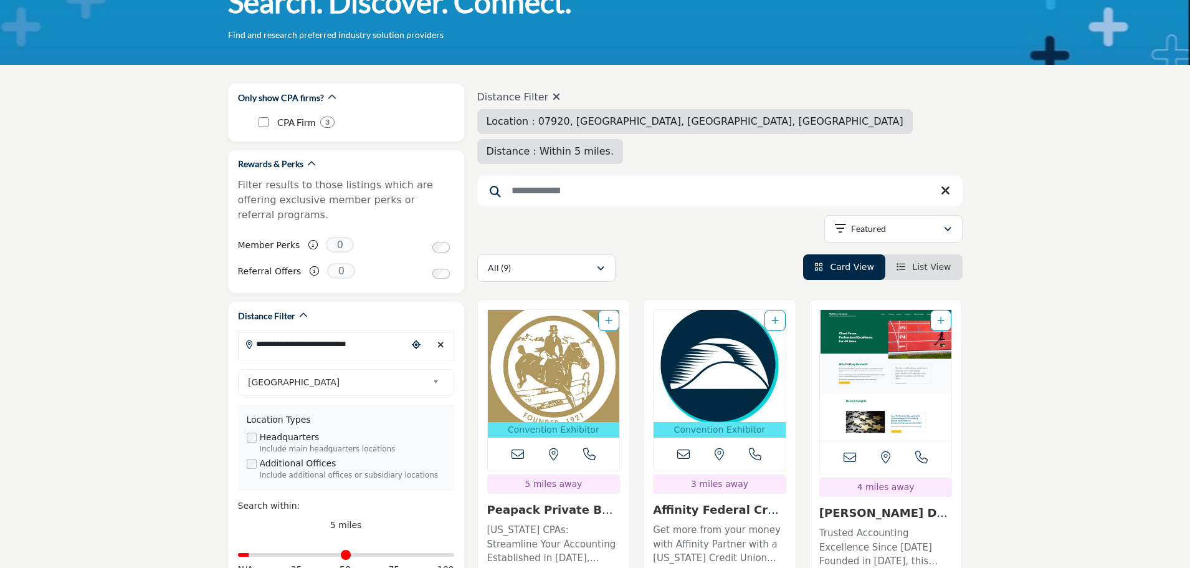
scroll to position [249, 0]
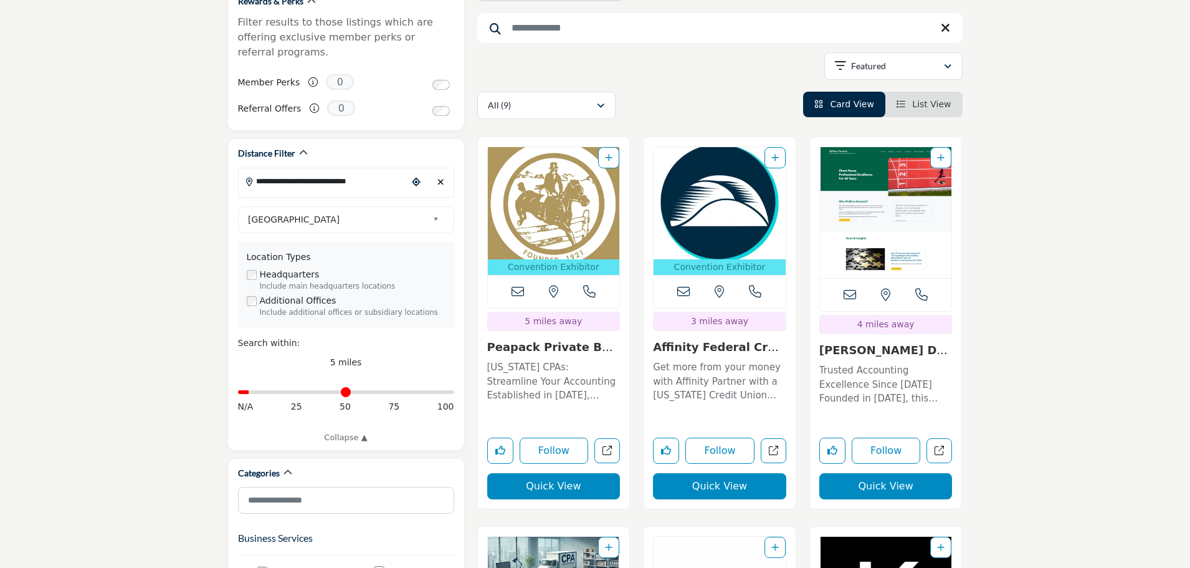
click at [547, 161] on img "Open Listing in new tab" at bounding box center [554, 203] width 132 height 112
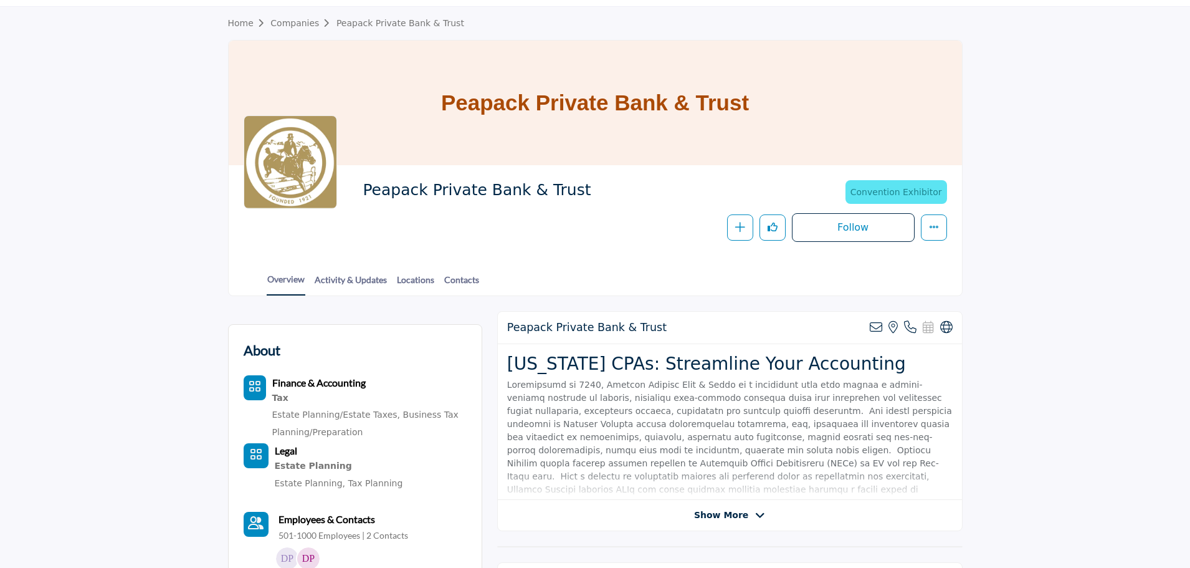
scroll to position [187, 0]
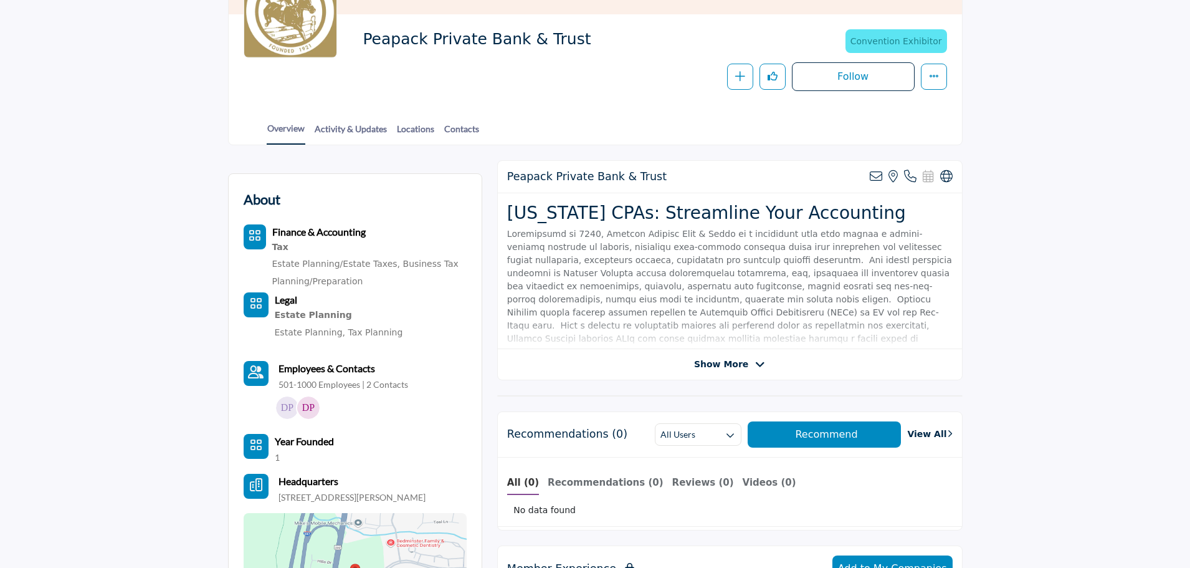
click at [740, 368] on span "Show More" at bounding box center [721, 364] width 54 height 13
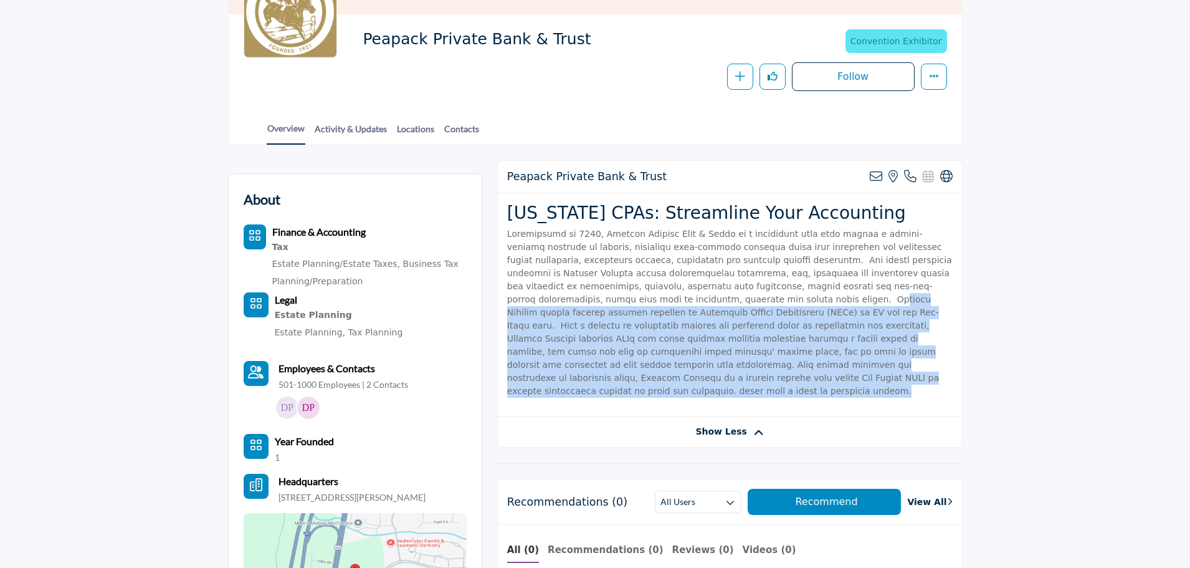
drag, startPoint x: 548, startPoint y: 297, endPoint x: 950, endPoint y: 373, distance: 408.4
click at [950, 373] on div "New Jersey CPAs: Streamline Your Accounting" at bounding box center [730, 305] width 464 height 224
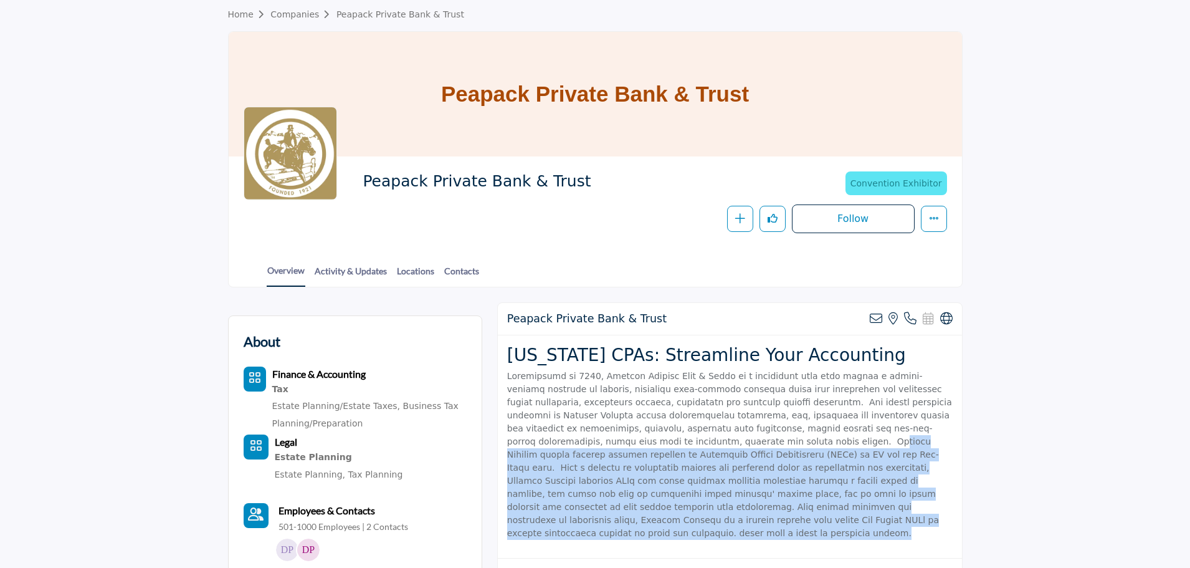
scroll to position [0, 0]
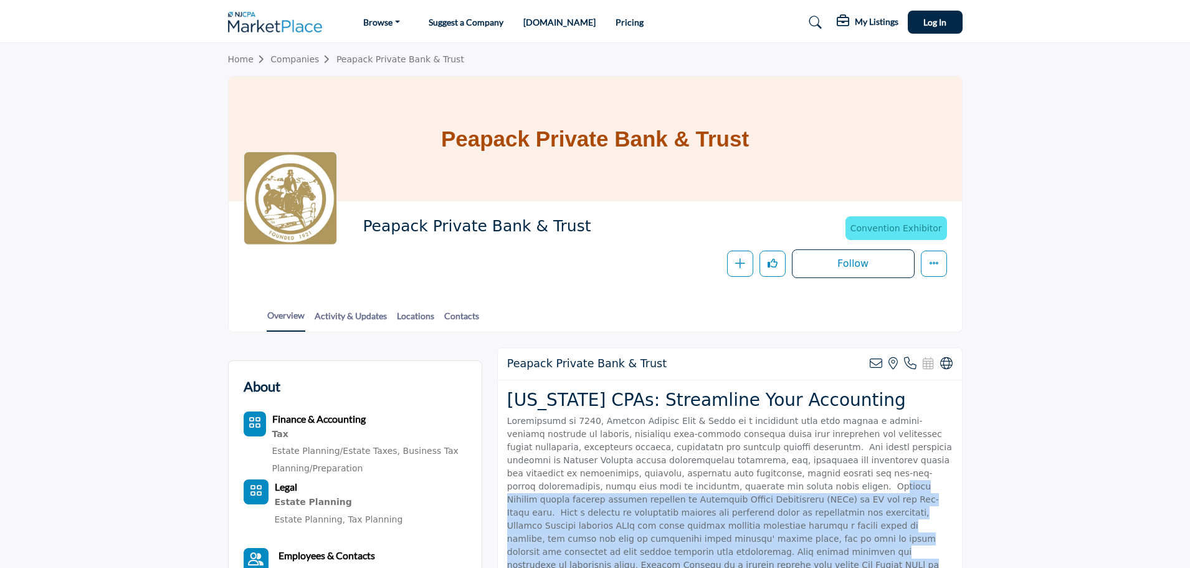
drag, startPoint x: 442, startPoint y: 138, endPoint x: 752, endPoint y: 131, distance: 309.8
click at [754, 137] on div "Peapack Private Bank & Trust" at bounding box center [595, 139] width 733 height 125
copy h1 "Peapack Private Bank & Trust"
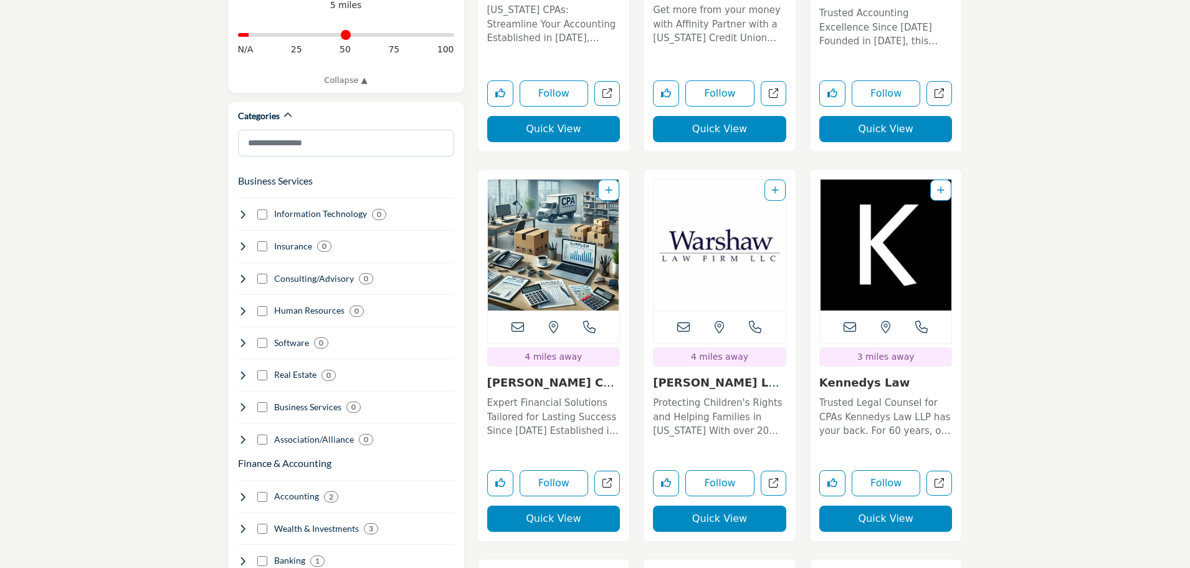
scroll to position [623, 0]
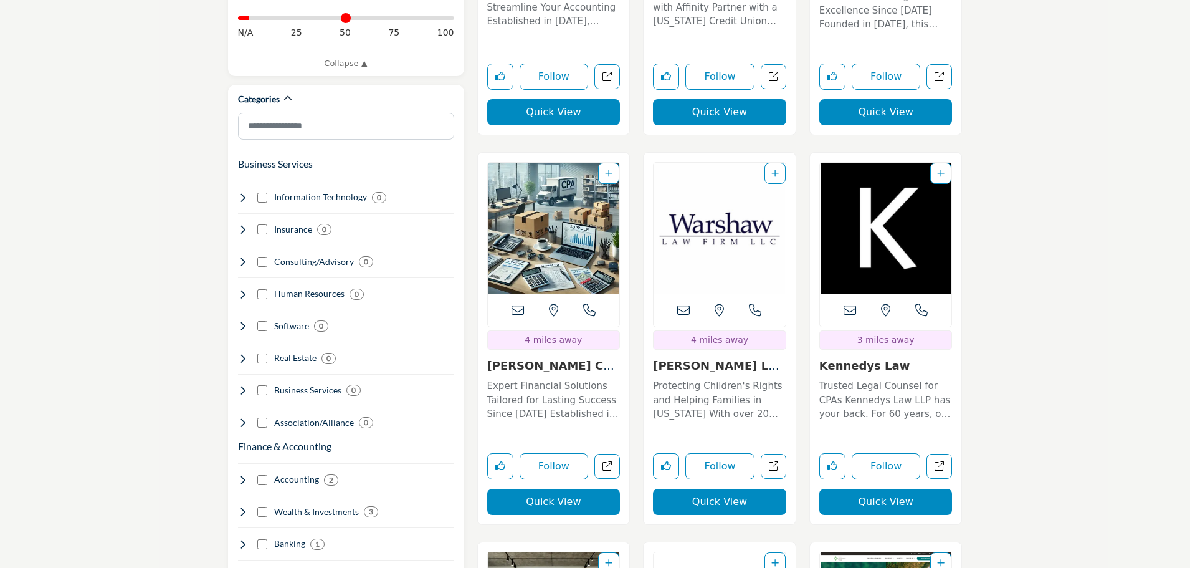
click at [723, 214] on img "Open Listing in new tab" at bounding box center [720, 228] width 132 height 131
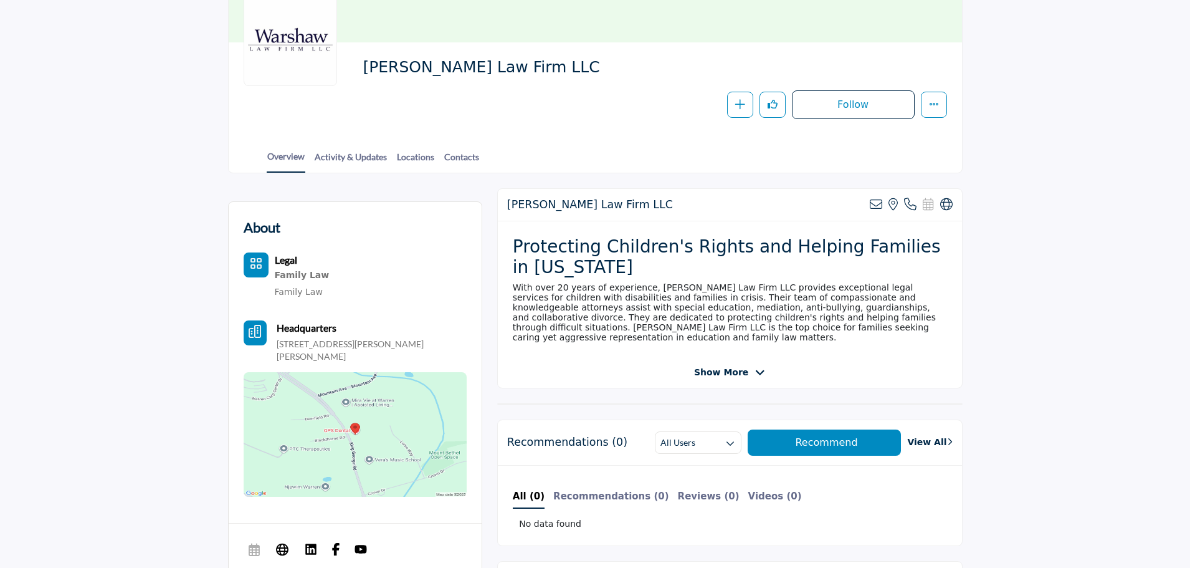
scroll to position [187, 0]
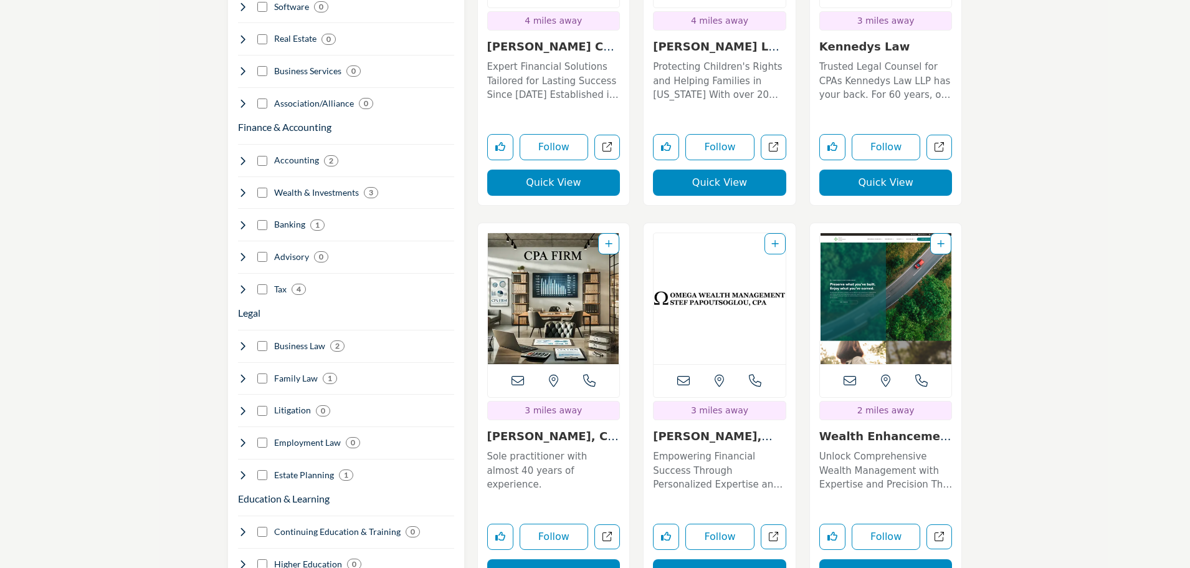
scroll to position [997, 0]
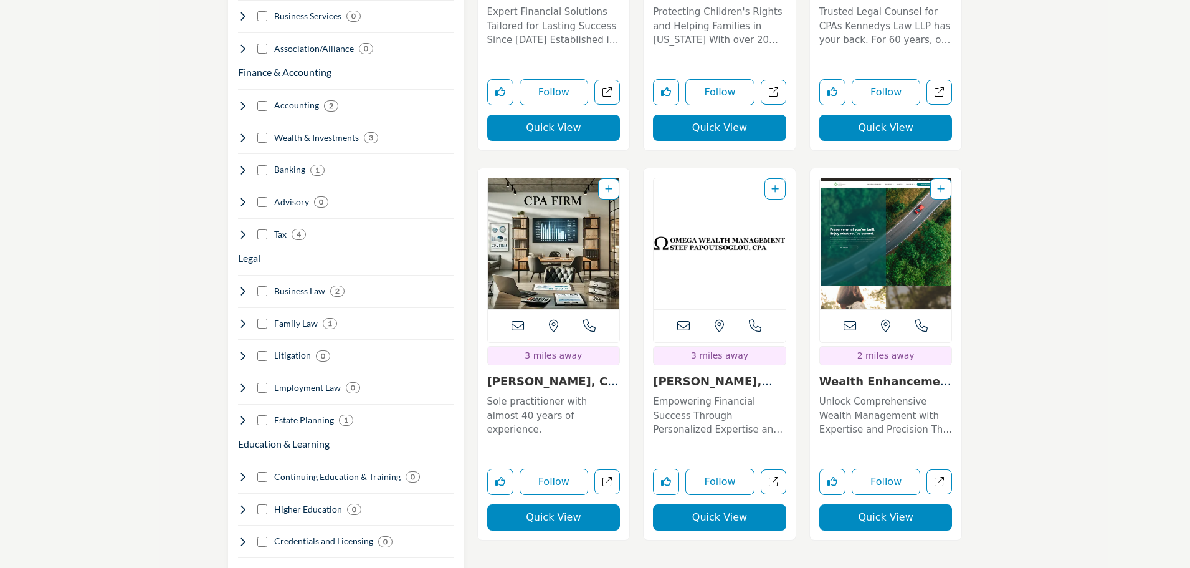
click at [1085, 287] on section "Only show CPA firms? 3" at bounding box center [595, 134] width 1190 height 1961
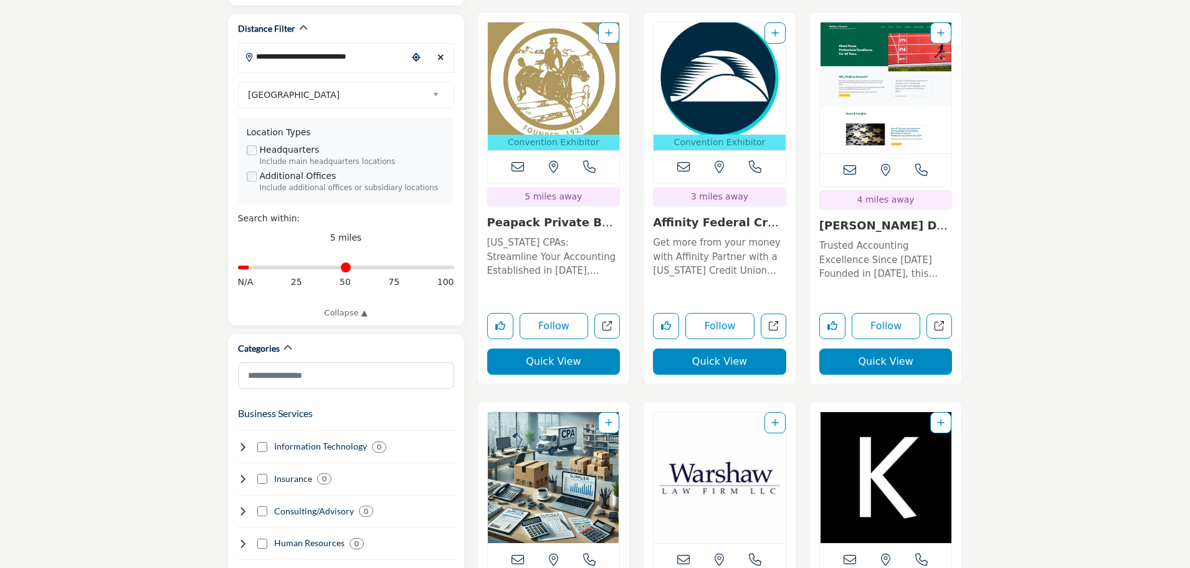
scroll to position [312, 0]
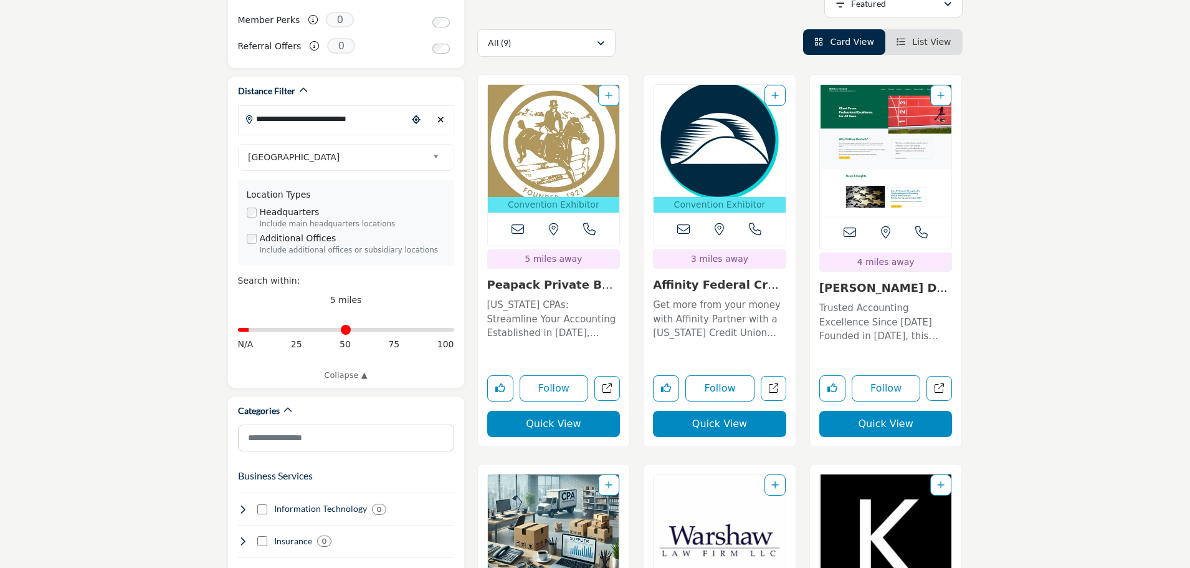
click at [890, 301] on p "Trusted Accounting Excellence Since [DATE] Founded in [DATE], this leading acco…" at bounding box center [885, 322] width 133 height 42
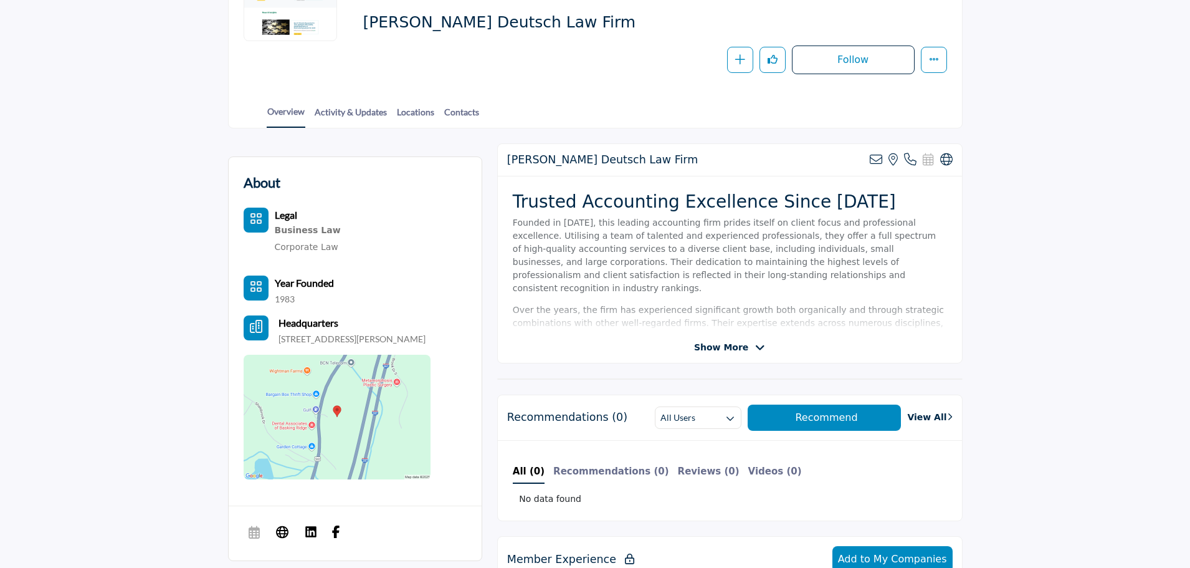
scroll to position [249, 0]
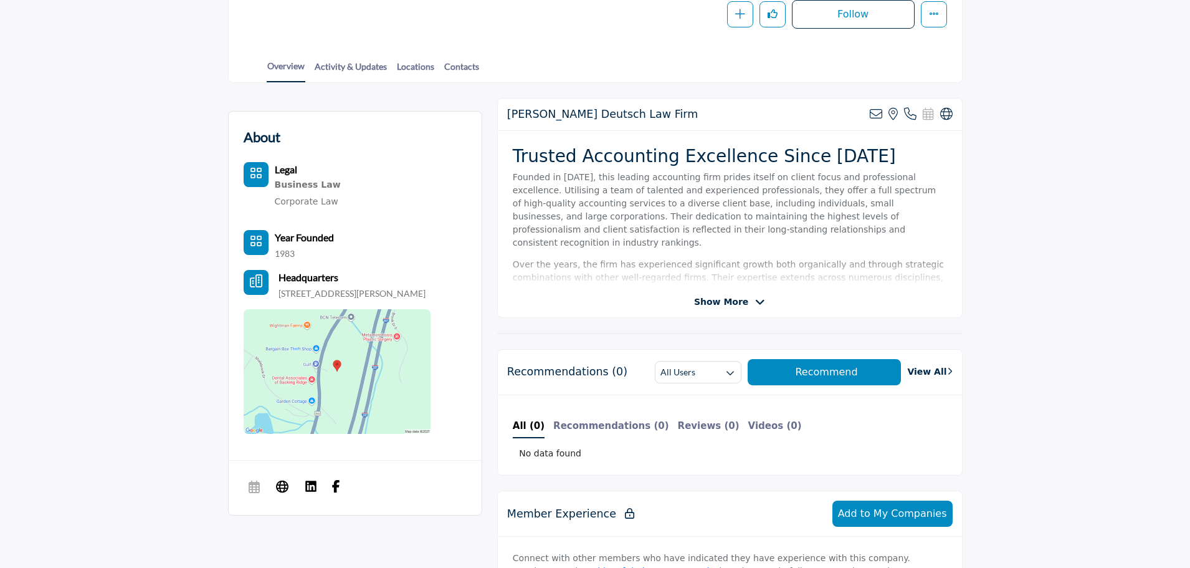
click at [341, 380] on img at bounding box center [337, 371] width 187 height 125
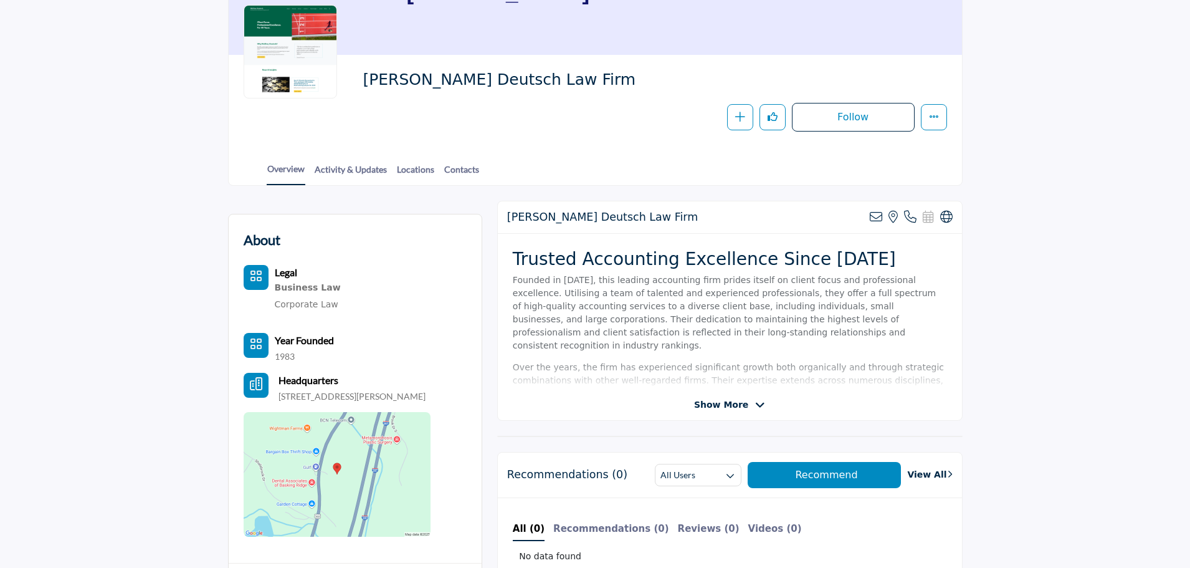
scroll to position [0, 0]
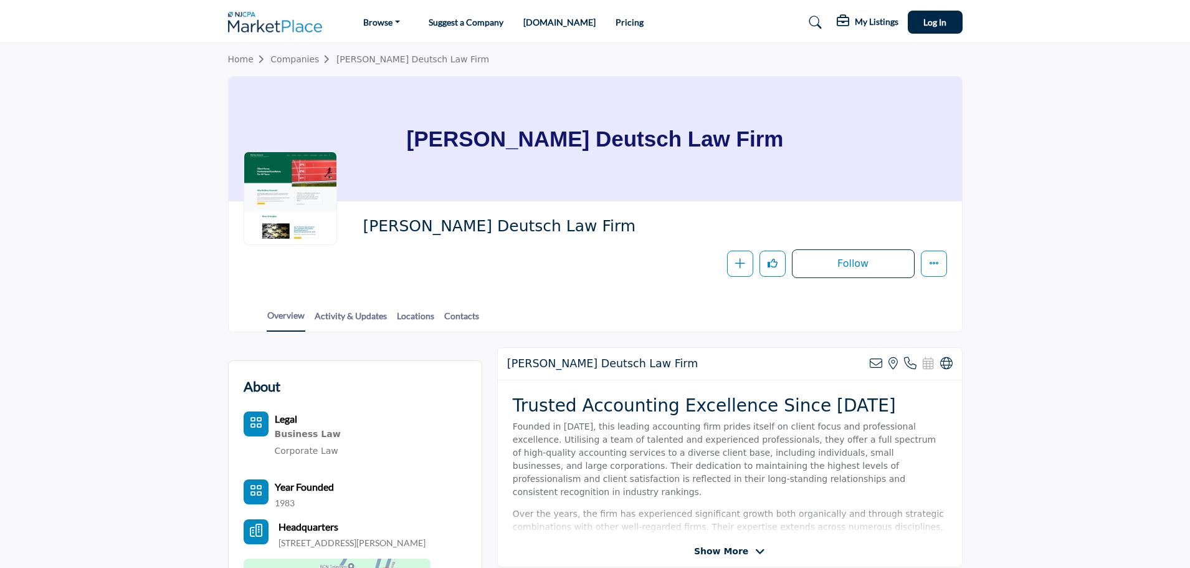
drag, startPoint x: 462, startPoint y: 140, endPoint x: 788, endPoint y: 136, distance: 325.9
click at [788, 136] on div "McElroy Deutsch Law Firm" at bounding box center [595, 139] width 733 height 125
copy h1 "McElroy Deutsch Law Firm"
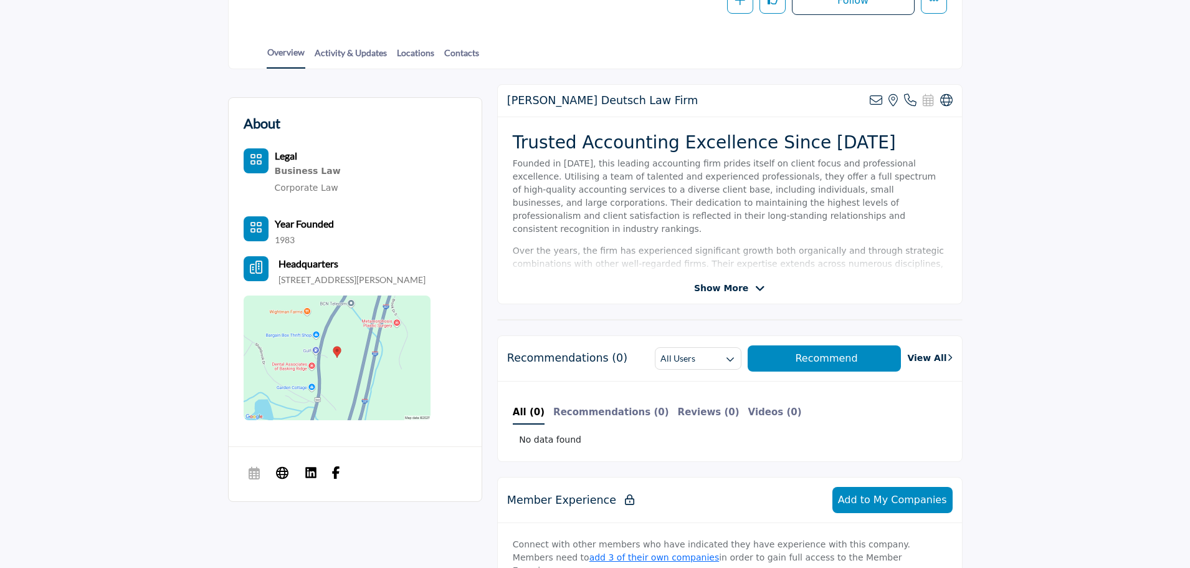
scroll to position [312, 0]
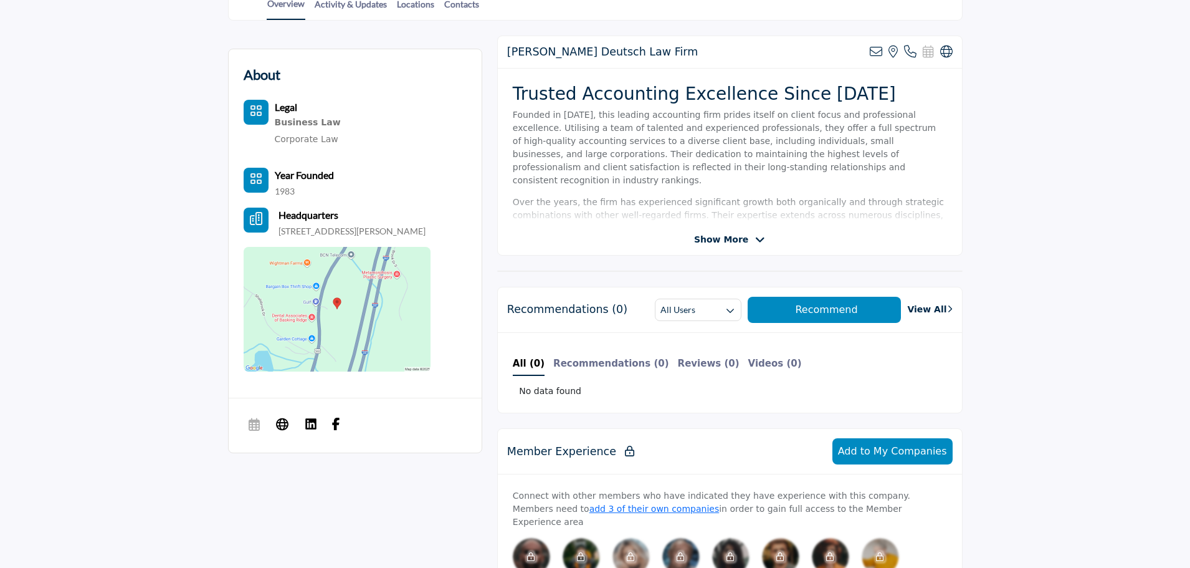
click at [707, 247] on div "McElroy Deutsch Law Firm View email address of this listing View the location o…" at bounding box center [729, 146] width 465 height 220
click at [723, 241] on span "Show More" at bounding box center [721, 239] width 54 height 13
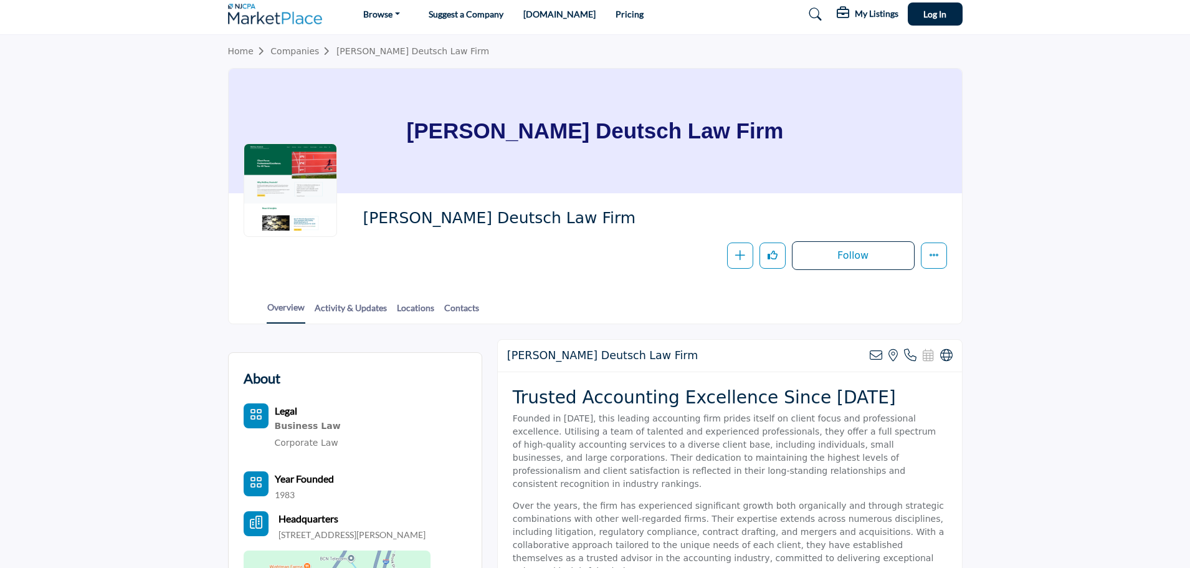
scroll to position [0, 0]
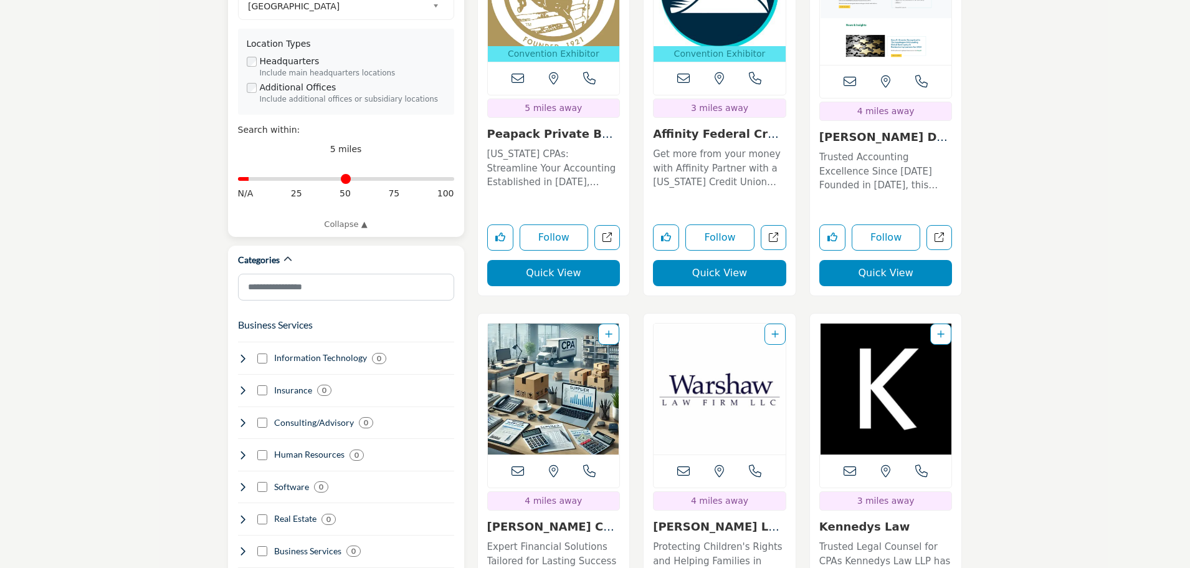
scroll to position [498, 0]
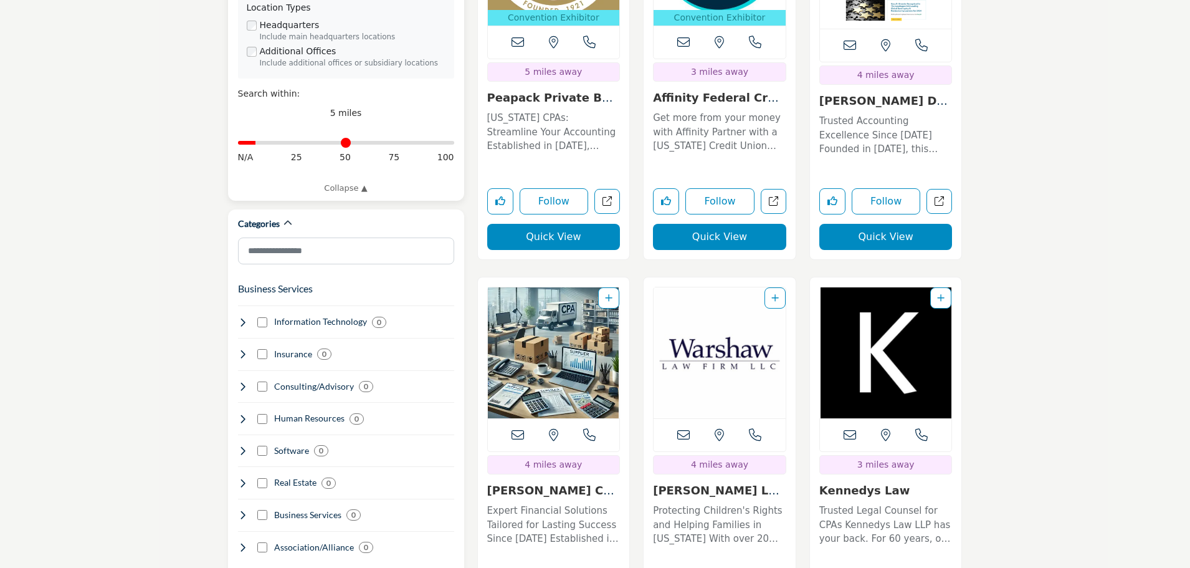
drag, startPoint x: 252, startPoint y: 128, endPoint x: 259, endPoint y: 128, distance: 7.5
type input "*"
click at [259, 141] on input "Distance in miles" at bounding box center [346, 142] width 216 height 2
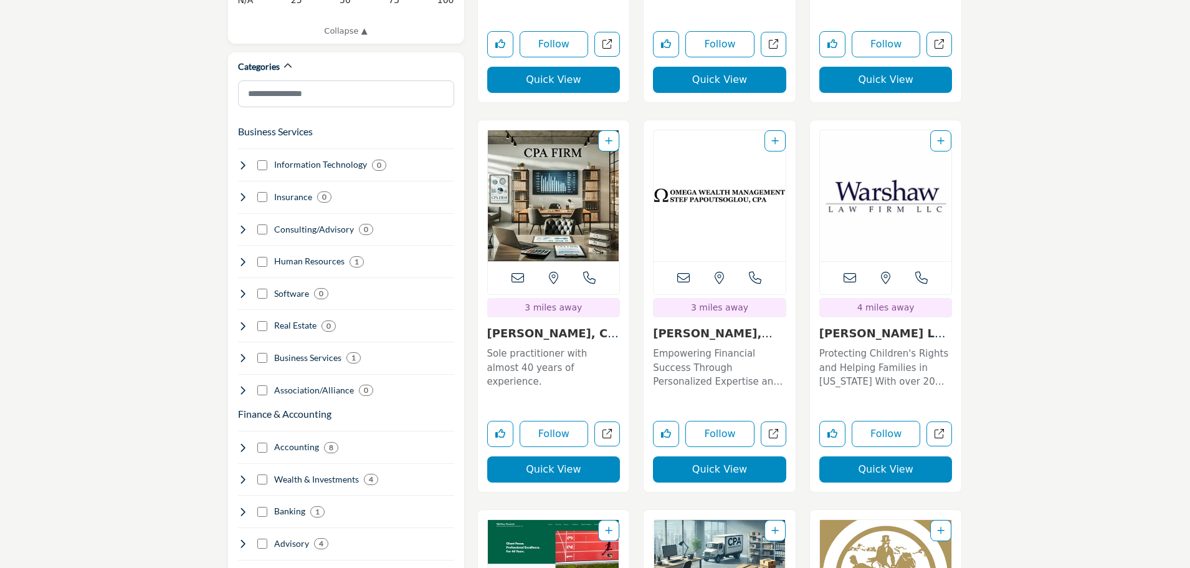
scroll to position [685, 0]
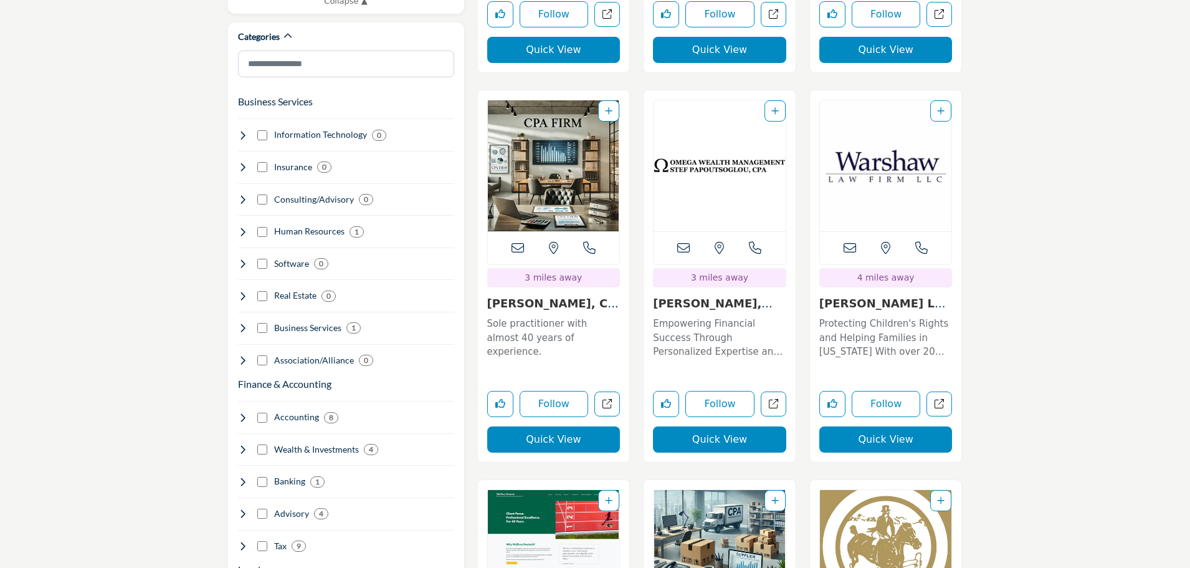
click at [524, 297] on link "[PERSON_NAME], CPA..." at bounding box center [552, 310] width 131 height 27
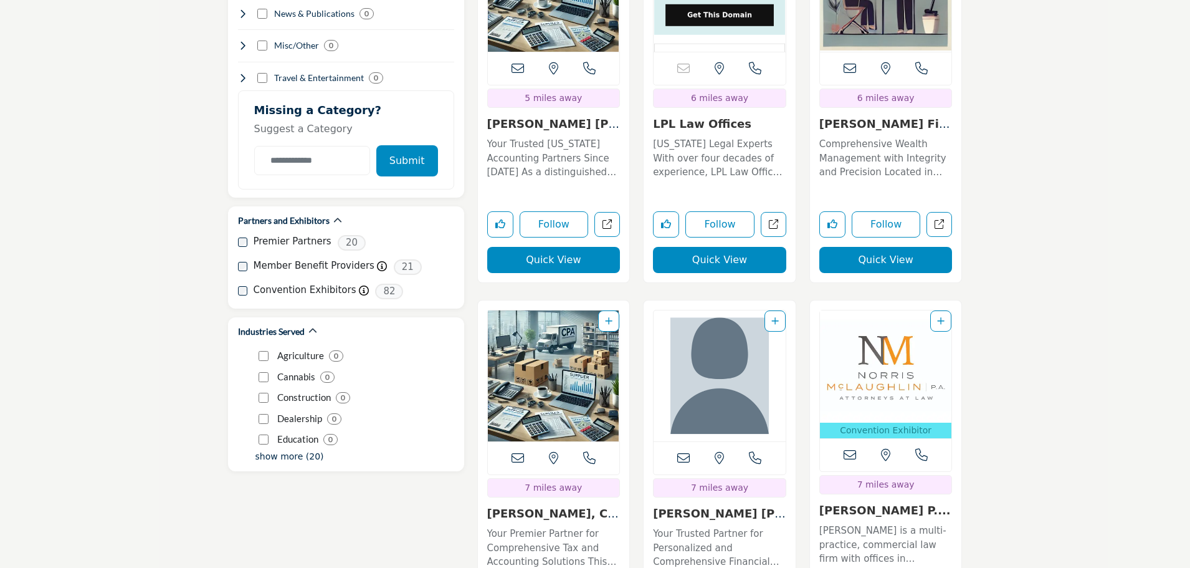
scroll to position [1620, 0]
